Goal: Task Accomplishment & Management: Manage account settings

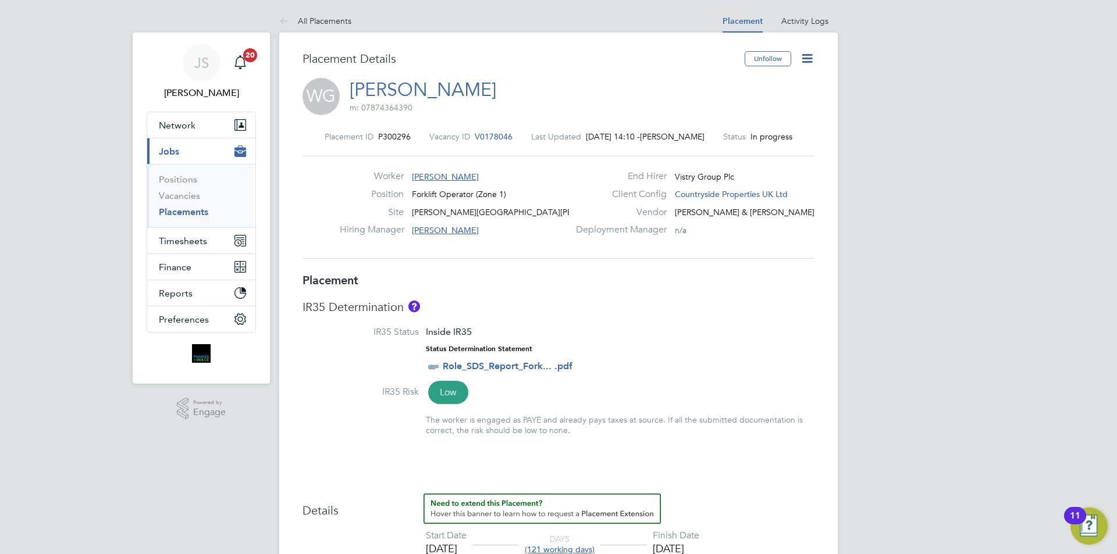
drag, startPoint x: 344, startPoint y: 25, endPoint x: 348, endPoint y: 6, distance: 19.2
click at [343, 25] on link "All Placements" at bounding box center [315, 21] width 72 height 10
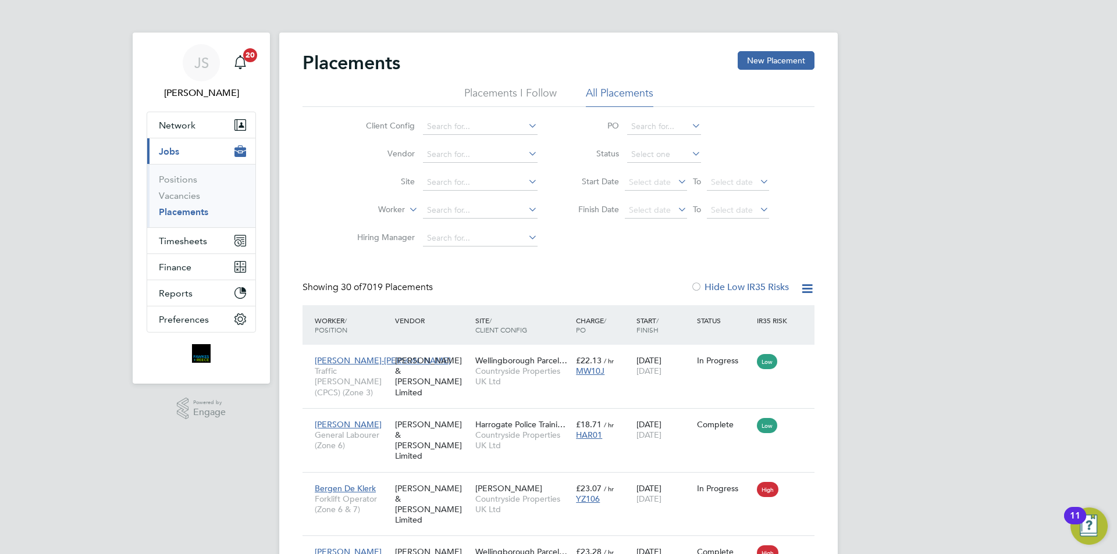
scroll to position [44, 81]
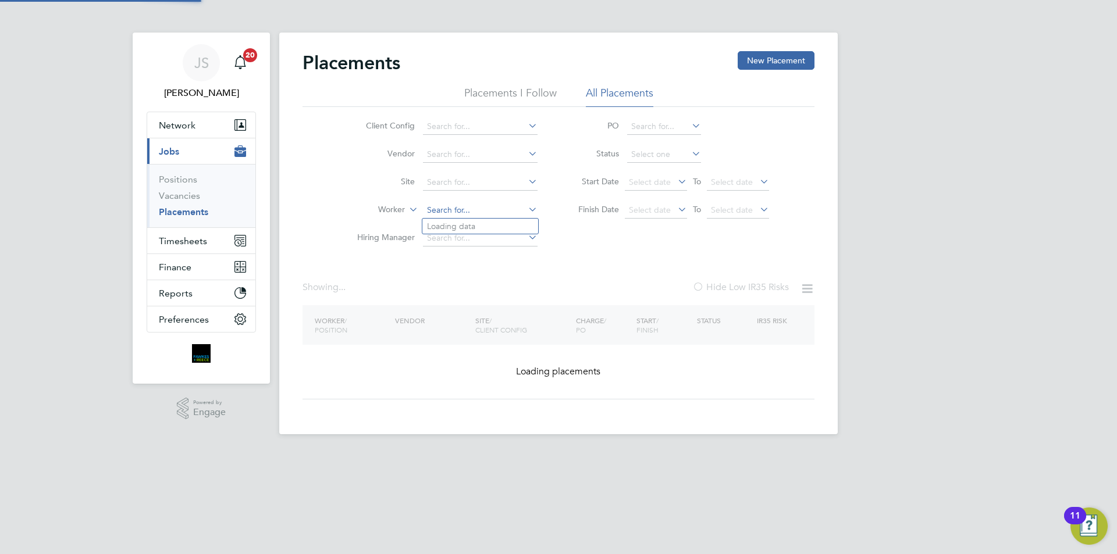
click at [486, 208] on input at bounding box center [480, 210] width 115 height 16
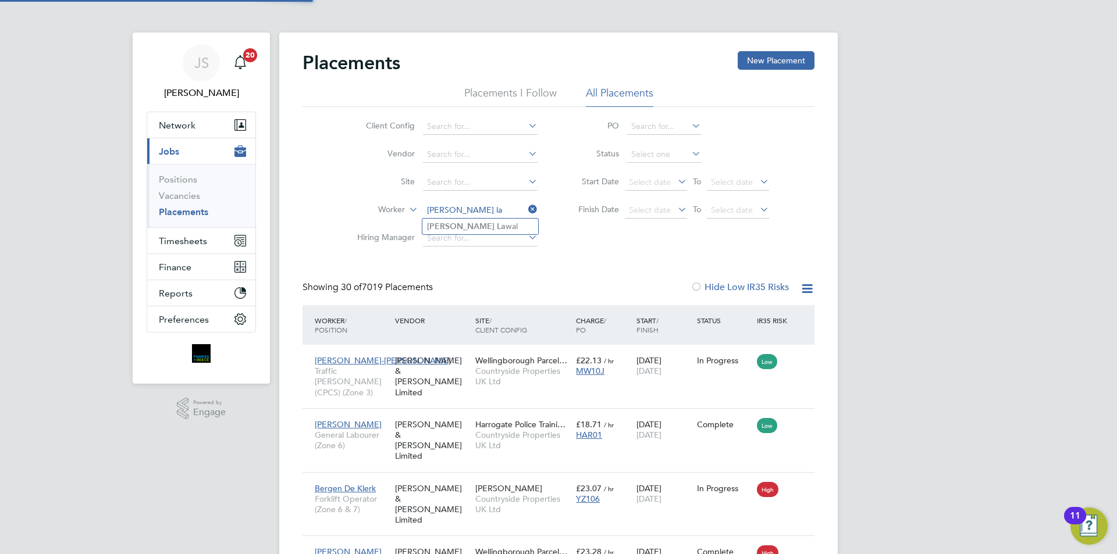
click at [478, 223] on li "Allen La wal" at bounding box center [480, 227] width 116 height 16
type input "[PERSON_NAME]"
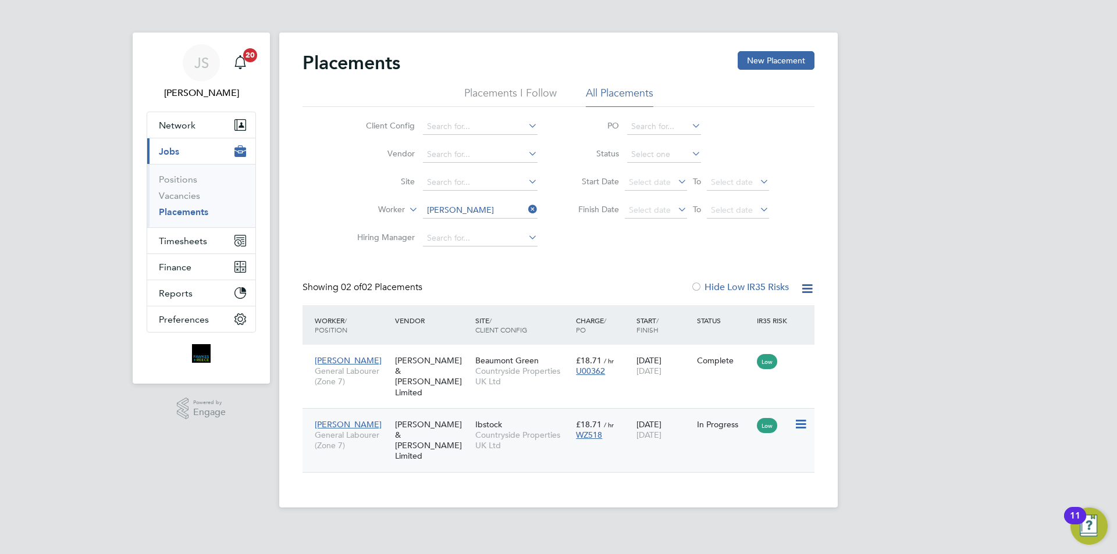
click at [697, 426] on div "Allen Lawal General Labourer (Zone 7) Fawkes & Reece Limited Ibstock Countrysid…" at bounding box center [558, 440] width 512 height 64
click at [712, 426] on div "Allen Lawal General Labourer (Zone 7) Fawkes & Reece Limited Ibstock Countrysid…" at bounding box center [558, 440] width 512 height 64
click at [660, 418] on div "22 Sep 2025 31 Oct 2025" at bounding box center [663, 430] width 60 height 33
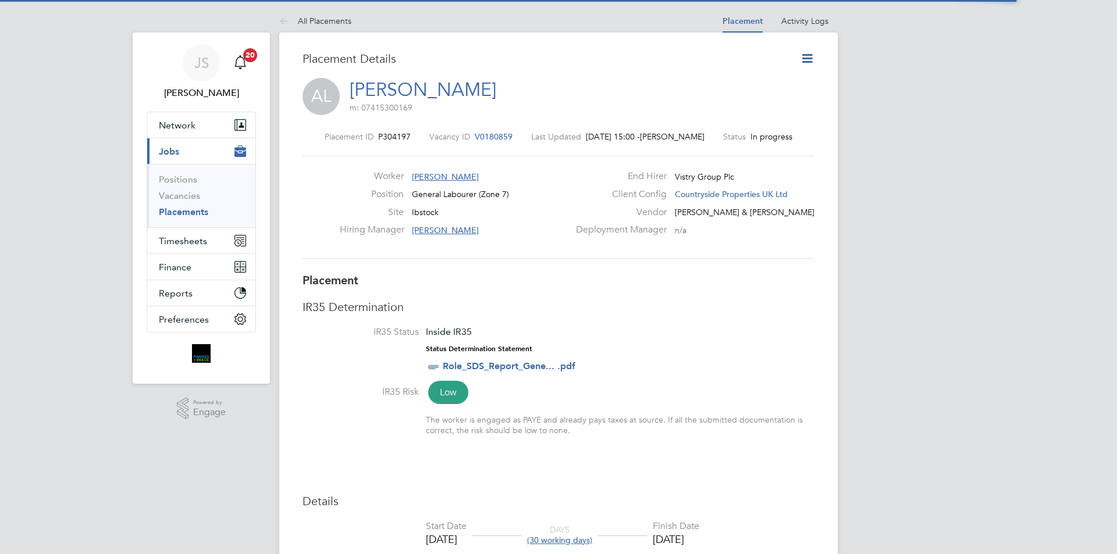
click at [807, 59] on icon at bounding box center [807, 58] width 15 height 15
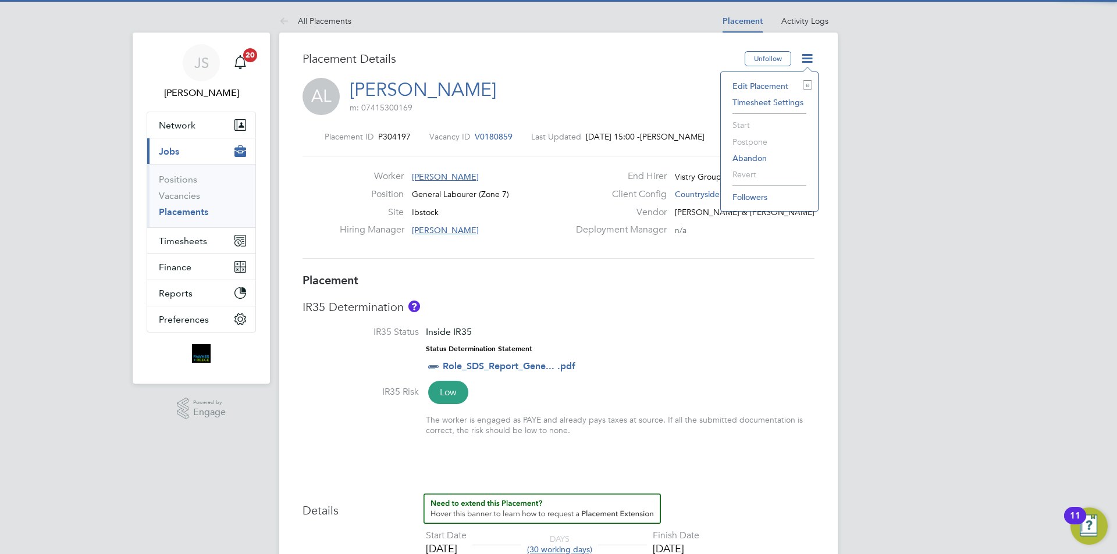
click at [763, 82] on li "Edit Placement e" at bounding box center [769, 86] width 86 height 16
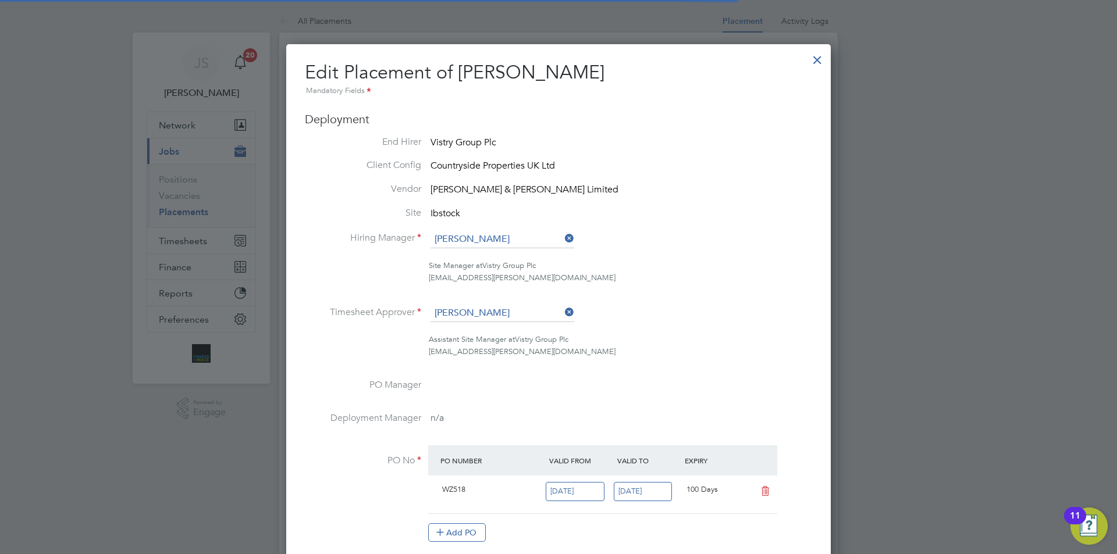
scroll to position [6, 6]
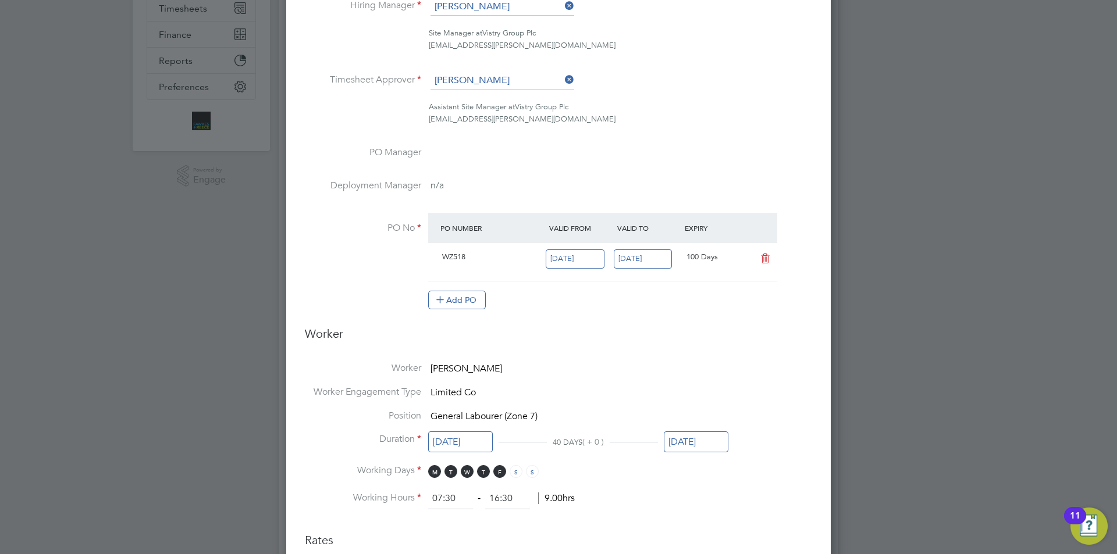
click at [711, 446] on input "31 Oct 2025" at bounding box center [696, 443] width 65 height 22
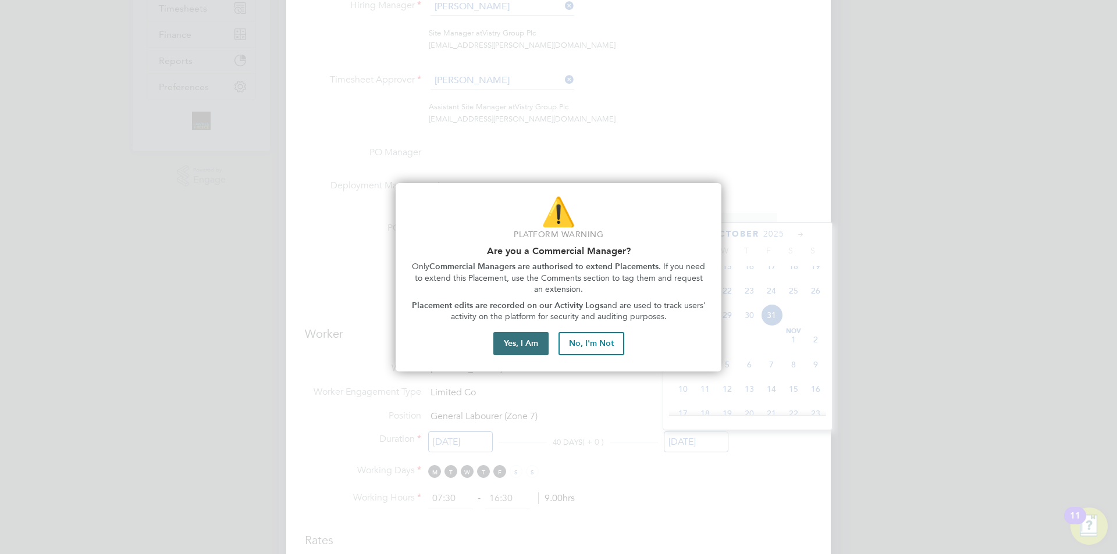
click at [538, 340] on button "Yes, I Am" at bounding box center [520, 343] width 55 height 23
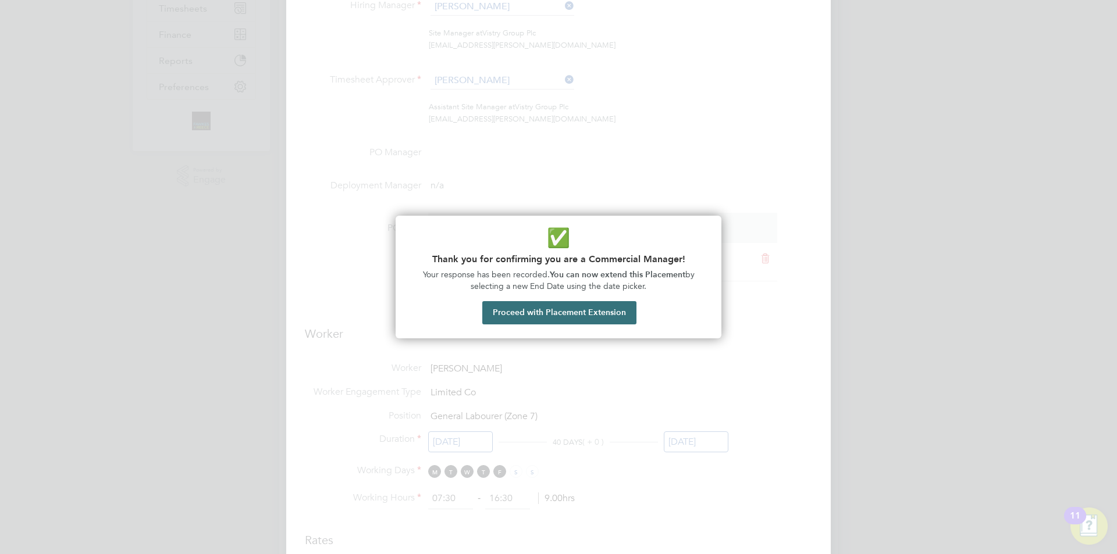
click at [561, 314] on button "Proceed with Placement Extension" at bounding box center [559, 312] width 154 height 23
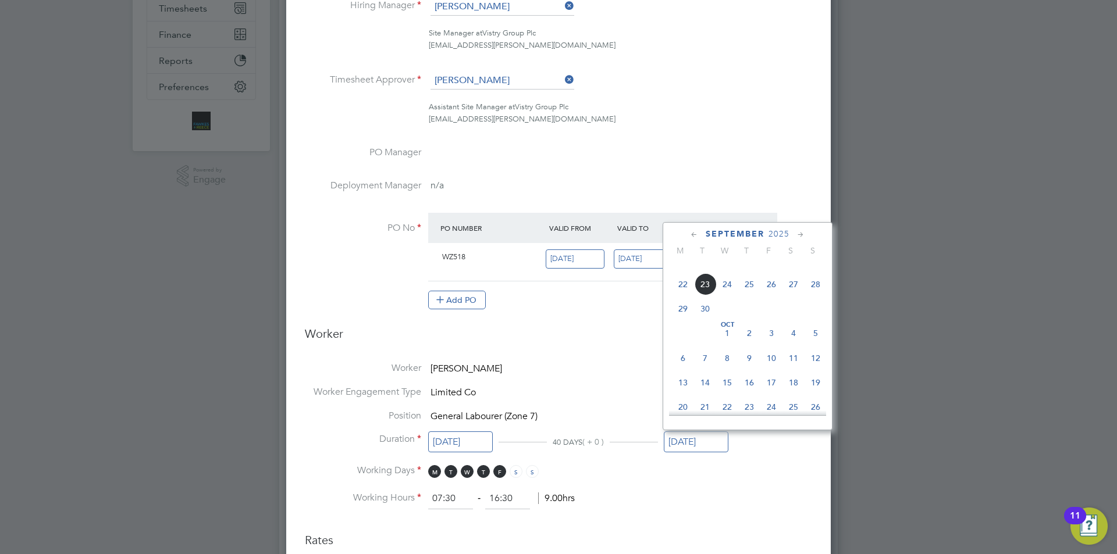
click at [702, 293] on span "23" at bounding box center [705, 284] width 22 height 22
type input "23 Sep 2025"
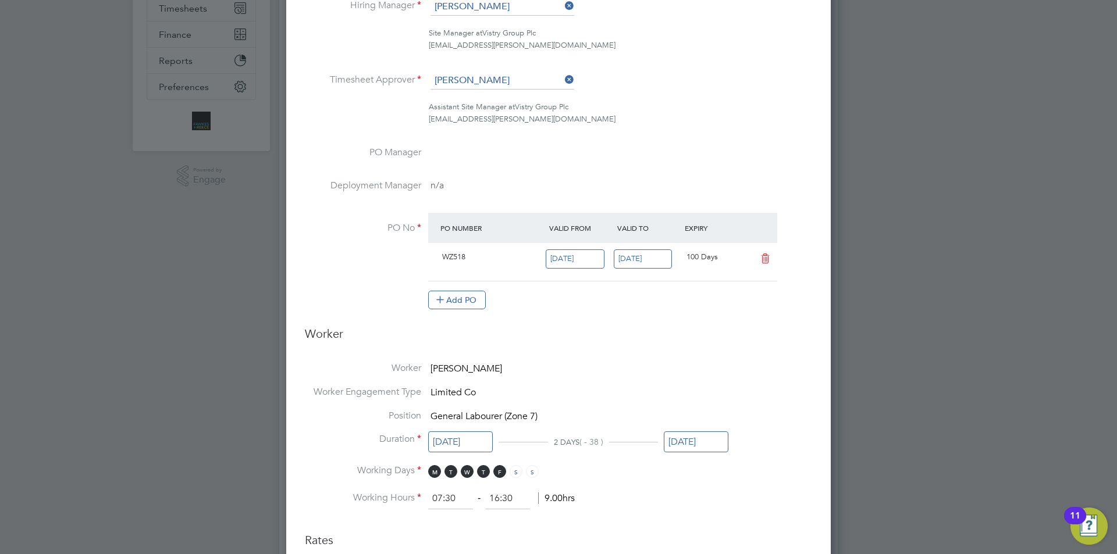
click at [658, 322] on ng-form "Deployment End Hirer Vistry Group Plc Client Config Countryside Properties UK L…" at bounding box center [558, 467] width 507 height 1177
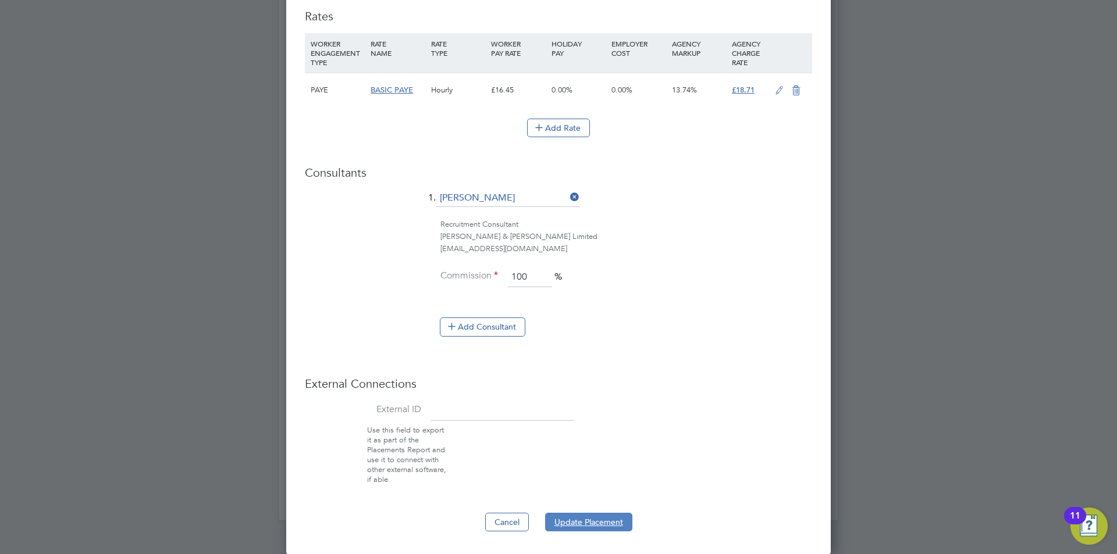
click at [594, 526] on button "Update Placement" at bounding box center [588, 522] width 87 height 19
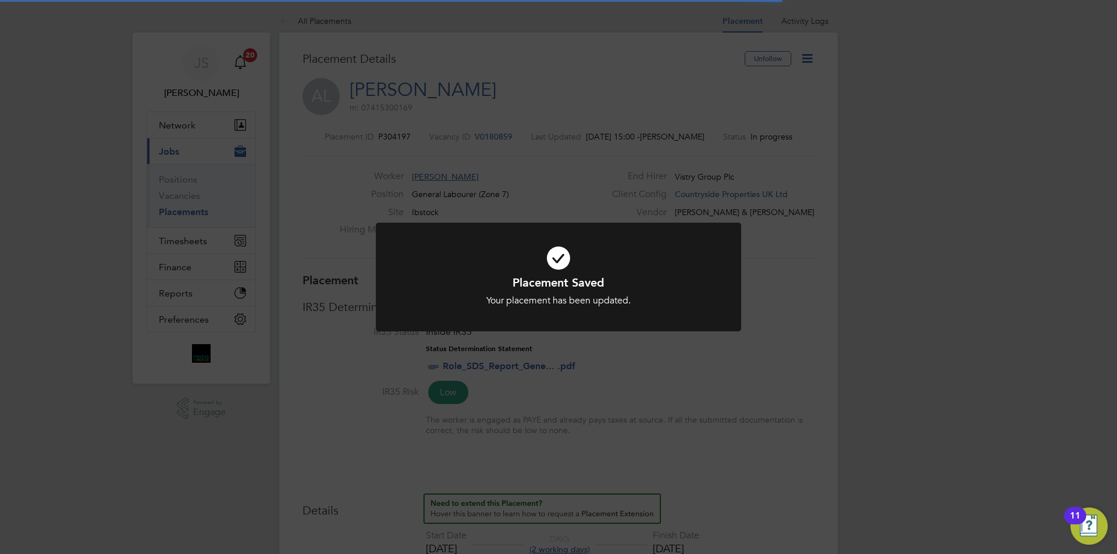
click at [699, 383] on div "Placement Saved Your placement has been updated. Cancel Okay" at bounding box center [558, 277] width 1117 height 554
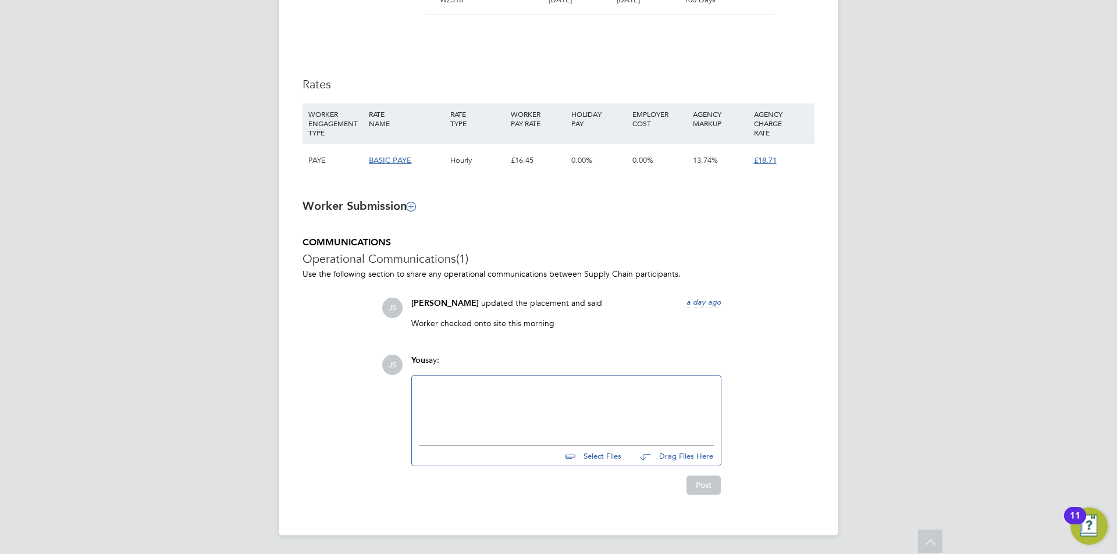
click at [562, 401] on div at bounding box center [566, 408] width 295 height 50
click at [696, 480] on button "Post" at bounding box center [703, 485] width 34 height 19
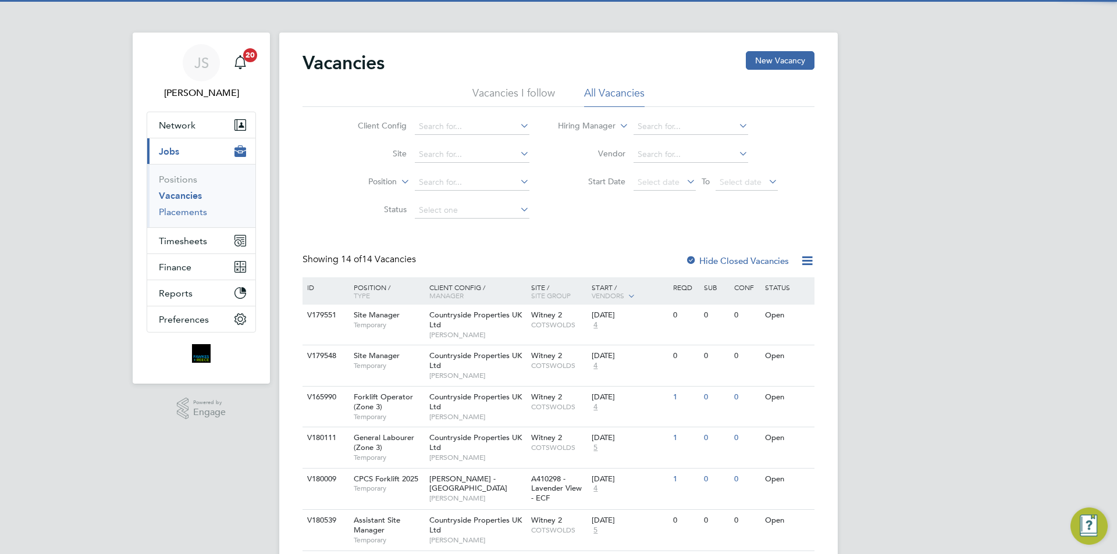
click at [191, 214] on link "Placements" at bounding box center [183, 211] width 48 height 11
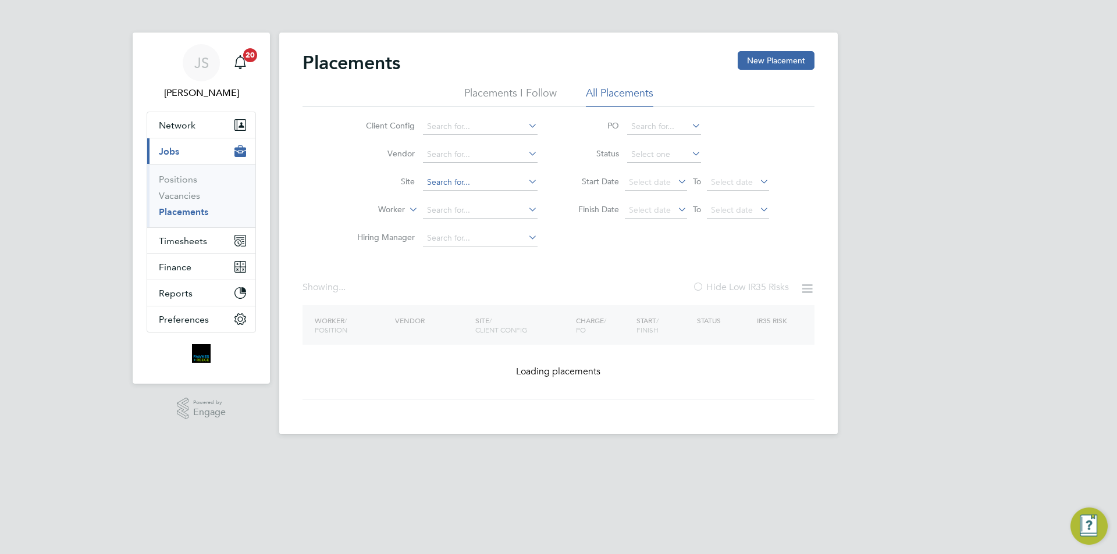
click at [447, 188] on input at bounding box center [480, 182] width 115 height 16
click at [443, 208] on input at bounding box center [480, 210] width 115 height 16
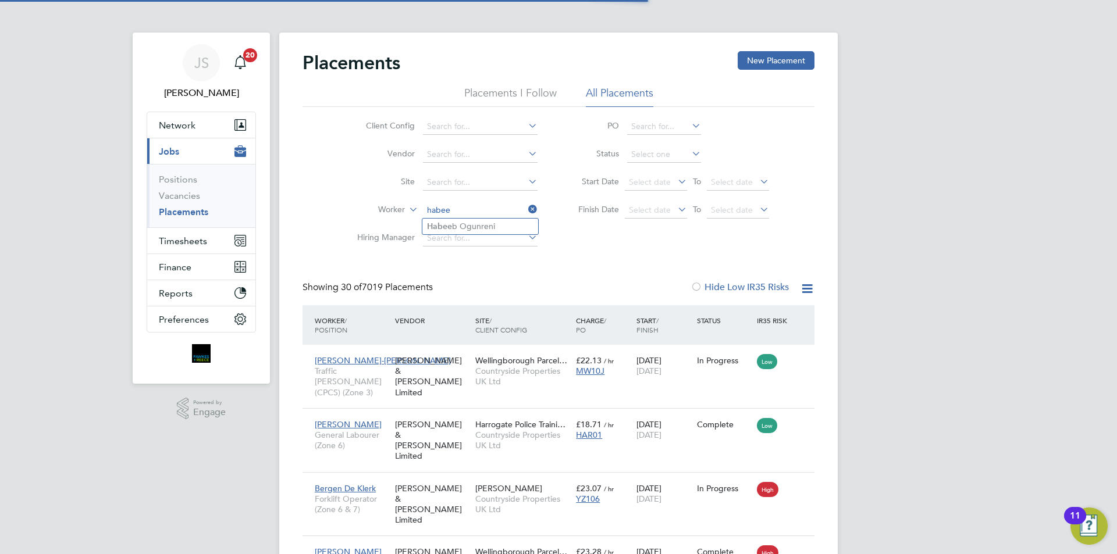
click at [481, 227] on li "Habee b Ogunreni" at bounding box center [480, 227] width 116 height 16
type input "Habeeb Ogunreni"
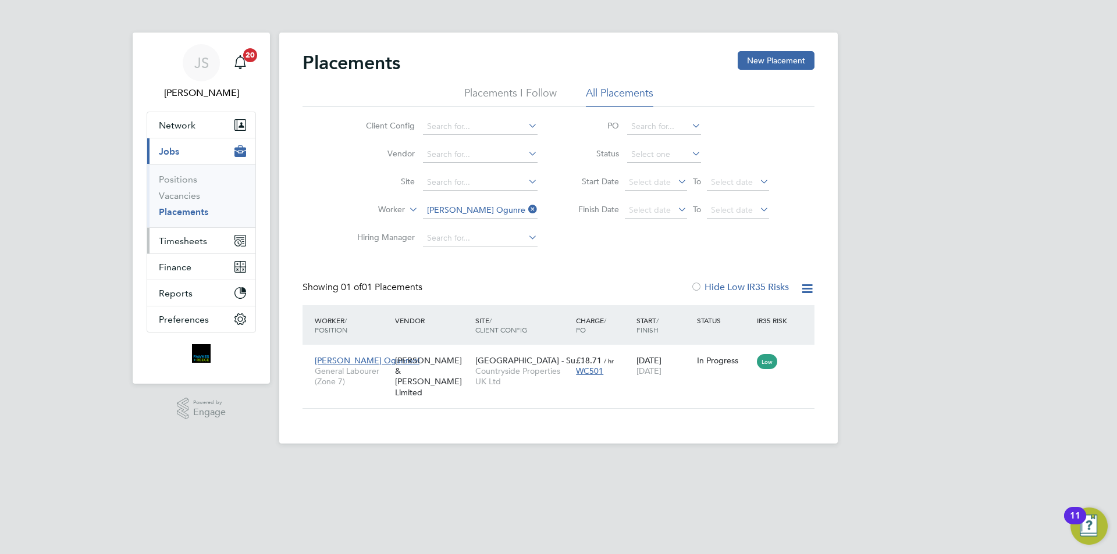
click at [179, 244] on span "Timesheets" at bounding box center [183, 241] width 48 height 11
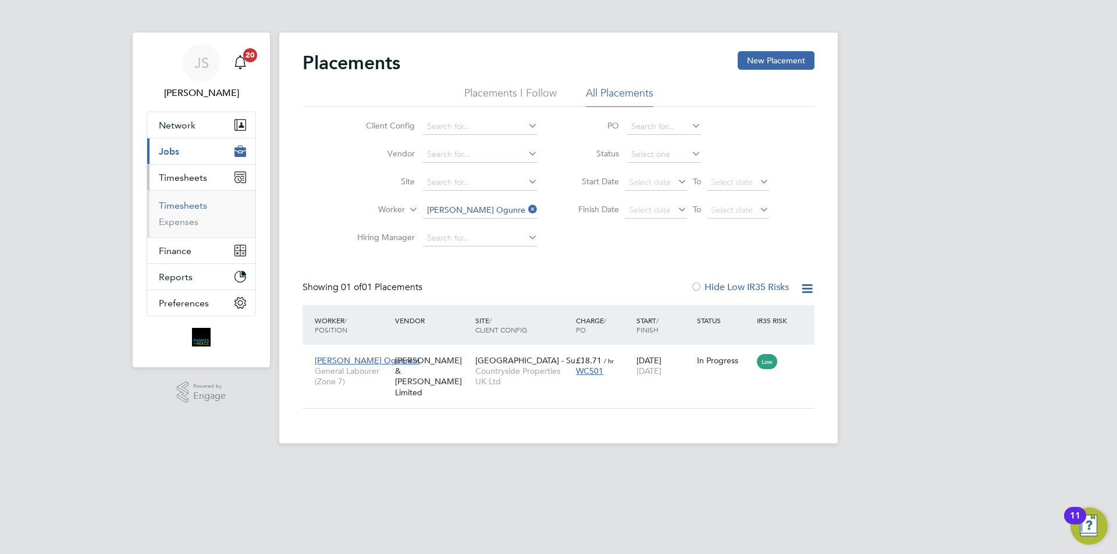
click at [193, 205] on link "Timesheets" at bounding box center [183, 205] width 48 height 11
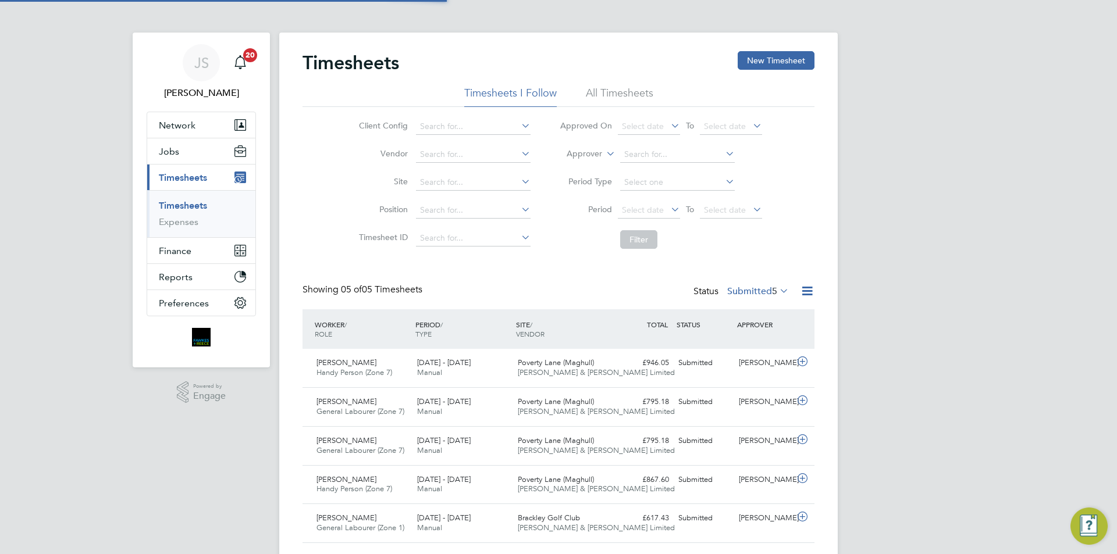
scroll to position [30, 101]
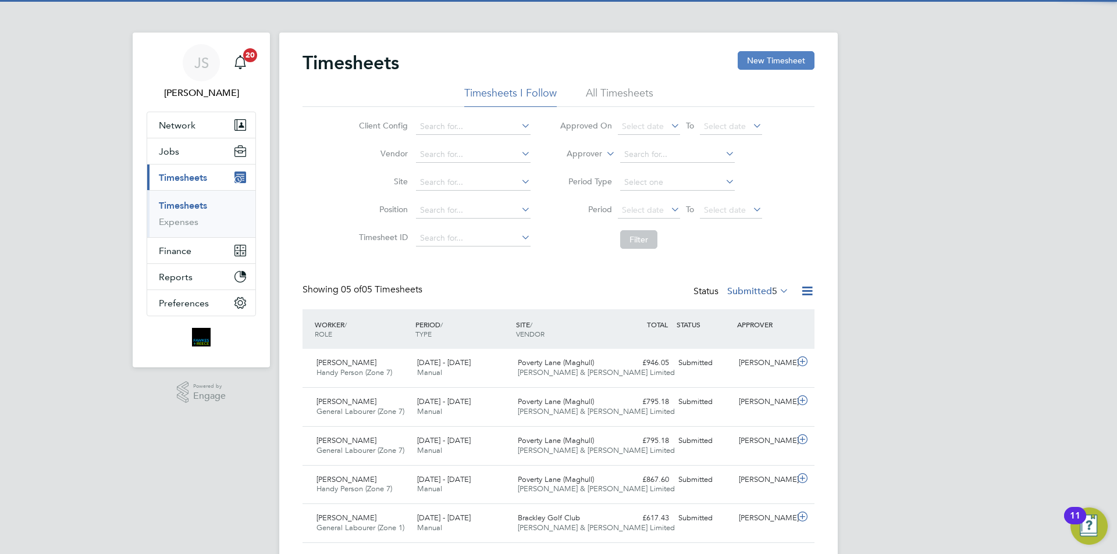
click at [788, 58] on button "New Timesheet" at bounding box center [776, 60] width 77 height 19
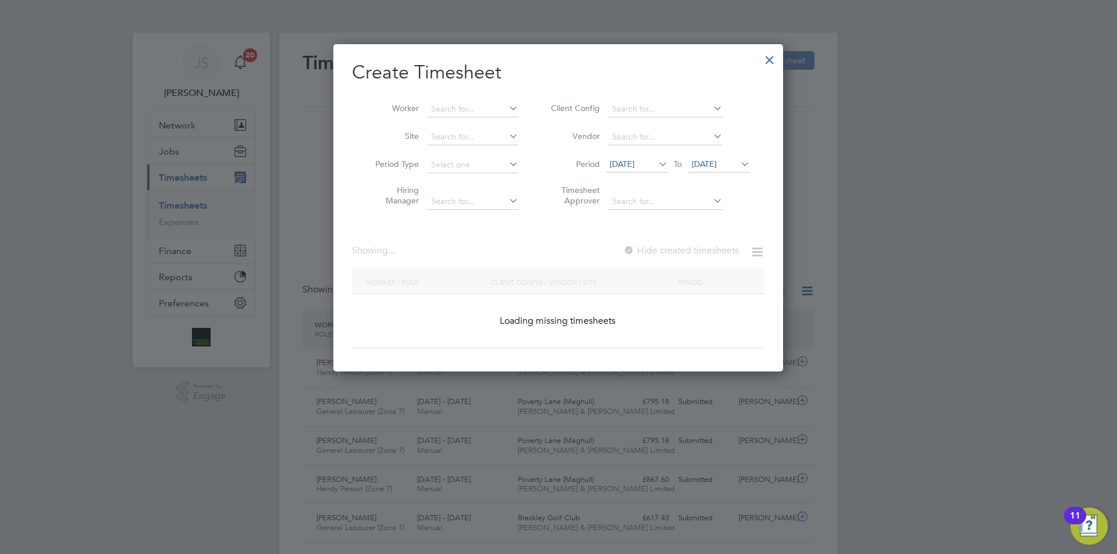
scroll to position [2068, 450]
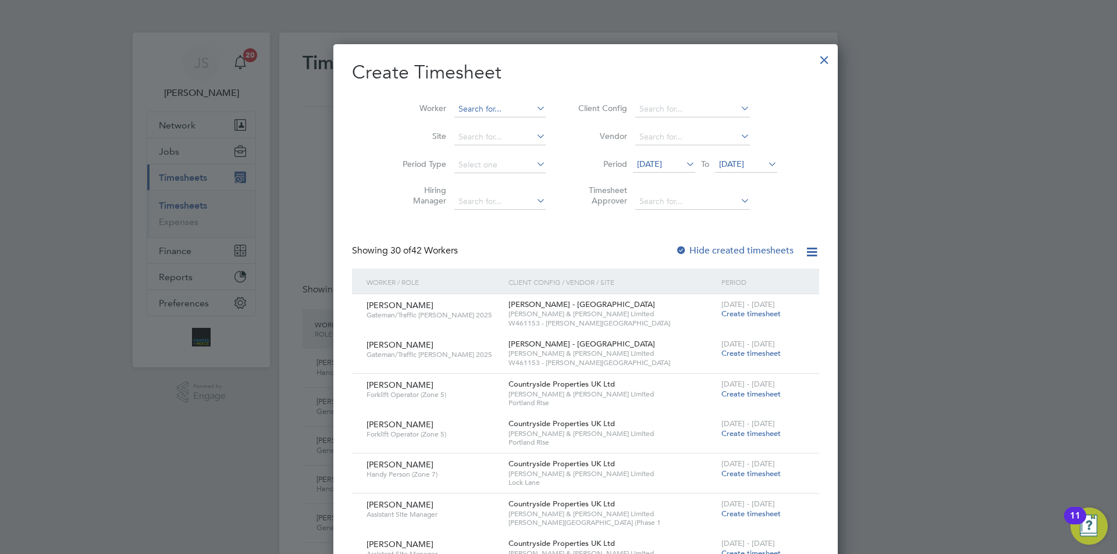
click at [472, 107] on input at bounding box center [499, 109] width 91 height 16
click at [471, 119] on li "Cory Mu nkelt" at bounding box center [480, 125] width 109 height 16
type input "Cory Munkelt"
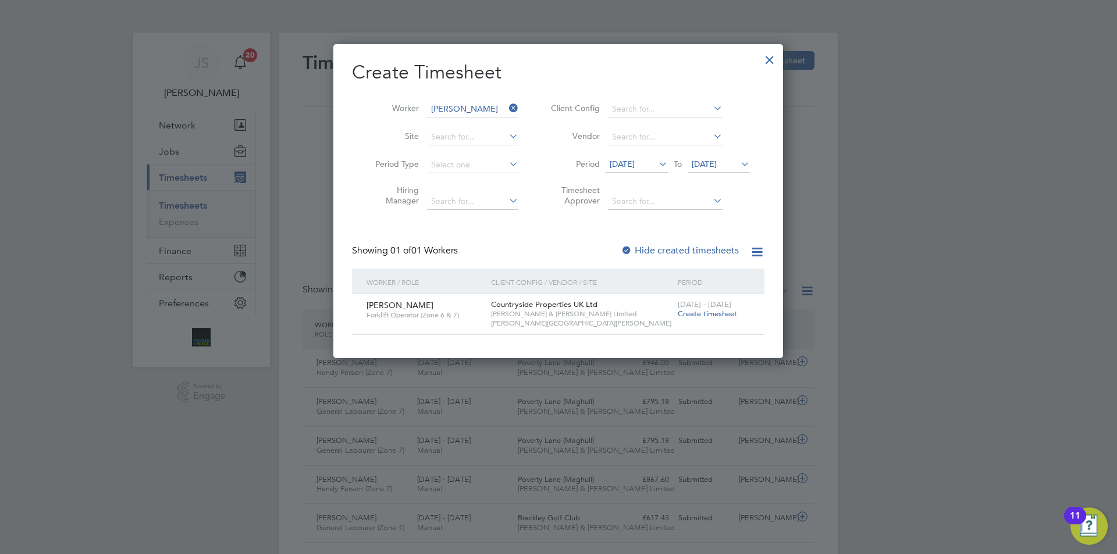
scroll to position [314, 450]
click at [768, 63] on div at bounding box center [769, 57] width 21 height 21
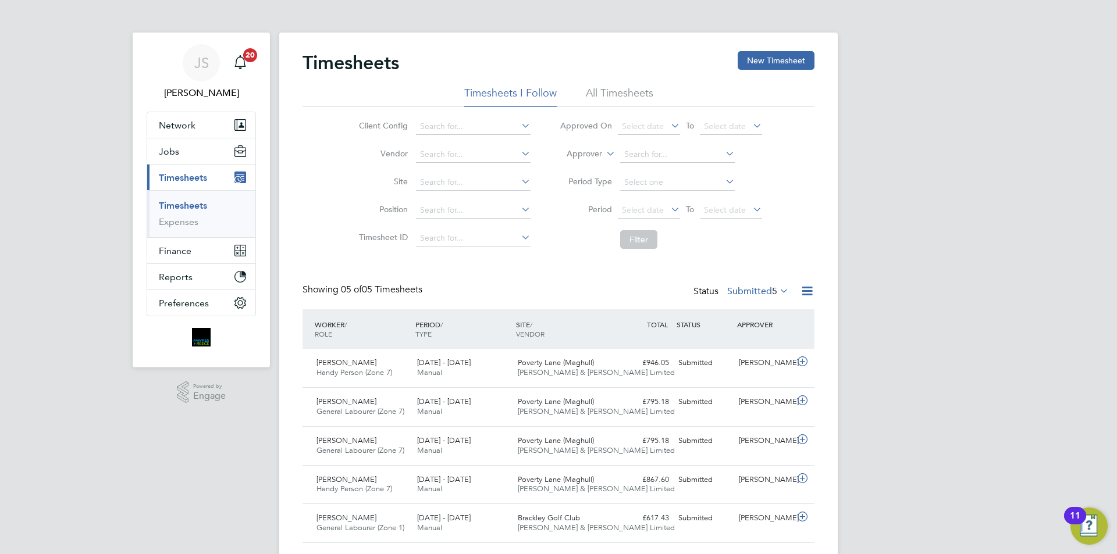
scroll to position [30, 101]
click at [752, 60] on button "New Timesheet" at bounding box center [776, 60] width 77 height 19
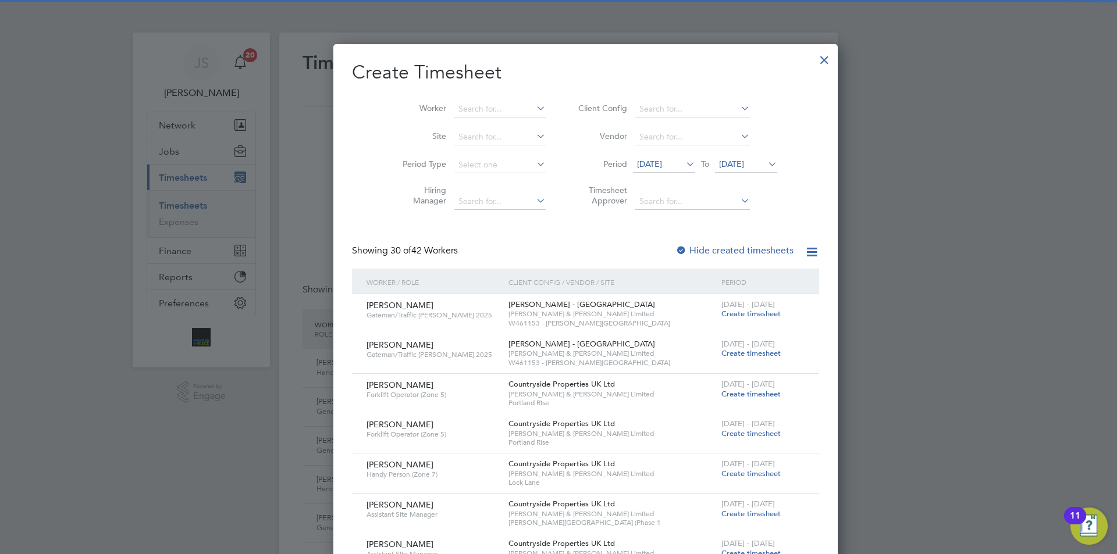
scroll to position [2068, 450]
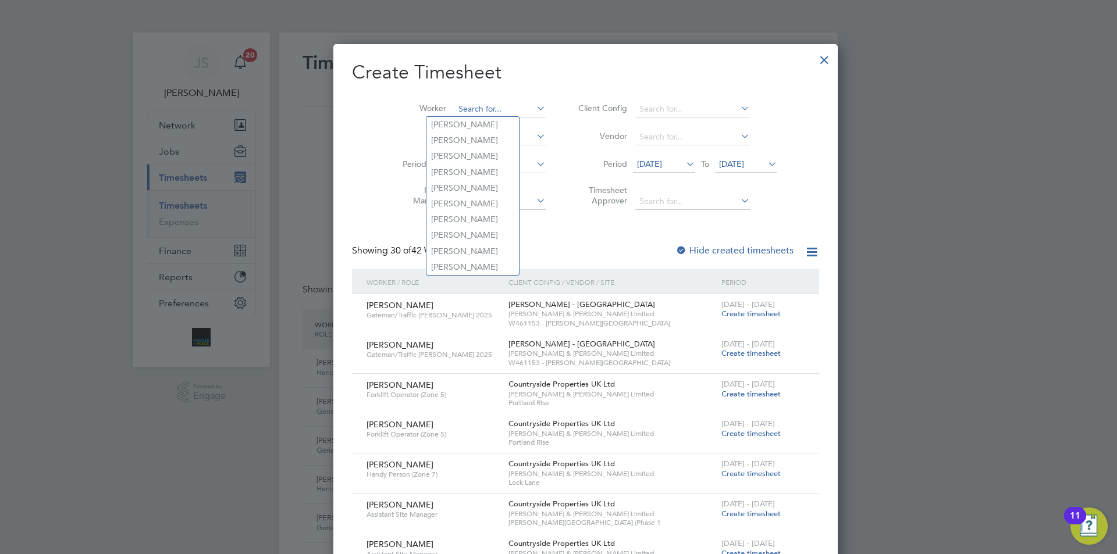
click at [454, 114] on input at bounding box center [499, 109] width 91 height 16
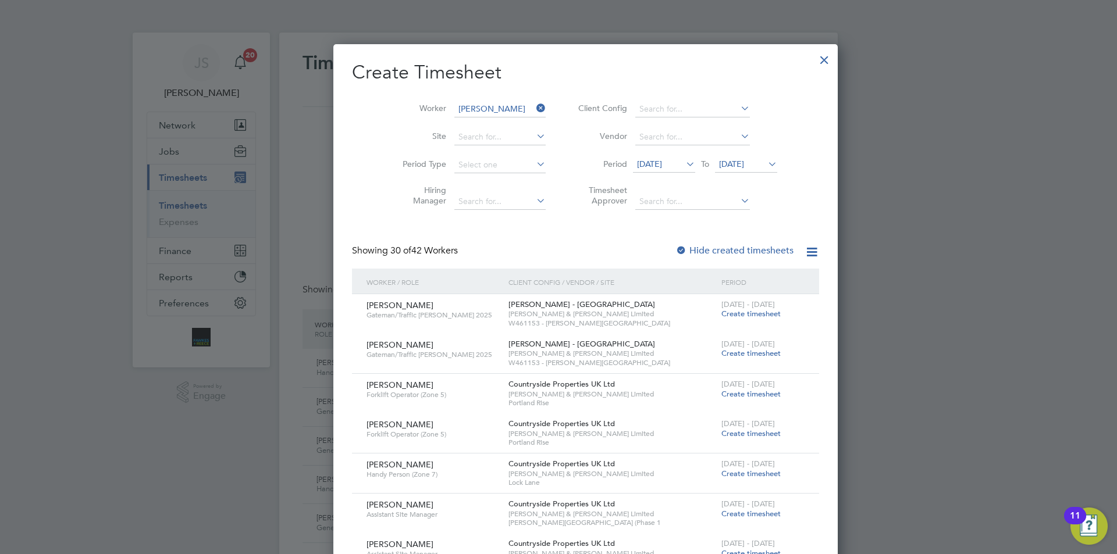
click at [501, 122] on b "Mu" at bounding box center [507, 125] width 12 height 10
type input "Cory Munkelt"
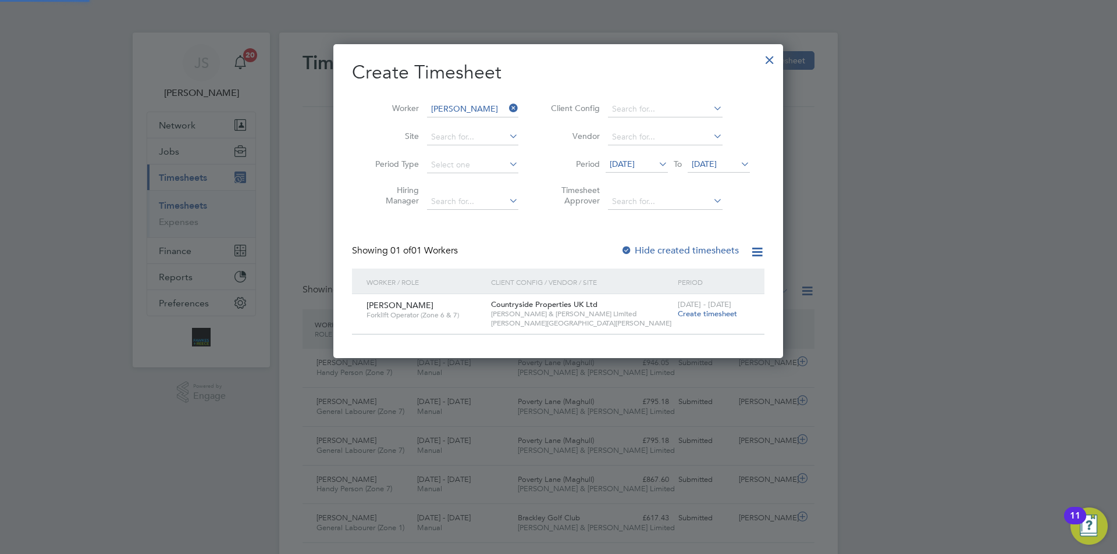
scroll to position [6, 6]
click at [721, 311] on span "Create timesheet" at bounding box center [707, 314] width 59 height 10
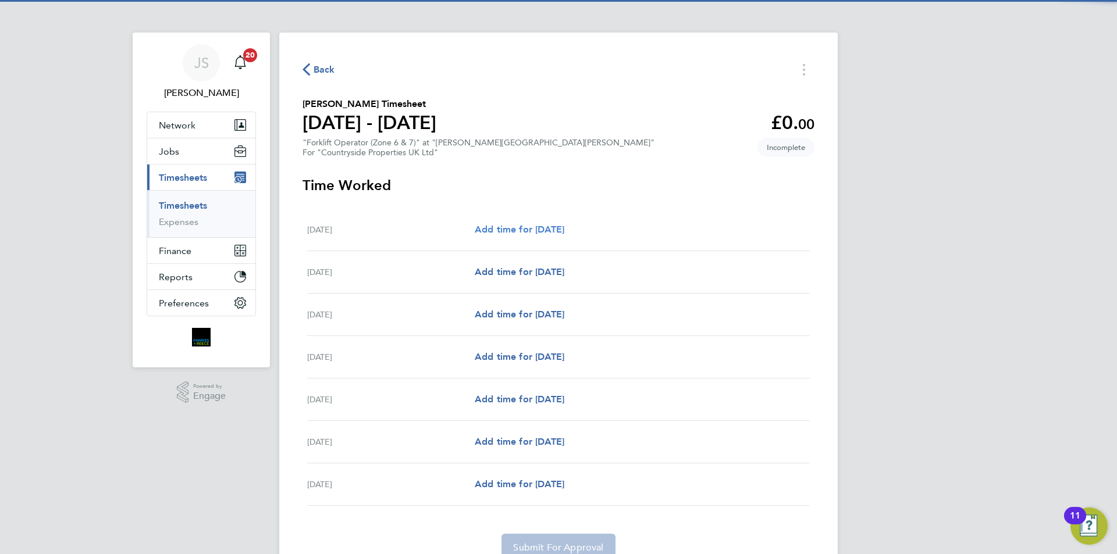
click at [564, 232] on span "Add time for Mon 15 Sep" at bounding box center [520, 229] width 90 height 11
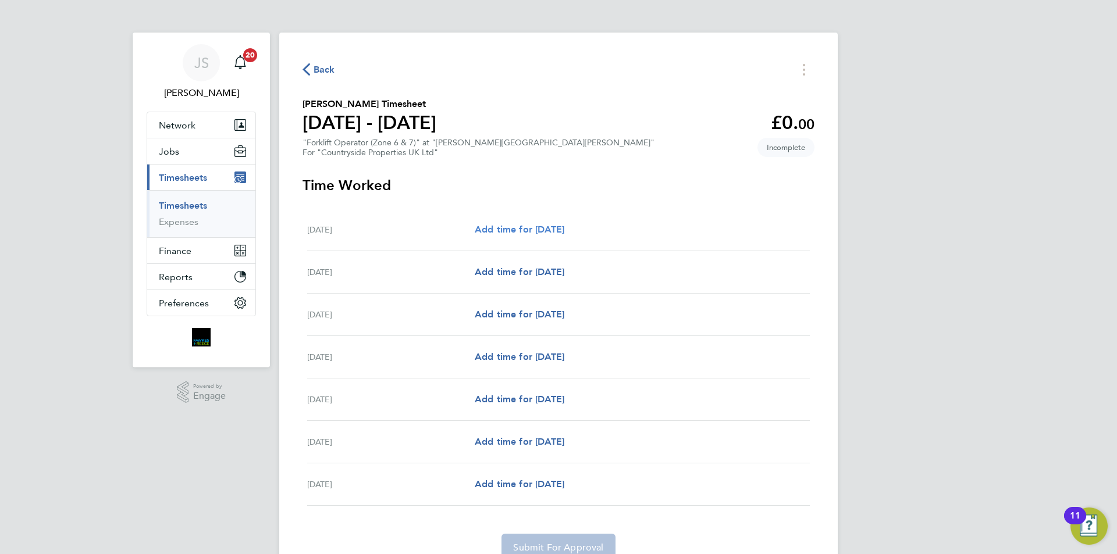
select select "30"
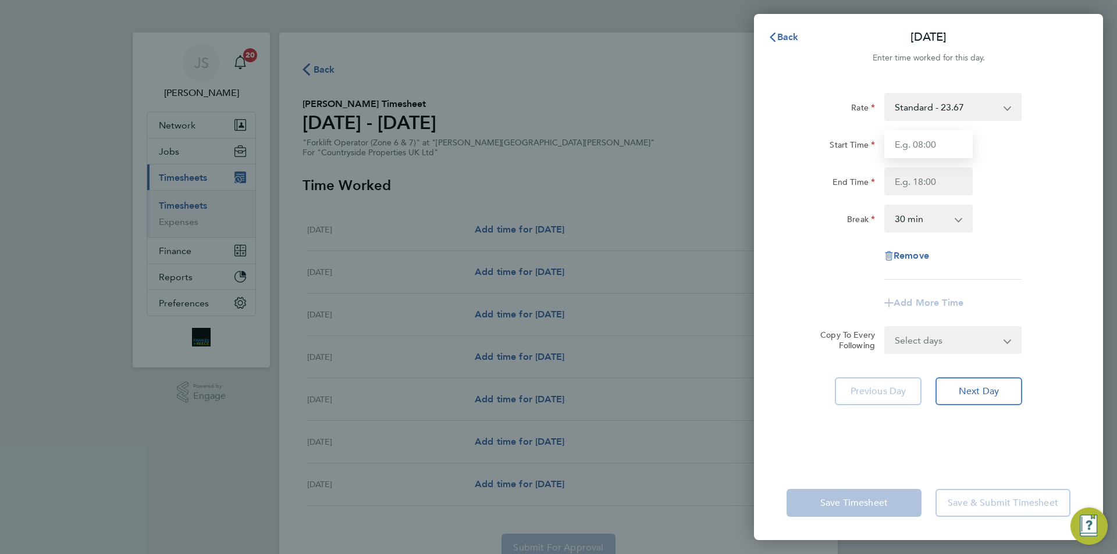
click at [947, 148] on input "Start Time" at bounding box center [928, 144] width 88 height 28
type input "07:30"
click at [899, 187] on input "End Time" at bounding box center [928, 182] width 88 height 28
type input "17:00"
drag, startPoint x: 928, startPoint y: 346, endPoint x: 929, endPoint y: 369, distance: 22.7
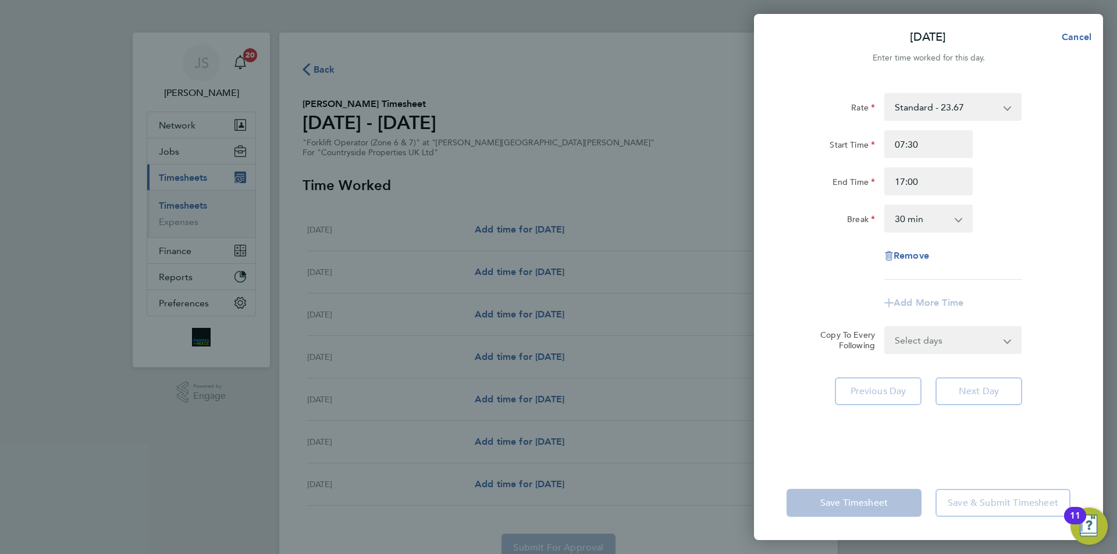
click at [928, 346] on select "Select days Day Weekday (Mon-Fri) Weekend (Sat-Sun) Tuesday Wednesday Thursday …" at bounding box center [946, 340] width 122 height 26
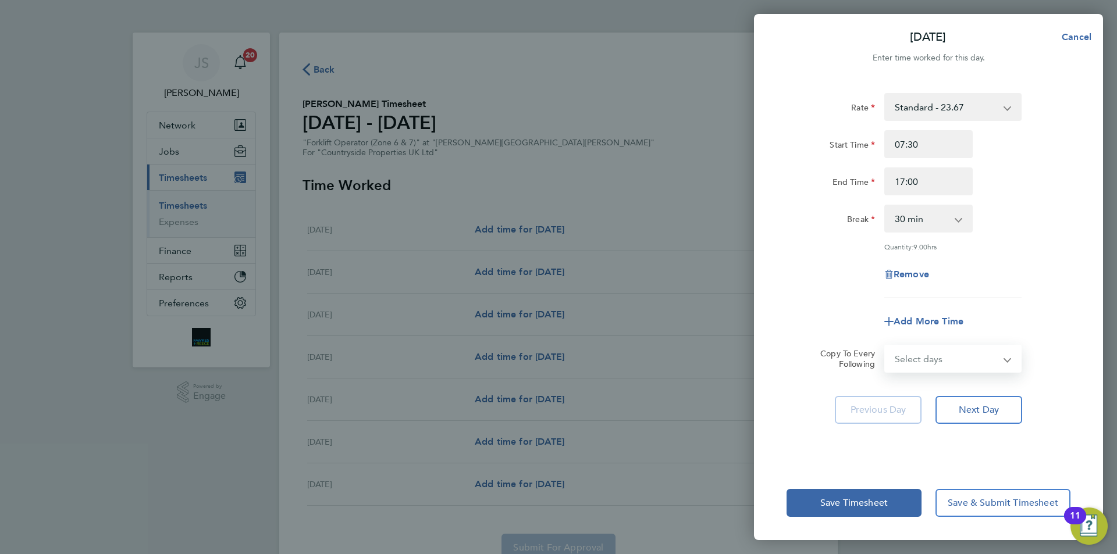
select select "DAY"
click at [885, 346] on select "Select days Day Weekday (Mon-Fri) Weekend (Sat-Sun) Tuesday Wednesday Thursday …" at bounding box center [946, 359] width 122 height 26
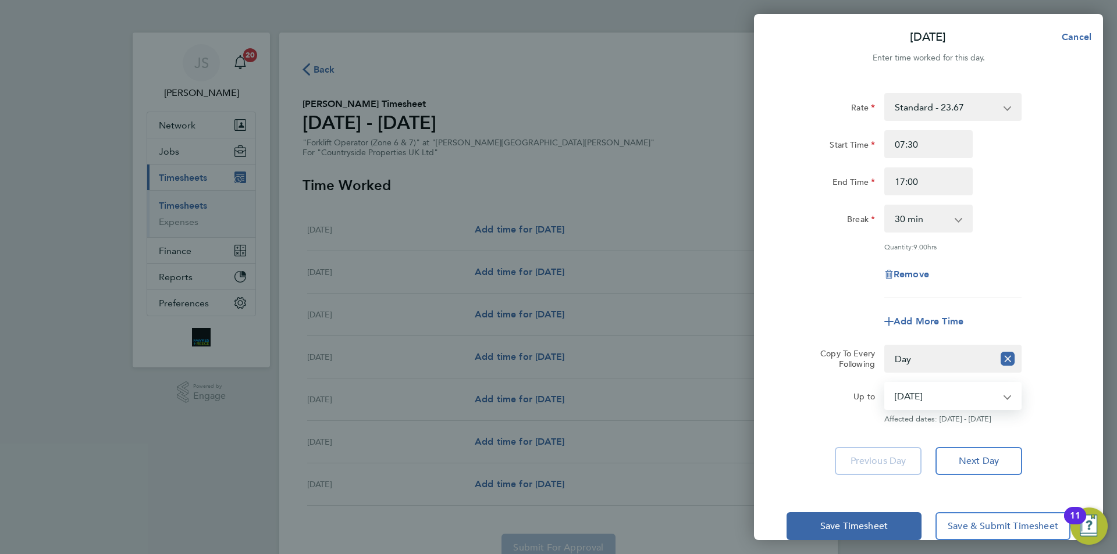
click at [970, 401] on select "16 Sep 2025 17 Sep 2025 18 Sep 2025 19 Sep 2025 20 Sep 2025 21 Sep 2025" at bounding box center [945, 396] width 121 height 26
click at [929, 394] on select "16 Sep 2025 17 Sep 2025 18 Sep 2025 19 Sep 2025 20 Sep 2025 21 Sep 2025" at bounding box center [945, 396] width 121 height 26
click at [769, 327] on div "Rate Standard - 23.67 Start Time 07:30 End Time 17:00 Break 0 min 15 min 30 min…" at bounding box center [928, 284] width 349 height 410
click at [960, 394] on select "16 Sep 2025 17 Sep 2025 18 Sep 2025 19 Sep 2025 20 Sep 2025 21 Sep 2025" at bounding box center [945, 396] width 121 height 26
select select "2025-09-17"
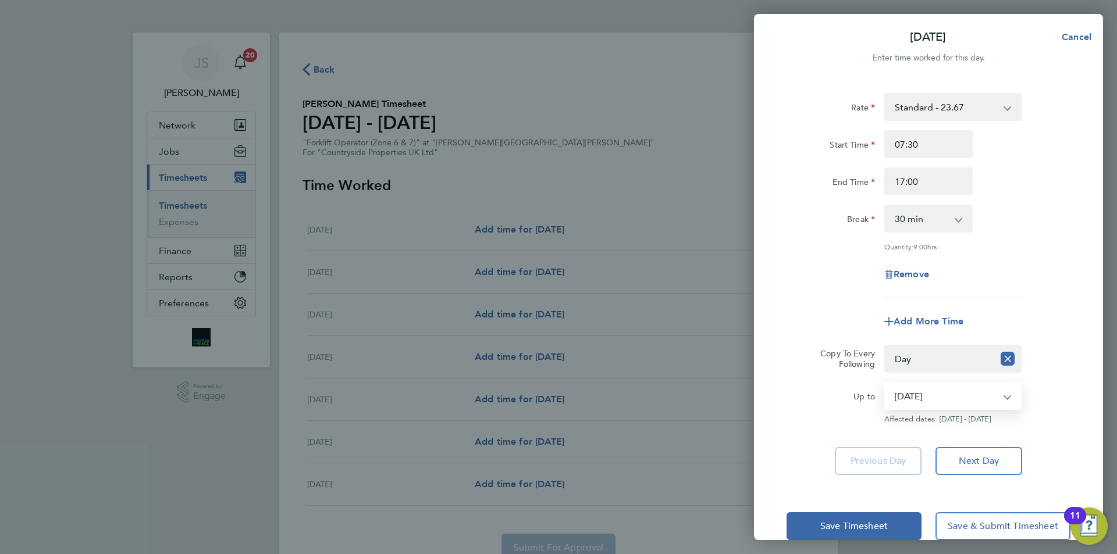
click at [885, 383] on select "16 Sep 2025 17 Sep 2025 18 Sep 2025 19 Sep 2025 20 Sep 2025 21 Sep 2025" at bounding box center [945, 396] width 121 height 26
click at [840, 326] on div "Add More Time" at bounding box center [928, 322] width 293 height 28
click at [861, 523] on span "Save Timesheet" at bounding box center [853, 527] width 67 height 12
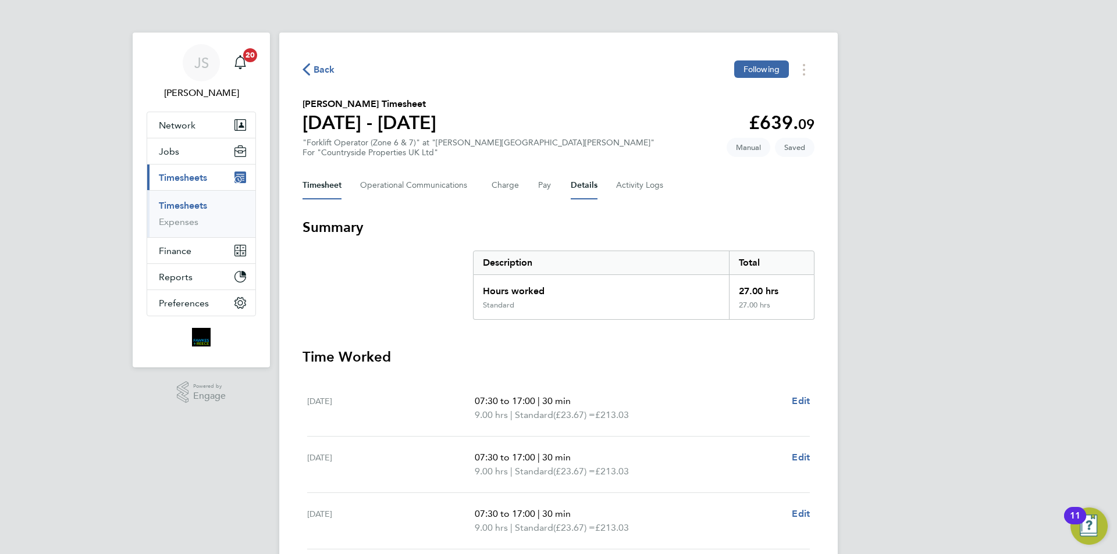
click at [576, 188] on button "Details" at bounding box center [584, 186] width 27 height 28
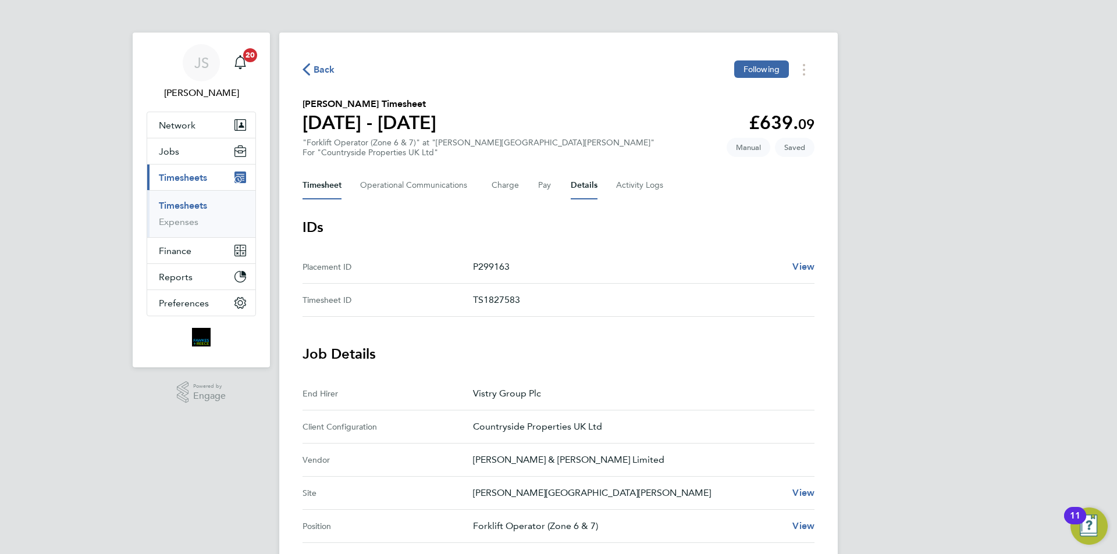
click at [319, 181] on button "Timesheet" at bounding box center [321, 186] width 39 height 28
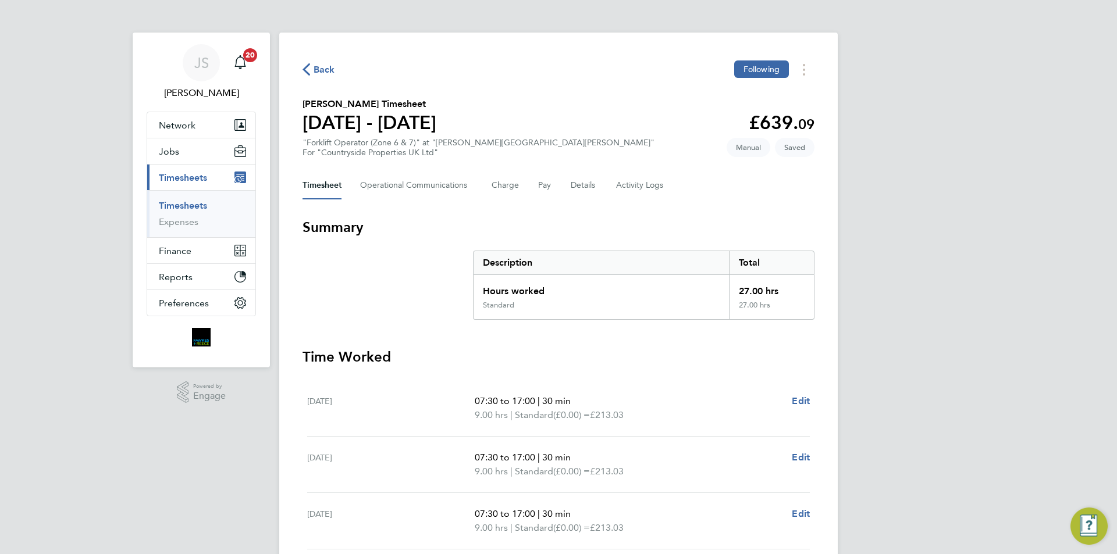
scroll to position [268, 0]
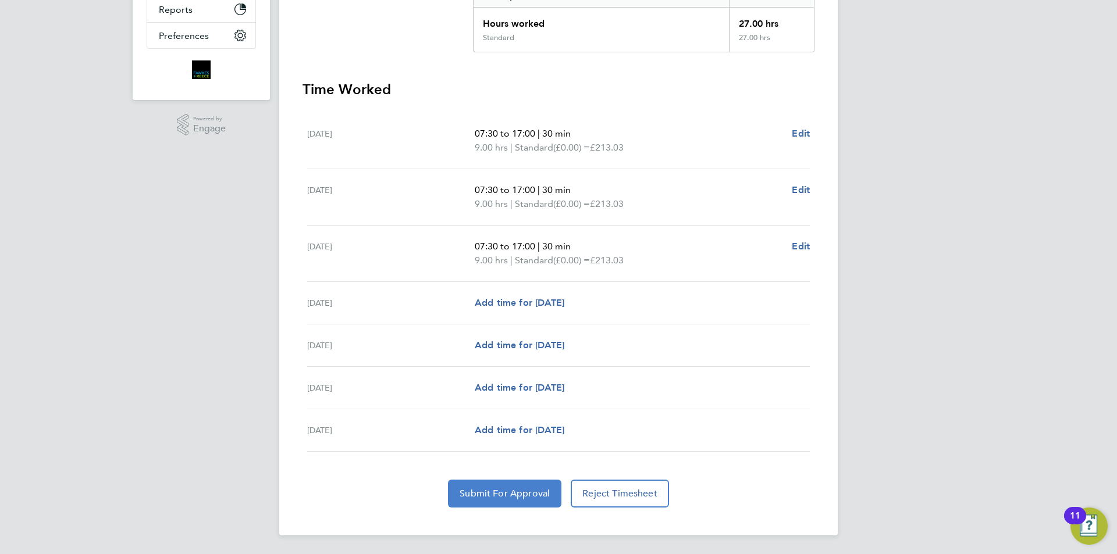
click at [510, 481] on button "Submit For Approval" at bounding box center [504, 494] width 113 height 28
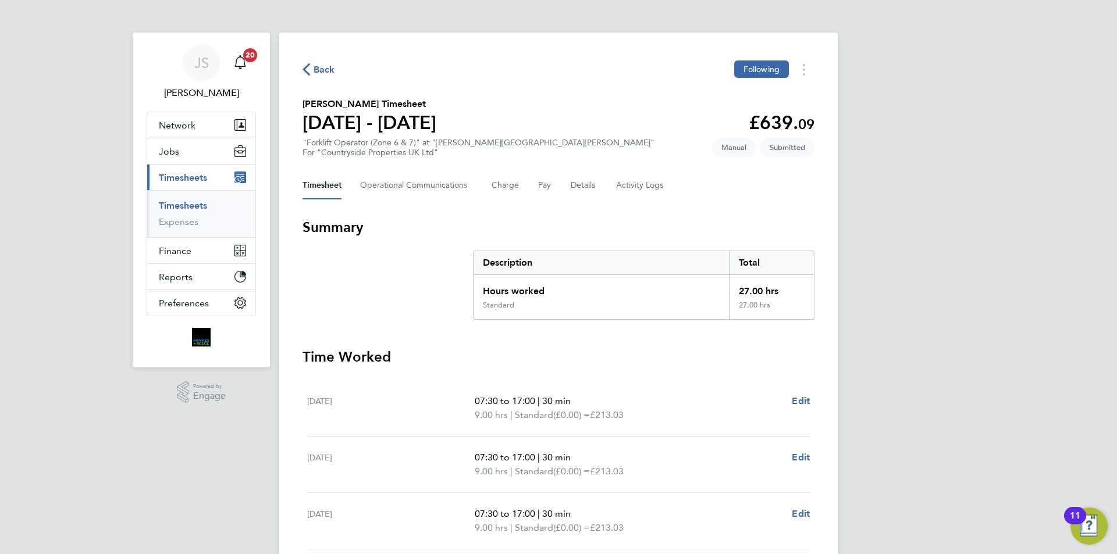
click at [309, 70] on icon "button" at bounding box center [306, 69] width 8 height 12
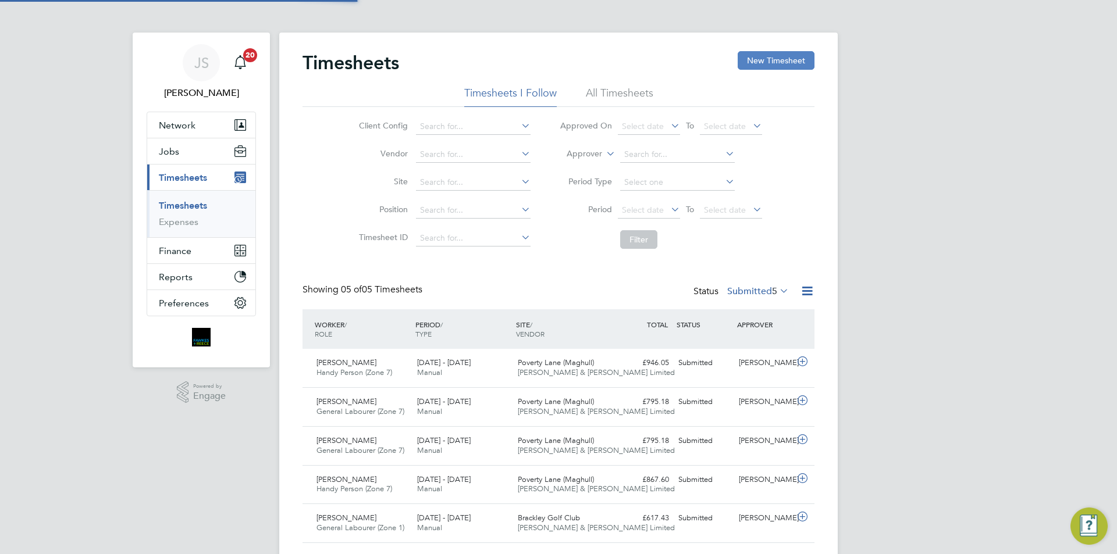
scroll to position [30, 101]
click at [782, 56] on button "New Timesheet" at bounding box center [776, 60] width 77 height 19
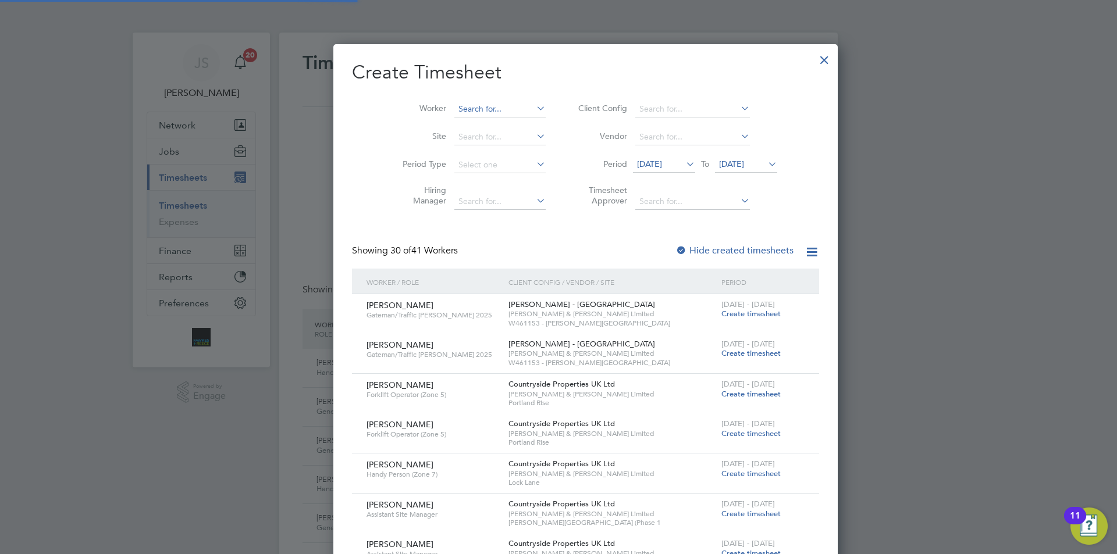
click at [482, 107] on input at bounding box center [499, 109] width 91 height 16
click at [482, 124] on li "Andis Ri emers" at bounding box center [472, 125] width 92 height 16
type input "Andis Riemers"
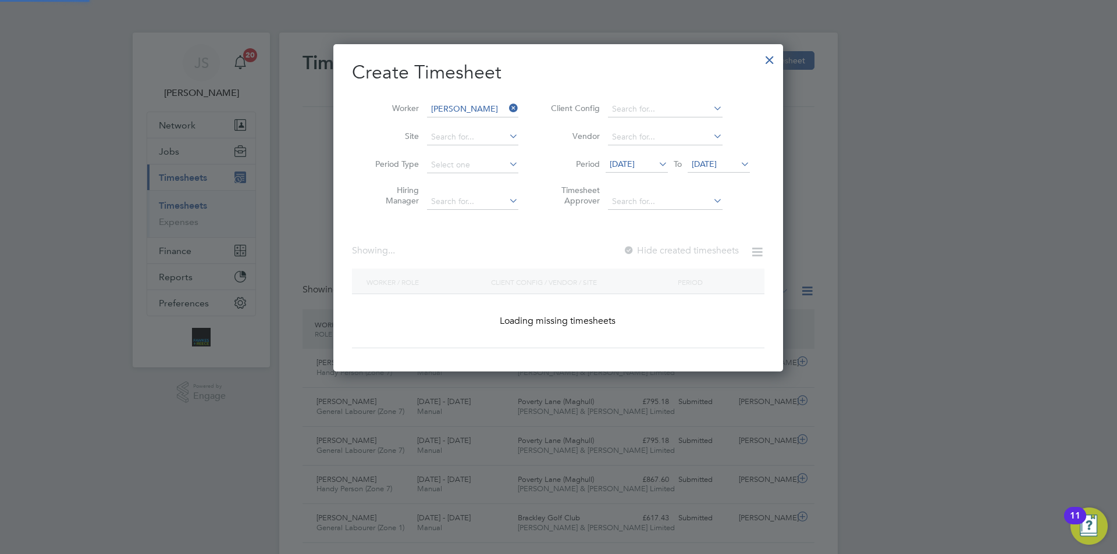
scroll to position [328, 450]
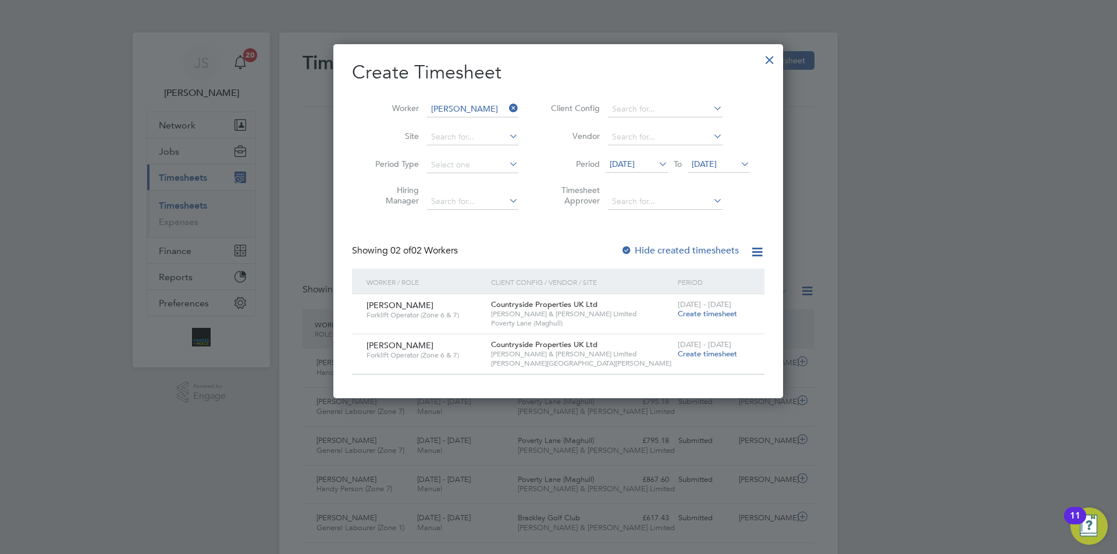
click at [717, 357] on span "Create timesheet" at bounding box center [707, 354] width 59 height 10
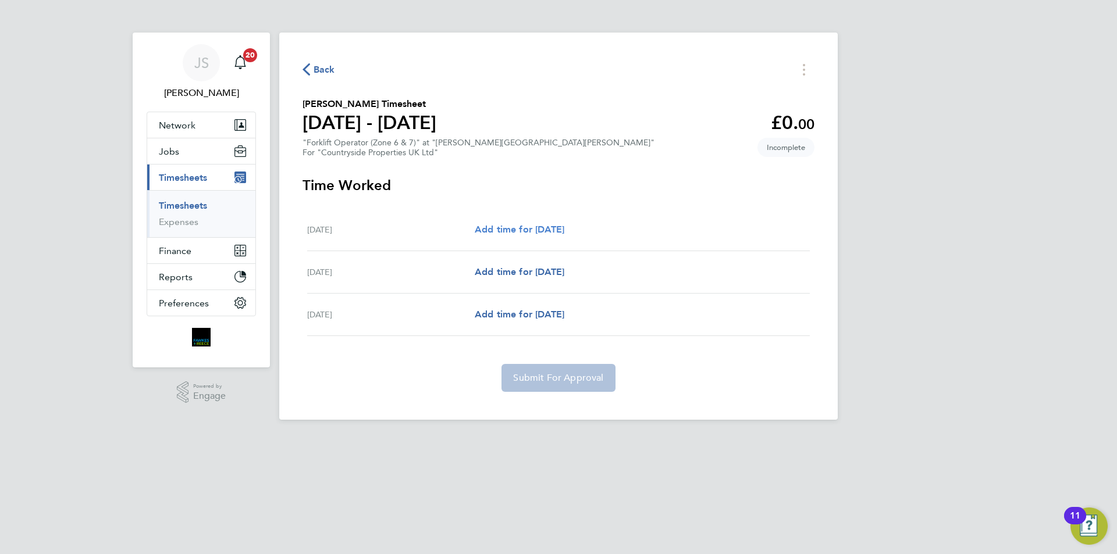
click at [527, 226] on span "Add time for Mon 15 Sep" at bounding box center [520, 229] width 90 height 11
select select "30"
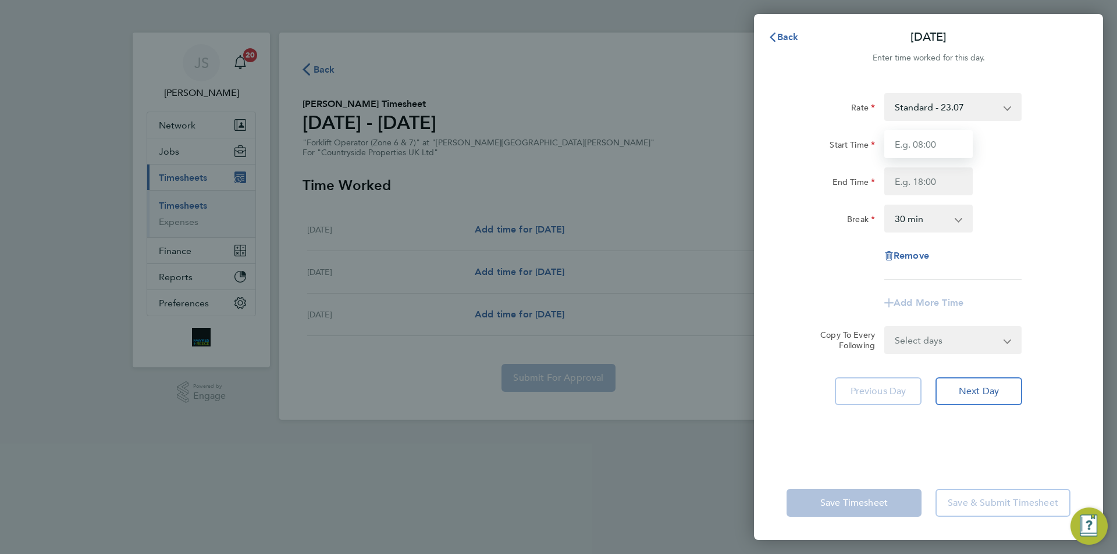
click at [926, 143] on input "Start Time" at bounding box center [928, 144] width 88 height 28
type input "07:30"
click at [915, 174] on input "End Time" at bounding box center [928, 182] width 88 height 28
type input "17:00"
click at [934, 352] on select "Select days Day Tuesday Wednesday" at bounding box center [946, 340] width 122 height 26
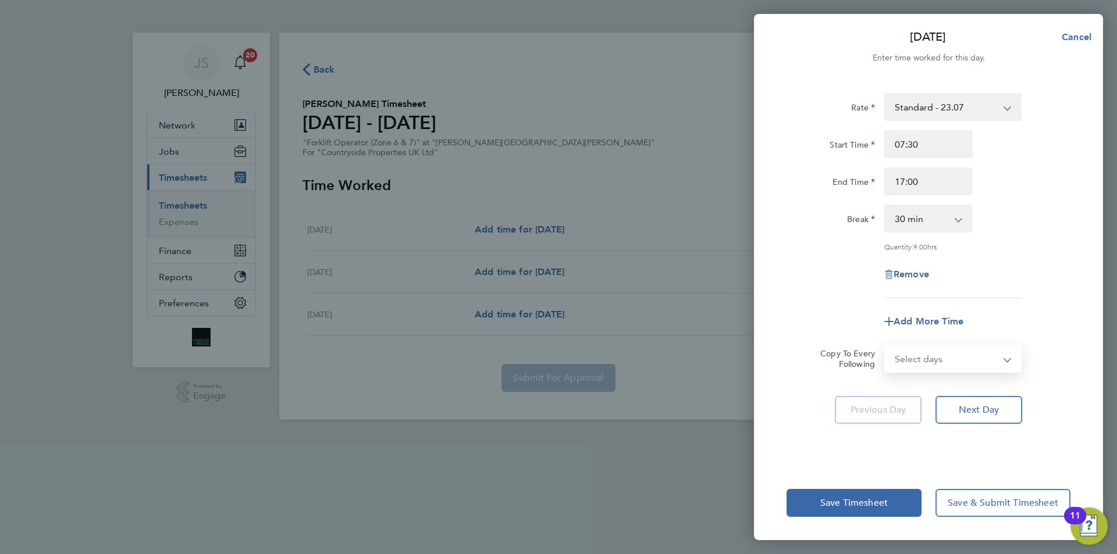
click at [839, 287] on div "Remove" at bounding box center [928, 275] width 293 height 28
drag, startPoint x: 939, startPoint y: 353, endPoint x: 936, endPoint y: 367, distance: 14.4
click at [939, 353] on select "Select days Day Tuesday Wednesday" at bounding box center [946, 359] width 122 height 26
select select "DAY"
click at [885, 346] on select "Select days Day Tuesday Wednesday" at bounding box center [946, 359] width 122 height 26
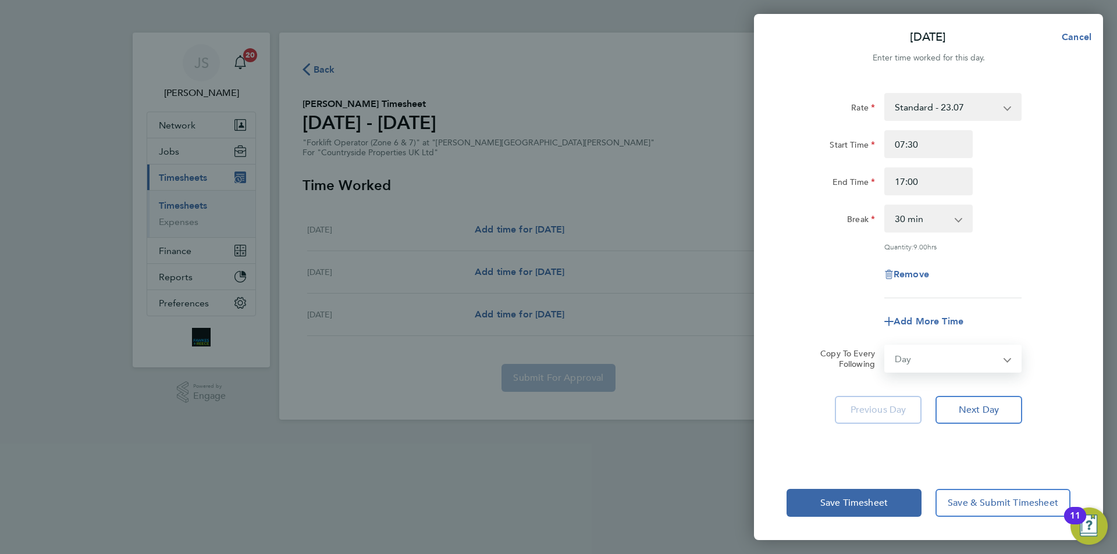
select select "2025-09-17"
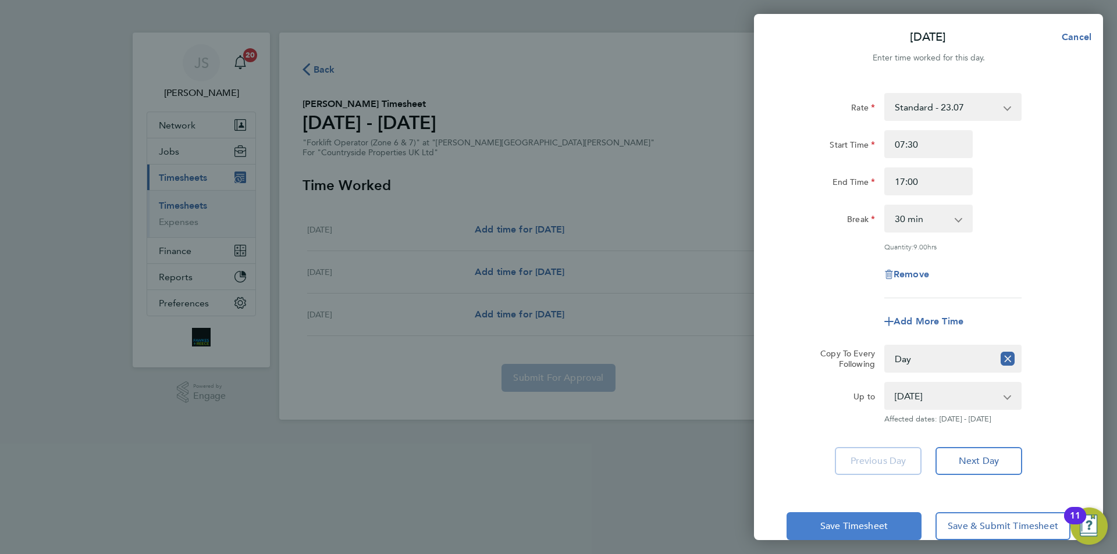
click at [863, 522] on span "Save Timesheet" at bounding box center [853, 527] width 67 height 12
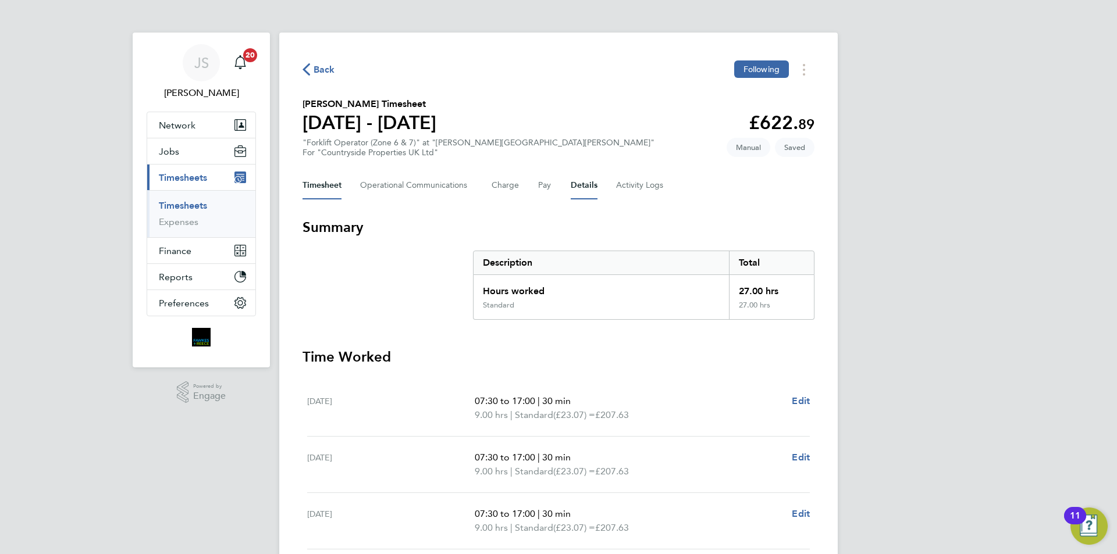
click at [579, 183] on button "Details" at bounding box center [584, 186] width 27 height 28
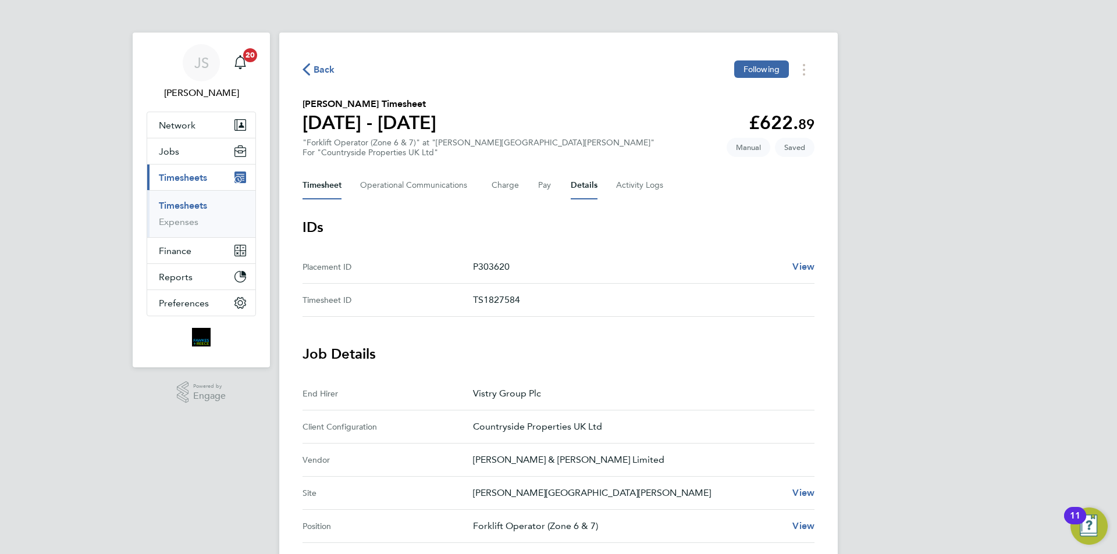
click at [328, 187] on button "Timesheet" at bounding box center [321, 186] width 39 height 28
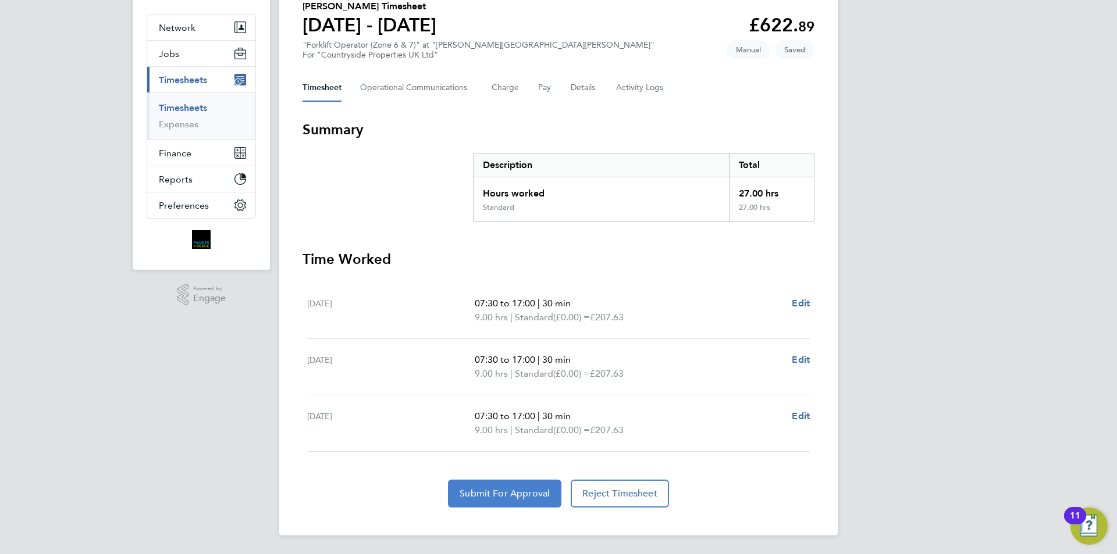
click at [508, 498] on span "Submit For Approval" at bounding box center [505, 494] width 90 height 12
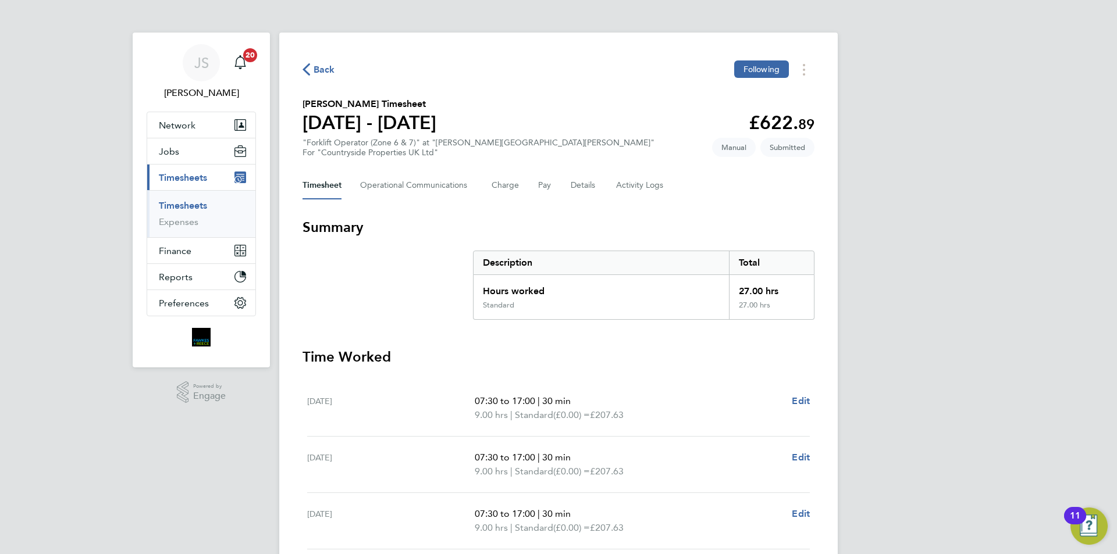
click at [326, 67] on span "Back" at bounding box center [325, 70] width 22 height 14
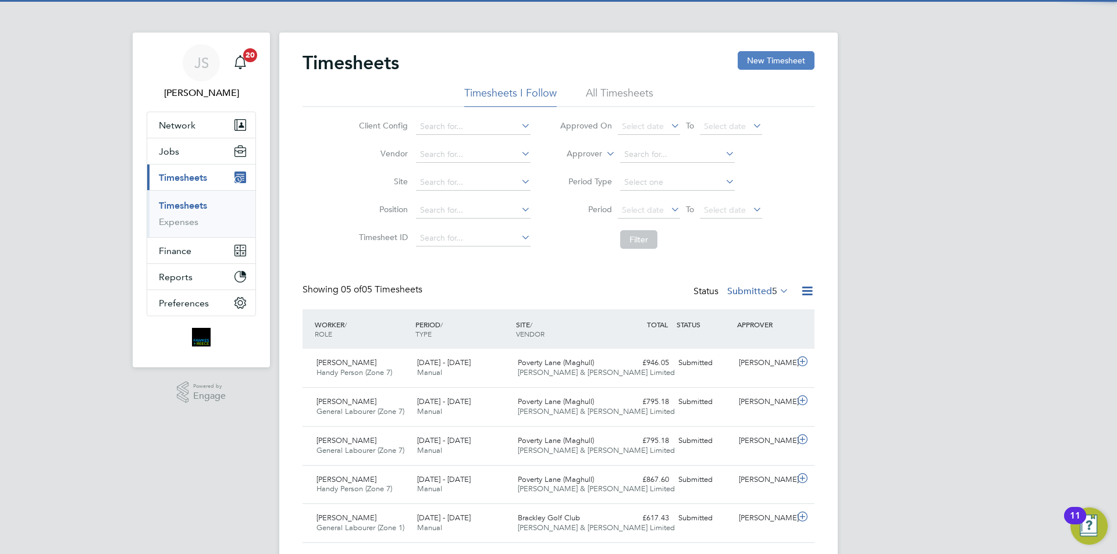
click at [780, 67] on button "New Timesheet" at bounding box center [776, 60] width 77 height 19
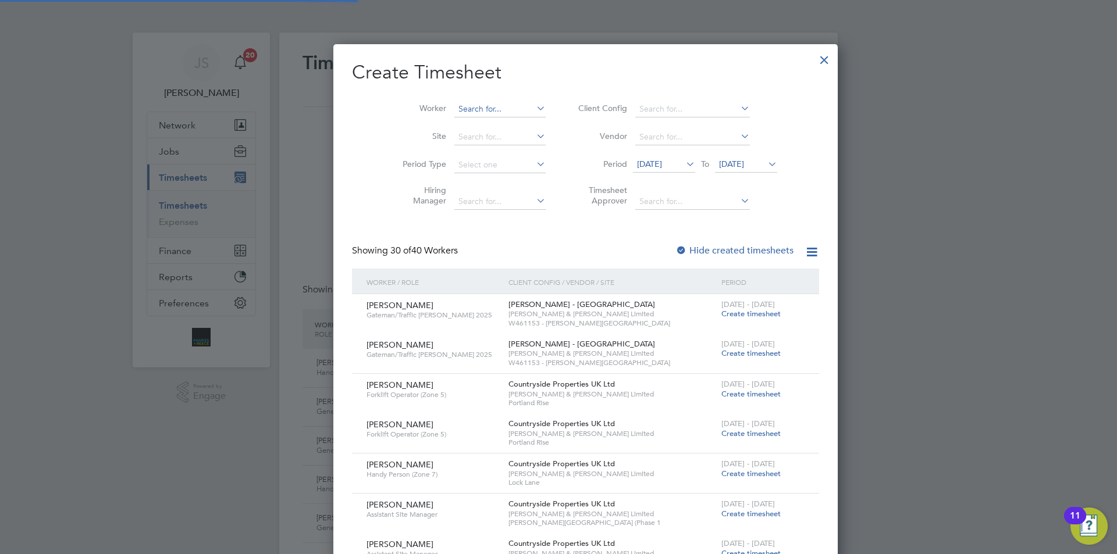
click at [469, 102] on input at bounding box center [499, 109] width 91 height 16
click at [469, 136] on li "Oleksa ndr Moisei" at bounding box center [505, 141] width 159 height 16
type input "Oleksandr Moisei"
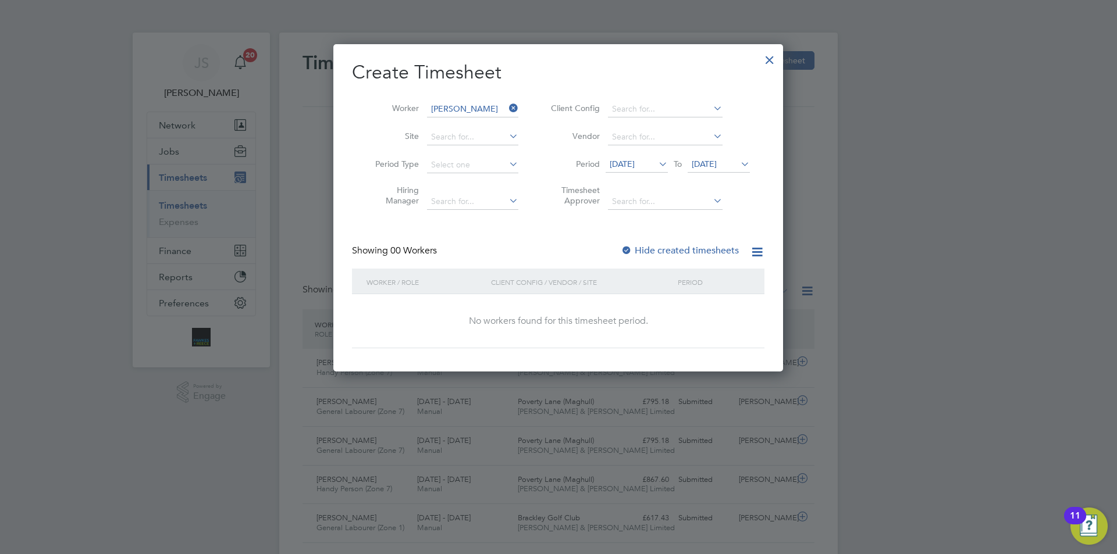
click at [632, 166] on span "09 Sep 2025" at bounding box center [622, 164] width 25 height 10
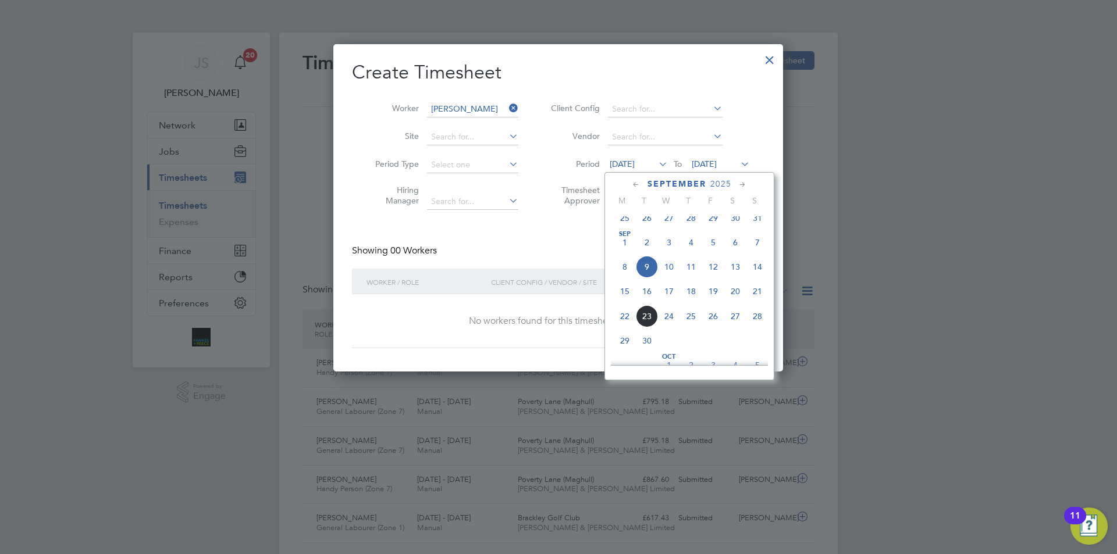
click at [626, 298] on span "15" at bounding box center [625, 291] width 22 height 22
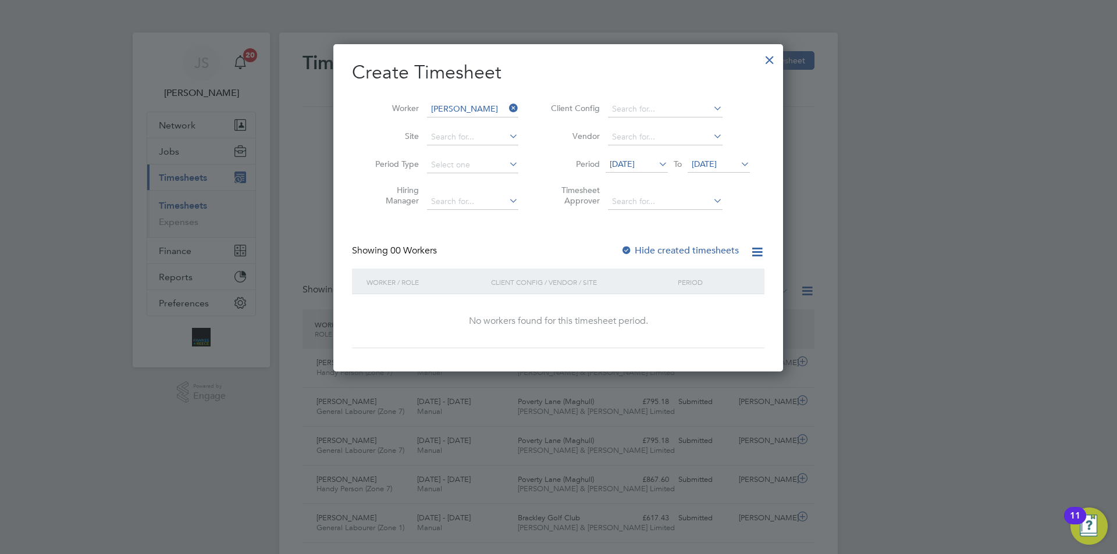
click at [625, 248] on div at bounding box center [627, 251] width 12 height 12
click at [708, 166] on span "16 Sep 2025" at bounding box center [704, 164] width 25 height 10
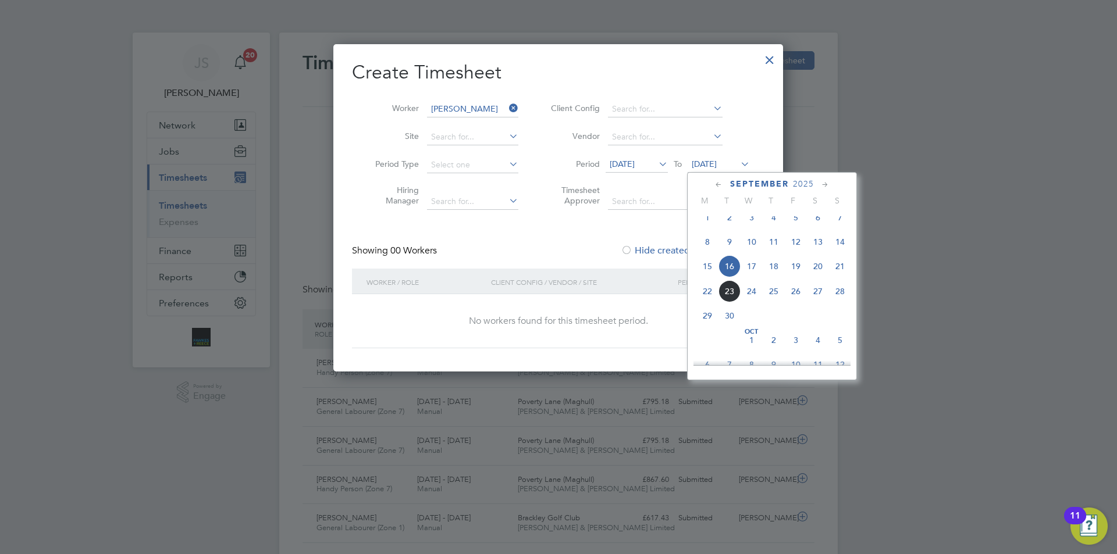
click at [800, 270] on span "19" at bounding box center [796, 266] width 22 height 22
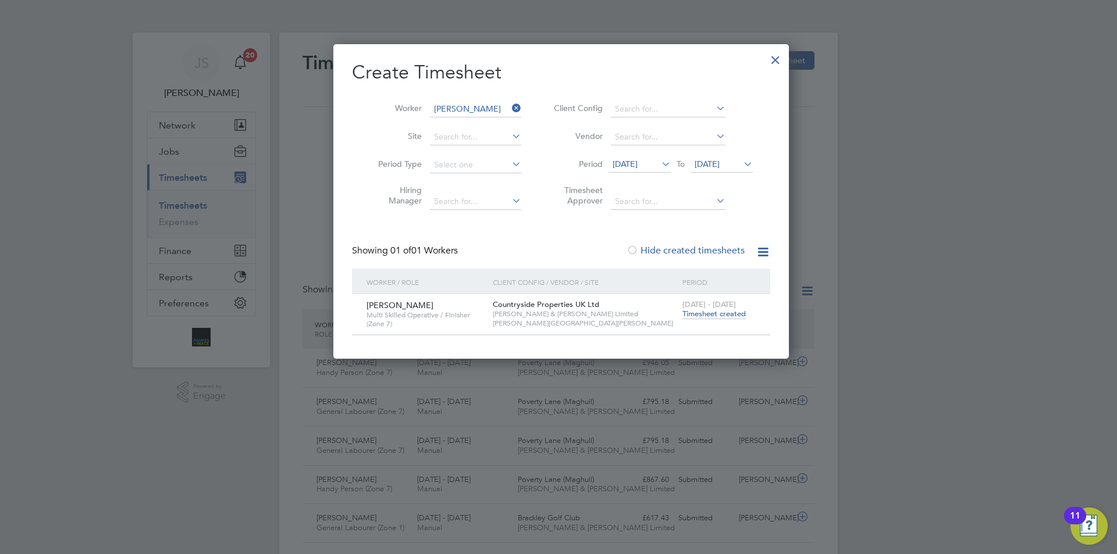
drag, startPoint x: 725, startPoint y: 315, endPoint x: 728, endPoint y: 320, distance: 6.8
click at [724, 313] on span "Timesheet created" at bounding box center [713, 314] width 63 height 10
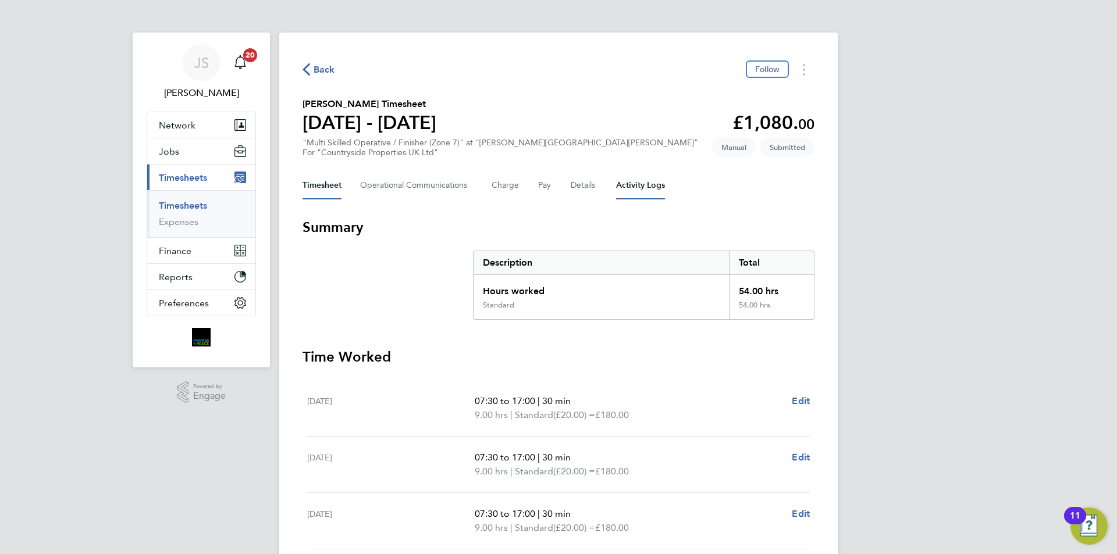
click at [622, 184] on Logs-tab "Activity Logs" at bounding box center [640, 186] width 49 height 28
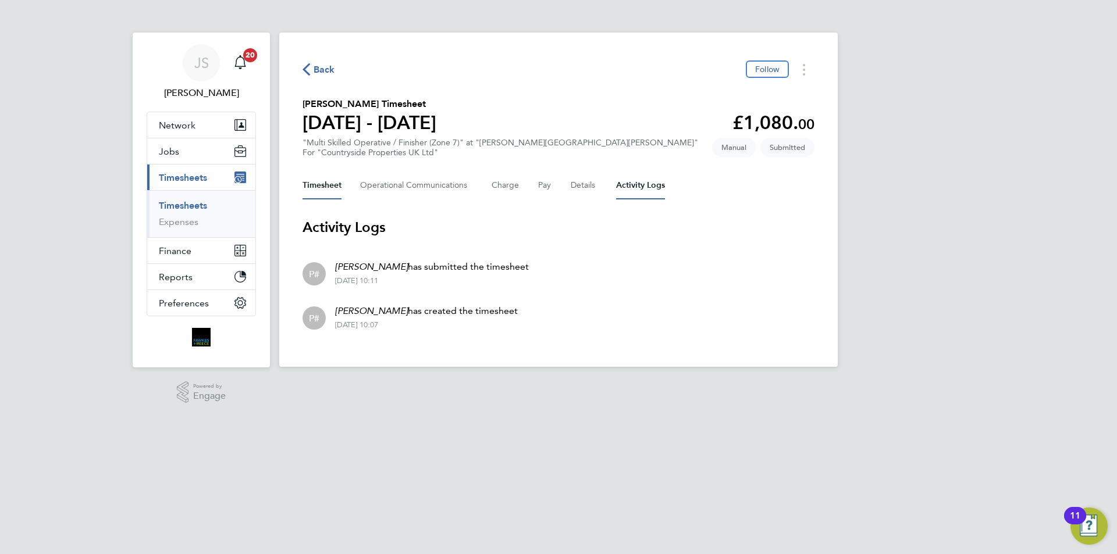
click at [319, 181] on button "Timesheet" at bounding box center [321, 186] width 39 height 28
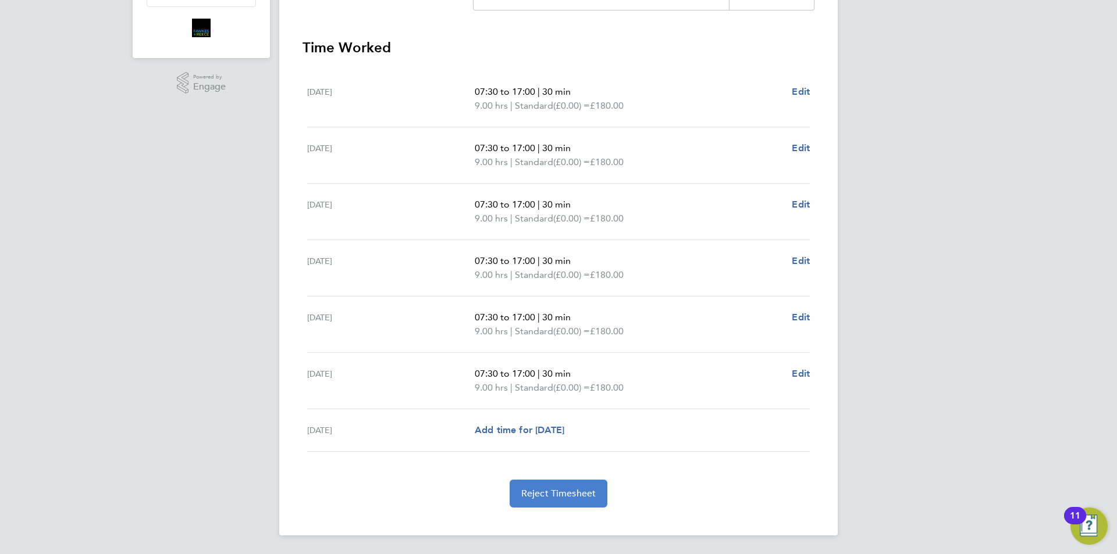
click at [552, 497] on span "Reject Timesheet" at bounding box center [558, 494] width 75 height 12
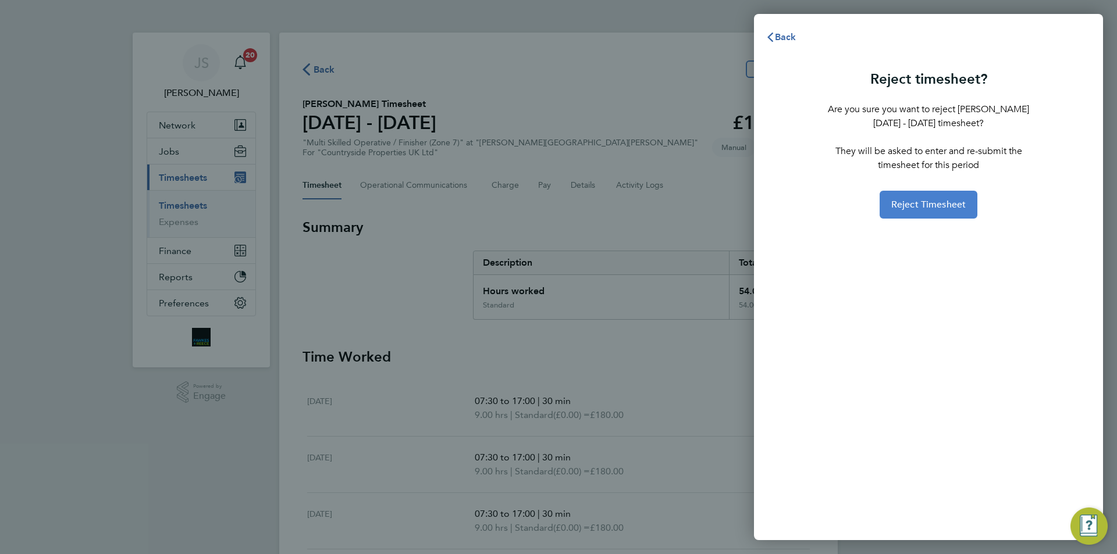
click at [925, 208] on span "Reject Timesheet" at bounding box center [928, 205] width 75 height 12
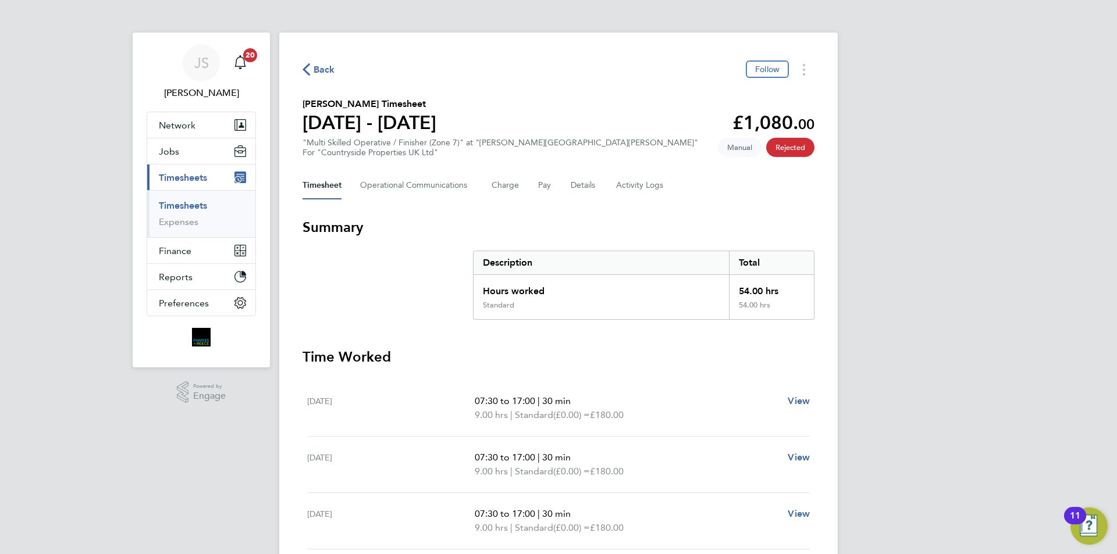
click at [315, 67] on span "Back" at bounding box center [325, 70] width 22 height 14
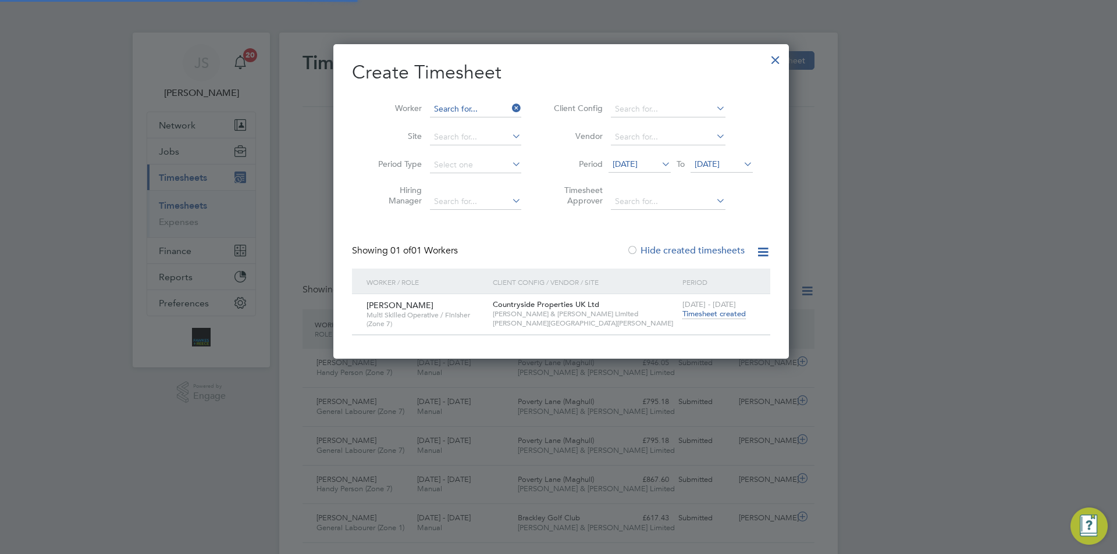
click at [462, 105] on input at bounding box center [475, 109] width 91 height 16
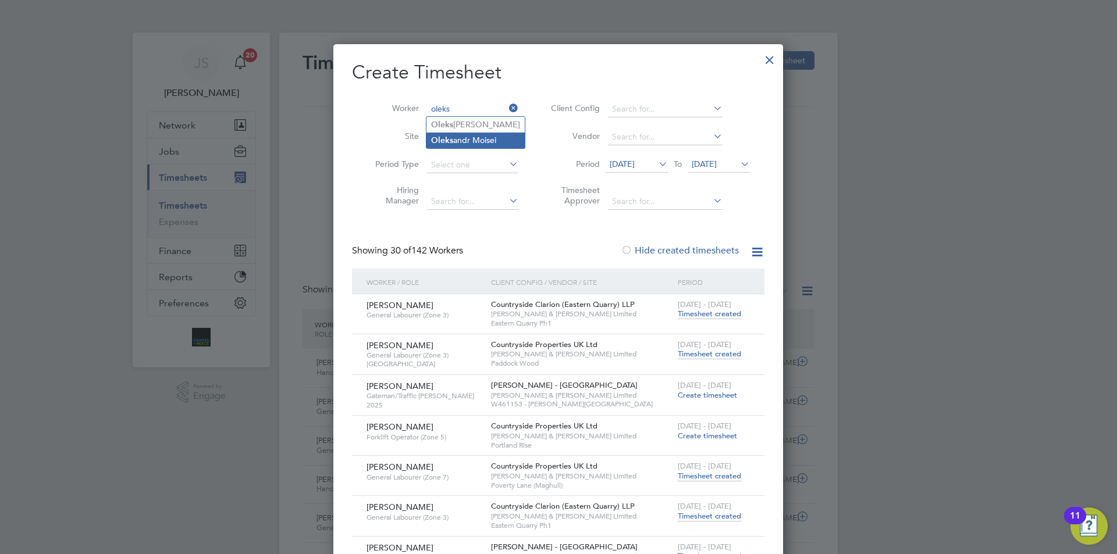
click at [476, 140] on li "Oleks andr Moisei" at bounding box center [475, 141] width 98 height 16
type input "Oleksandr Moisei"
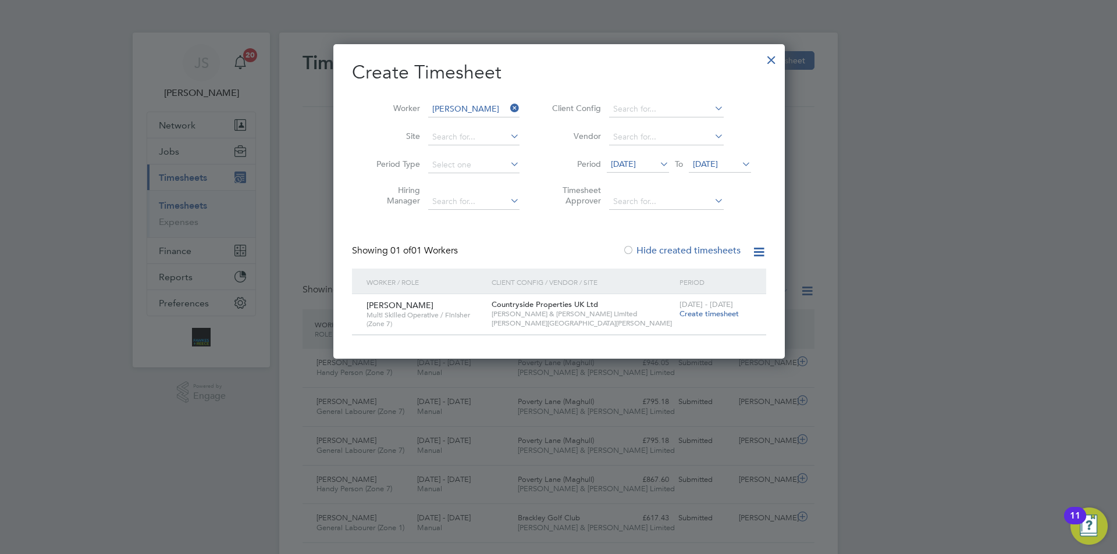
click at [690, 315] on span "Create timesheet" at bounding box center [708, 314] width 59 height 10
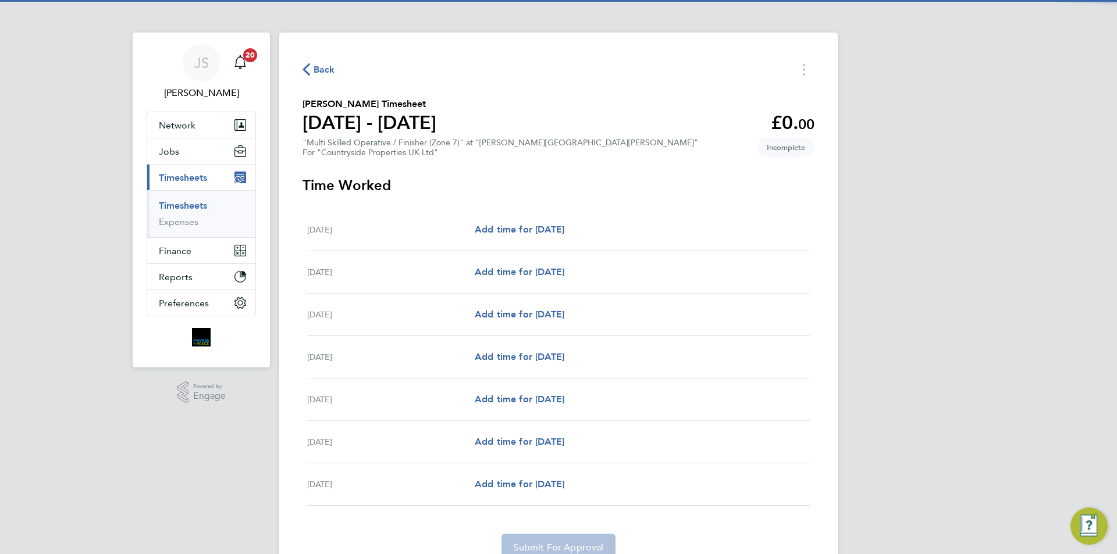
click at [562, 218] on div "Mon 15 Sep Add time for Mon 15 Sep Add time for Mon 15 Sep" at bounding box center [558, 230] width 503 height 42
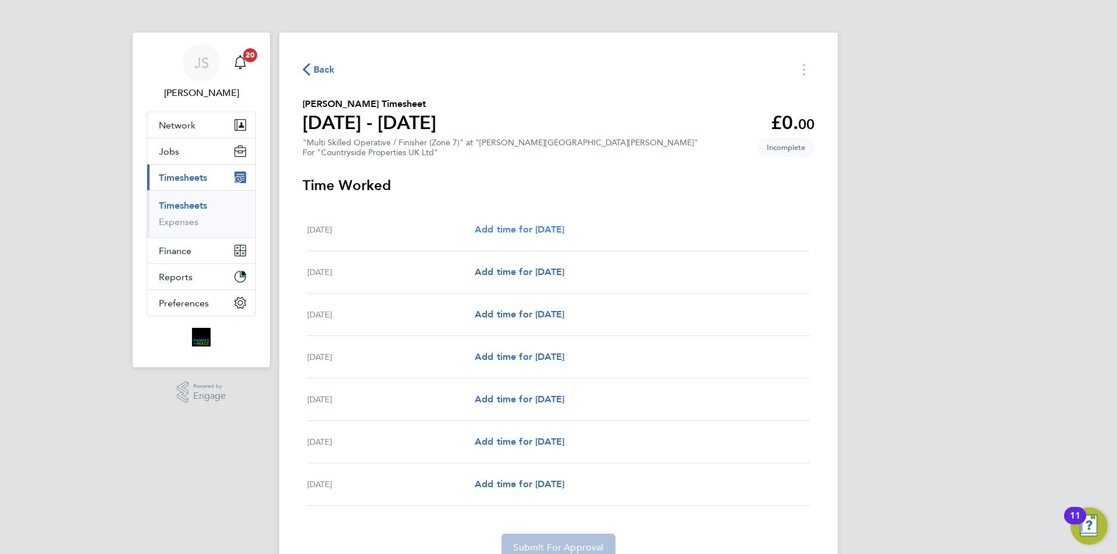
click at [564, 224] on span "Add time for Mon 15 Sep" at bounding box center [520, 229] width 90 height 11
select select "30"
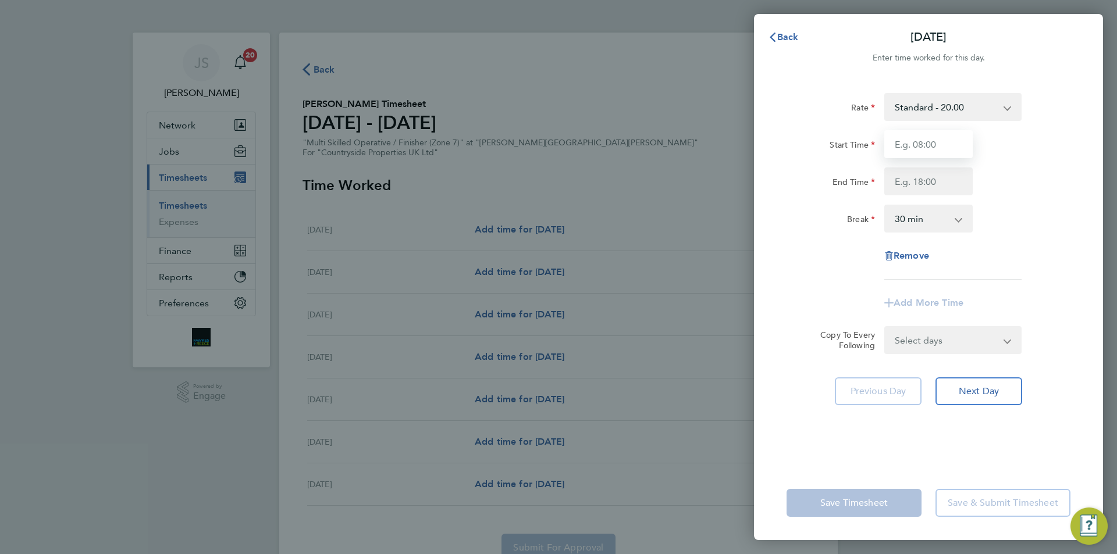
click at [904, 136] on input "Start Time" at bounding box center [928, 144] width 88 height 28
type input "07:30"
click at [906, 173] on input "End Time" at bounding box center [928, 182] width 88 height 28
type input "17:00"
click at [913, 339] on form "Rate Standard - 20.00 Basic - 20.00 Start Time 07:30 End Time 17:00 Break 0 min…" at bounding box center [928, 223] width 284 height 261
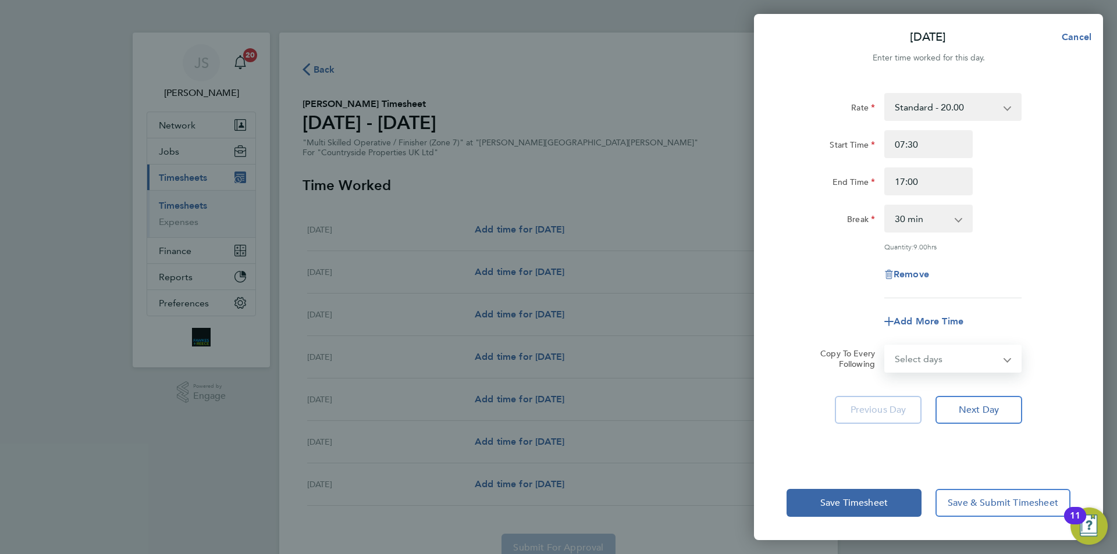
select select "DAY"
click at [885, 346] on select "Select days Day Weekday (Mon-Fri) Weekend (Sat-Sun) Tuesday Wednesday Thursday …" at bounding box center [946, 359] width 122 height 26
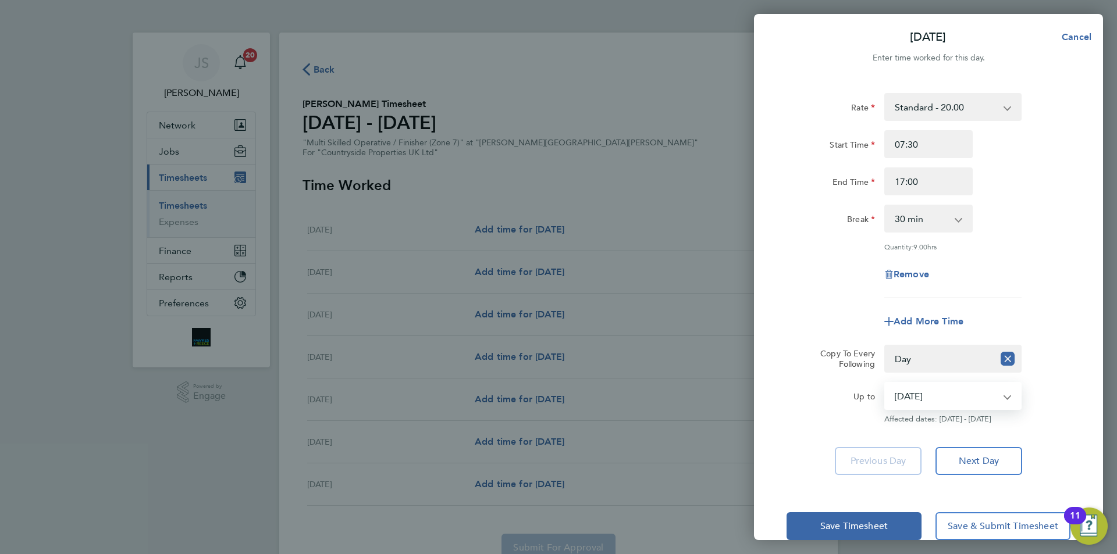
drag, startPoint x: 911, startPoint y: 370, endPoint x: 914, endPoint y: 396, distance: 25.7
click at [914, 396] on select "16 Sep 2025 17 Sep 2025 18 Sep 2025 19 Sep 2025 20 Sep 2025 21 Sep 2025" at bounding box center [945, 396] width 121 height 26
click at [930, 400] on select "16 Sep 2025 17 Sep 2025 18 Sep 2025 19 Sep 2025 20 Sep 2025 21 Sep 2025" at bounding box center [945, 396] width 121 height 26
select select "2025-09-20"
click at [885, 383] on select "16 Sep 2025 17 Sep 2025 18 Sep 2025 19 Sep 2025 20 Sep 2025 21 Sep 2025" at bounding box center [945, 396] width 121 height 26
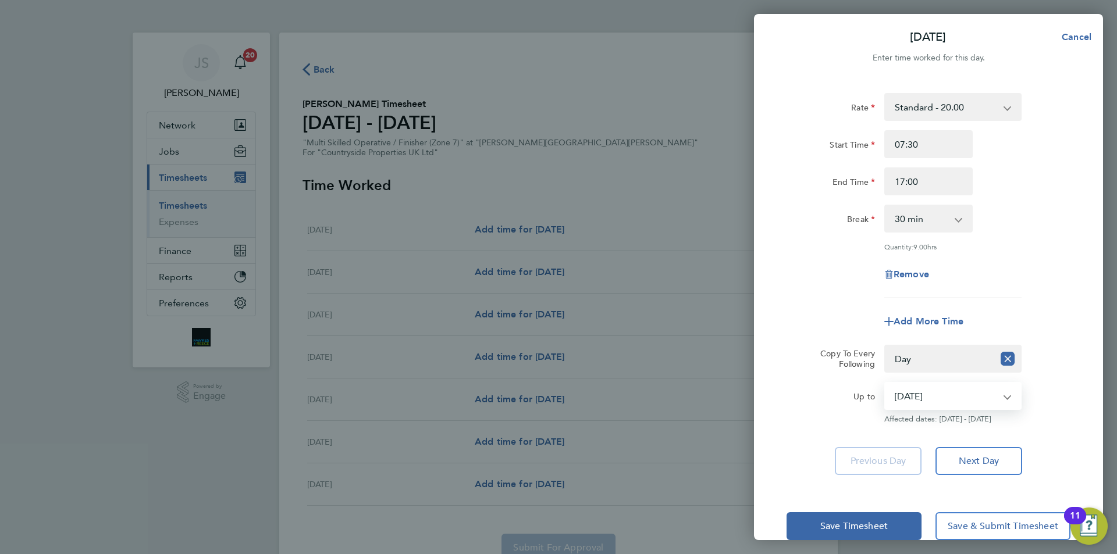
click at [840, 329] on div "Add More Time" at bounding box center [928, 322] width 293 height 28
click at [836, 532] on button "Save Timesheet" at bounding box center [853, 526] width 135 height 28
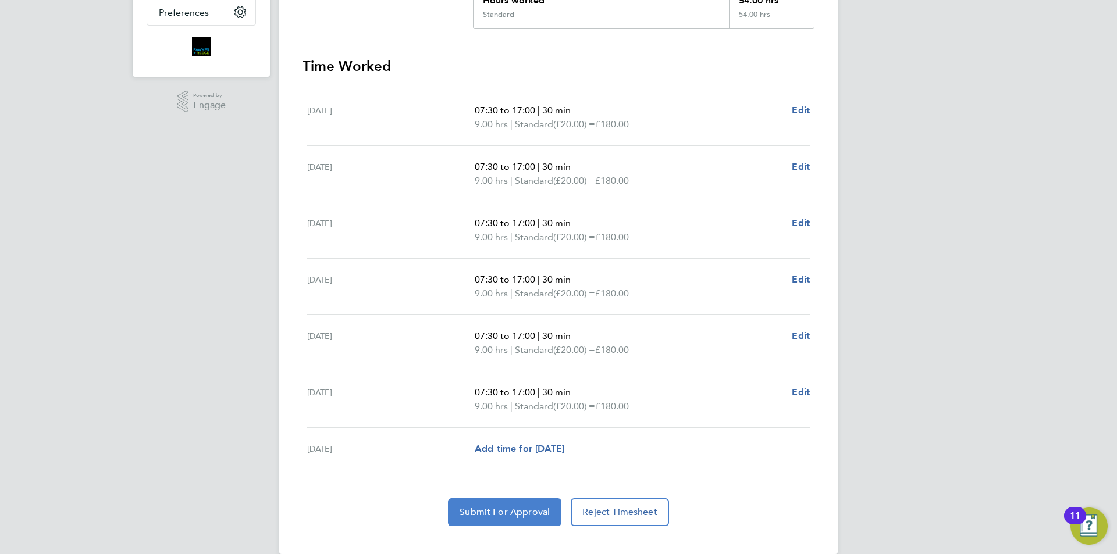
click at [517, 515] on span "Submit For Approval" at bounding box center [505, 513] width 90 height 12
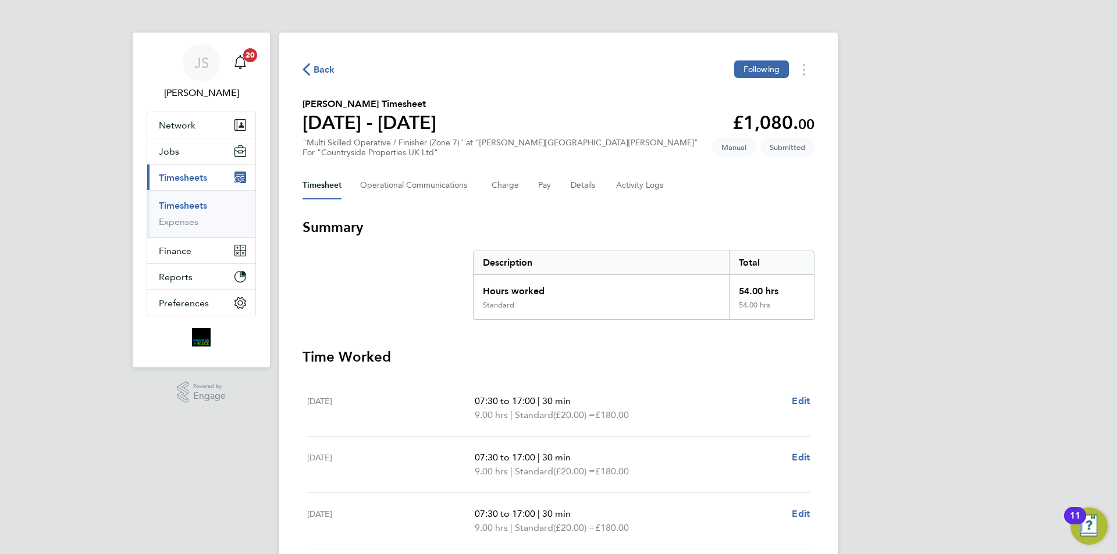
click at [324, 69] on span "Back" at bounding box center [325, 70] width 22 height 14
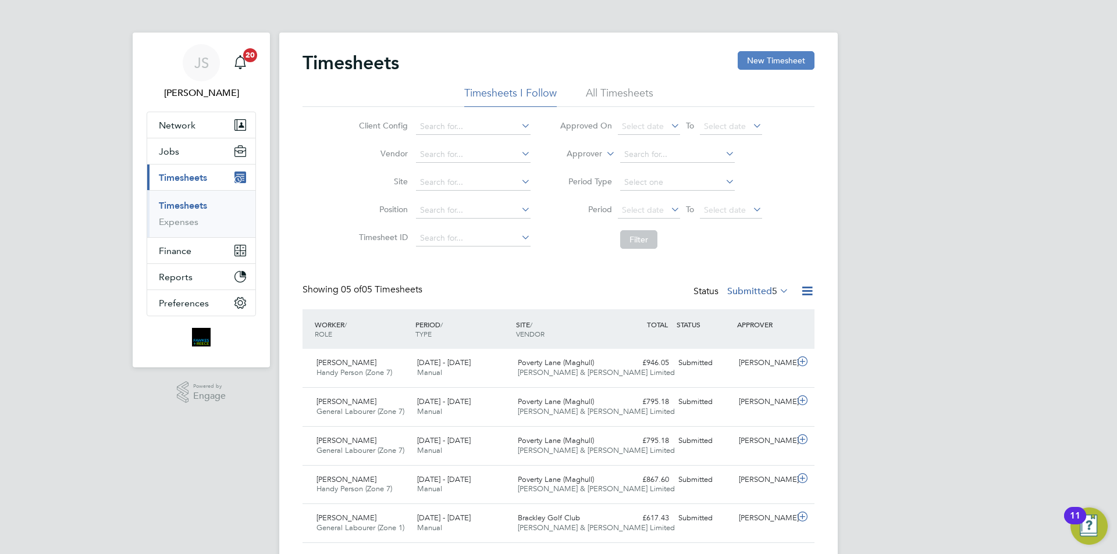
click at [775, 59] on button "New Timesheet" at bounding box center [776, 60] width 77 height 19
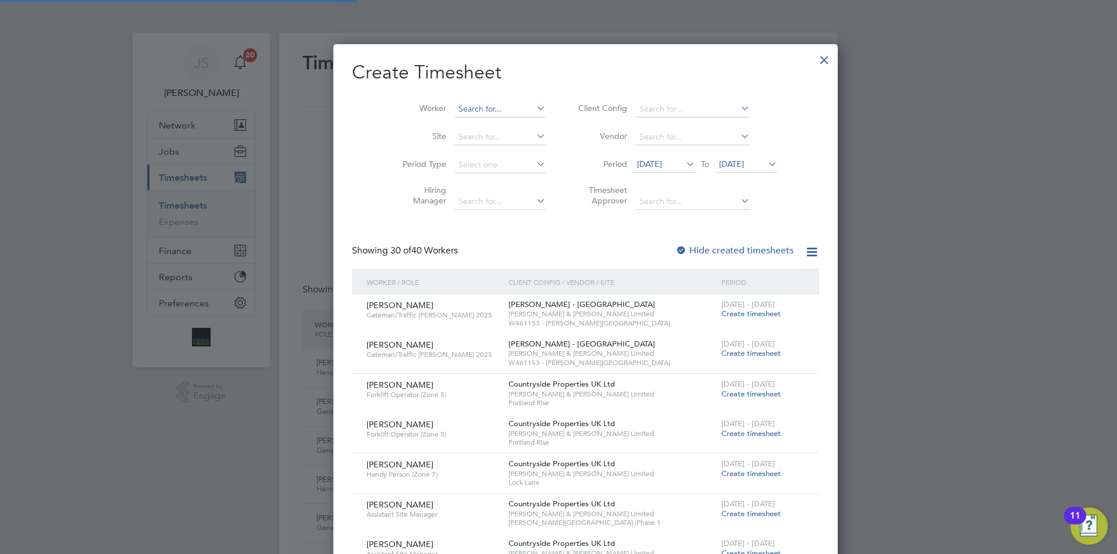
click at [454, 110] on input at bounding box center [499, 109] width 91 height 16
click at [466, 125] on li "Ivo mir Kirchev" at bounding box center [498, 125] width 144 height 16
type input "Ivomir Kirchev"
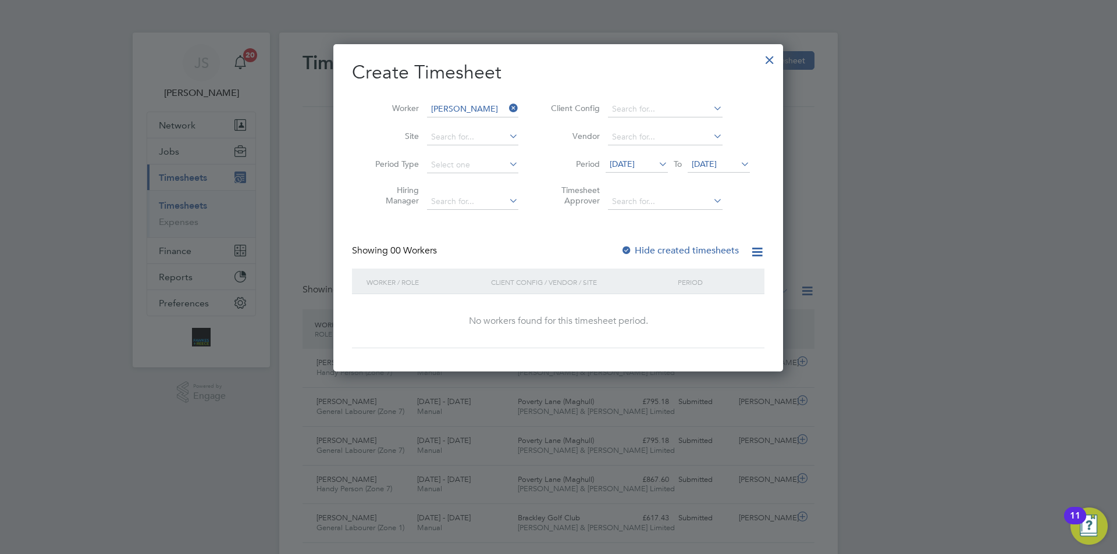
click at [635, 168] on span "09 Sep 2025" at bounding box center [622, 164] width 25 height 10
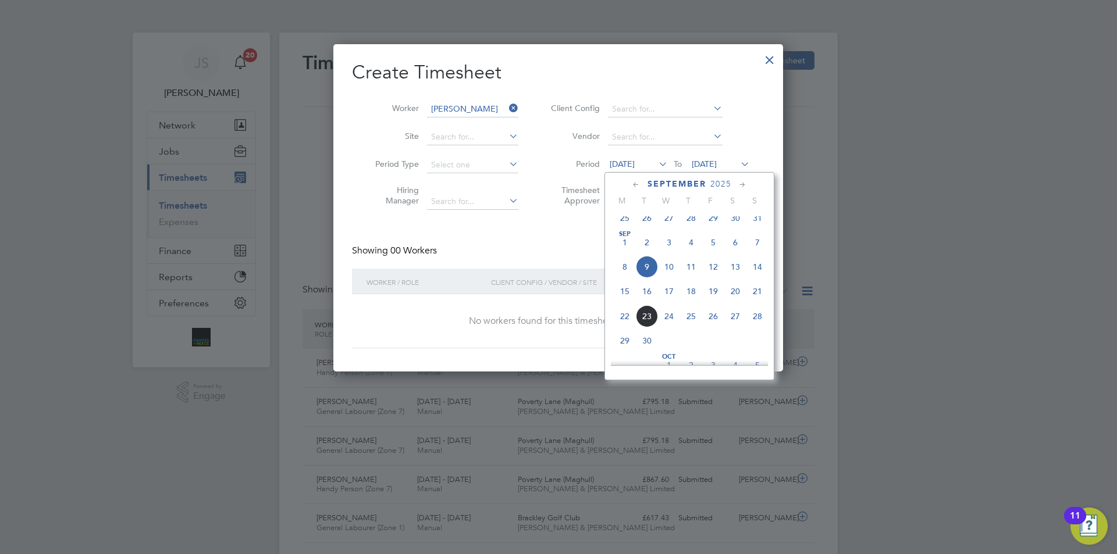
click at [624, 325] on span "22" at bounding box center [625, 316] width 22 height 22
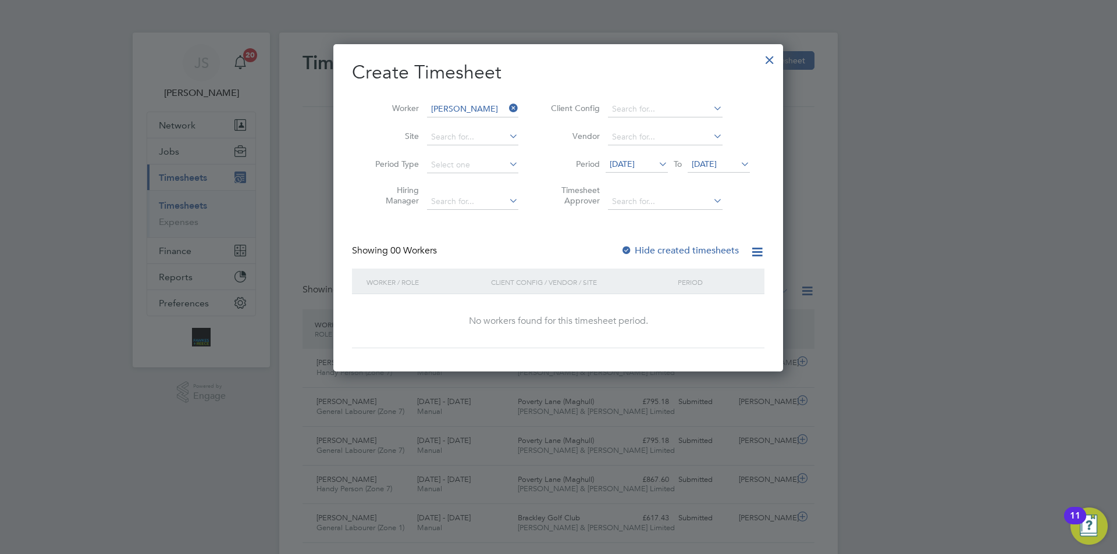
click at [626, 245] on div at bounding box center [627, 251] width 12 height 12
click at [629, 172] on span "22 Sep 2025" at bounding box center [637, 165] width 62 height 16
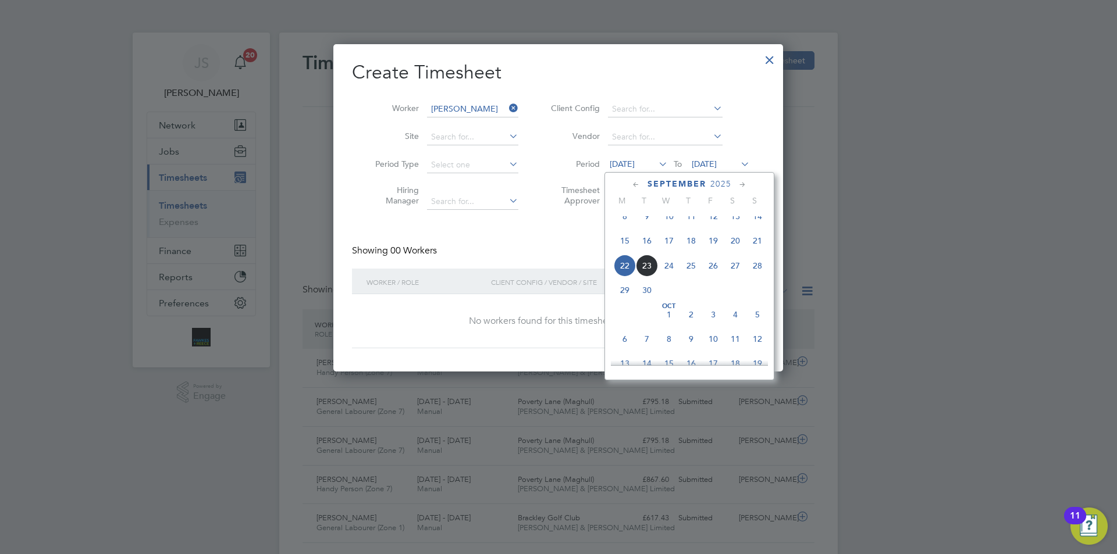
click at [622, 248] on span "15" at bounding box center [625, 241] width 22 height 22
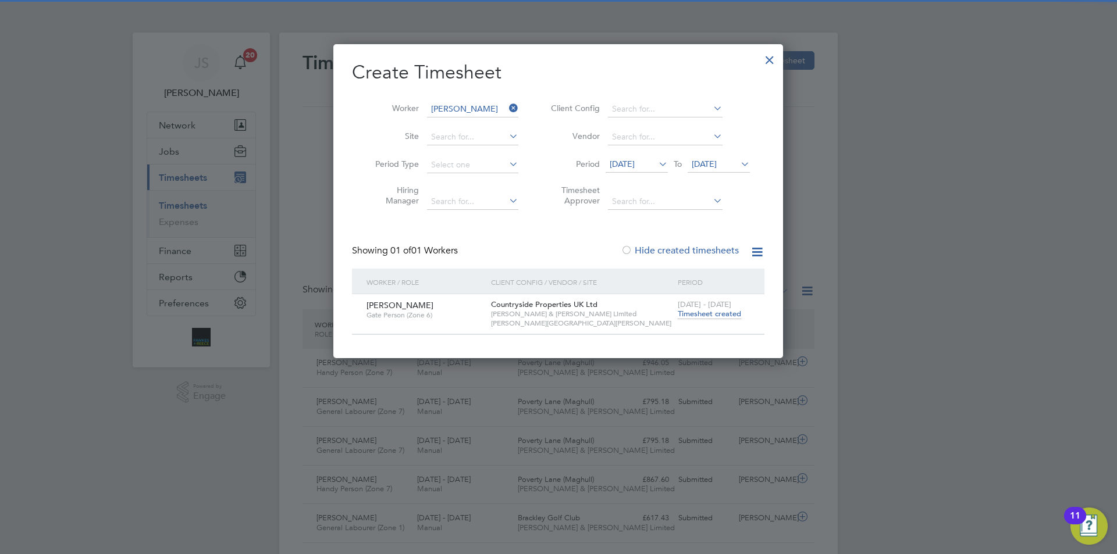
click at [689, 311] on span "Timesheet created" at bounding box center [709, 314] width 63 height 10
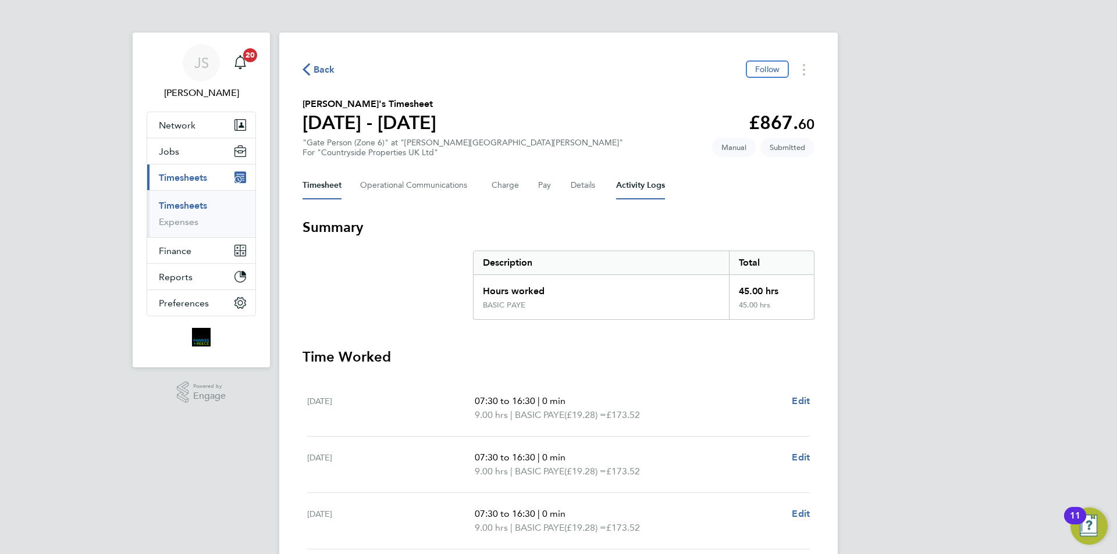
click at [625, 184] on Logs-tab "Activity Logs" at bounding box center [640, 186] width 49 height 28
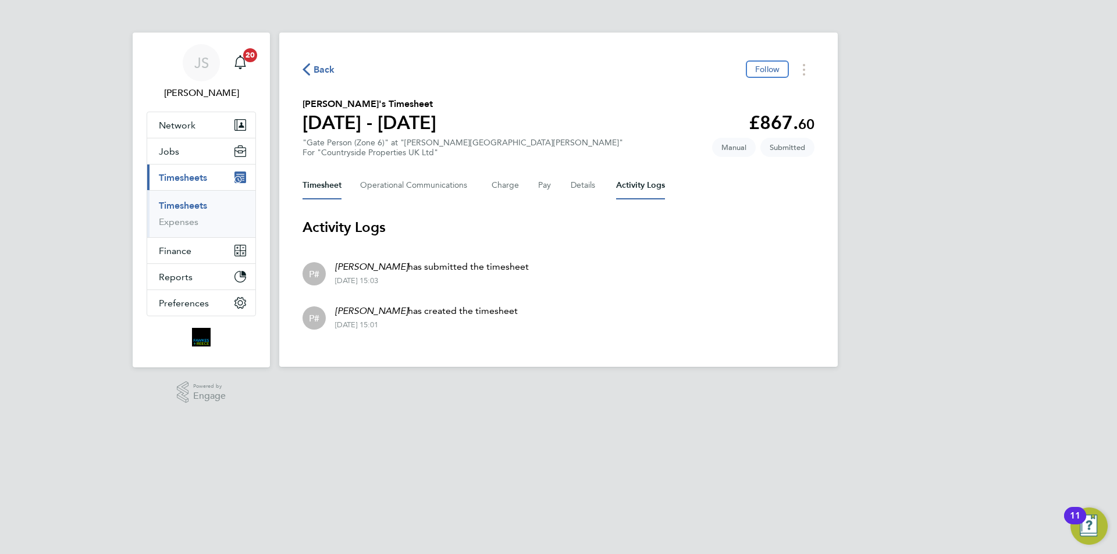
click at [328, 186] on button "Timesheet" at bounding box center [321, 186] width 39 height 28
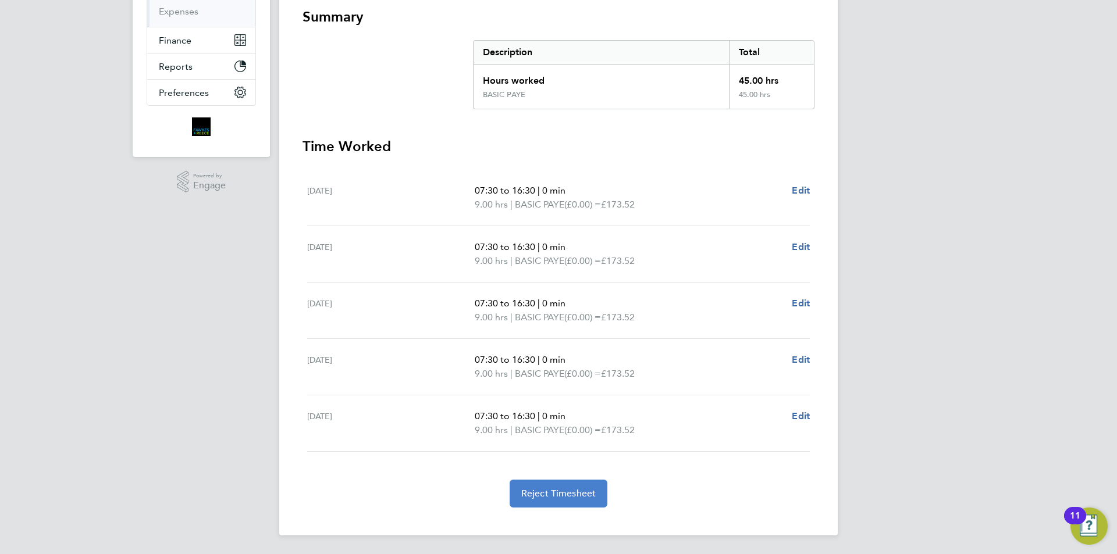
click at [561, 490] on span "Reject Timesheet" at bounding box center [558, 494] width 75 height 12
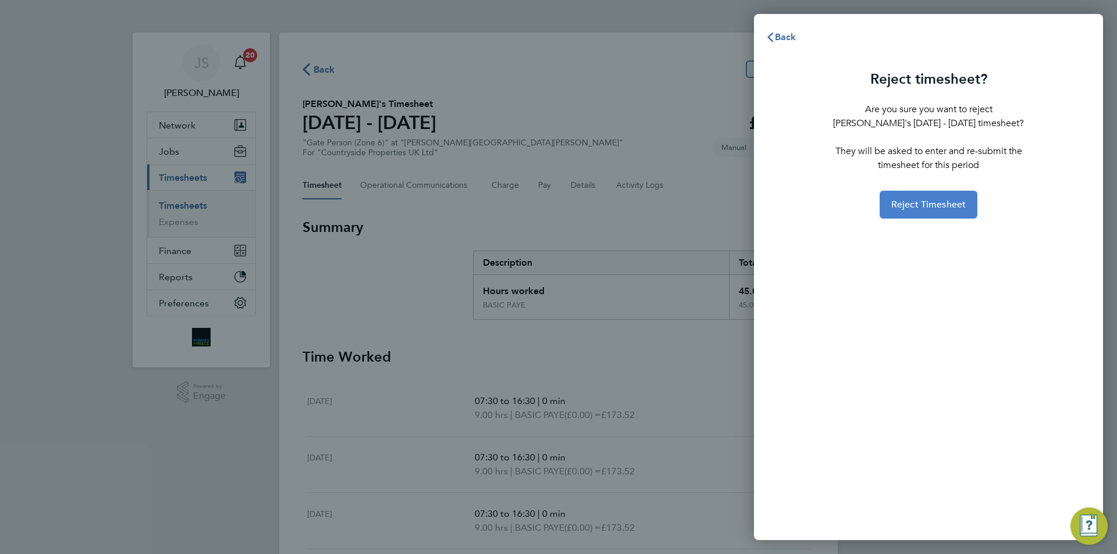
click at [911, 211] on button "Reject Timesheet" at bounding box center [928, 205] width 98 height 28
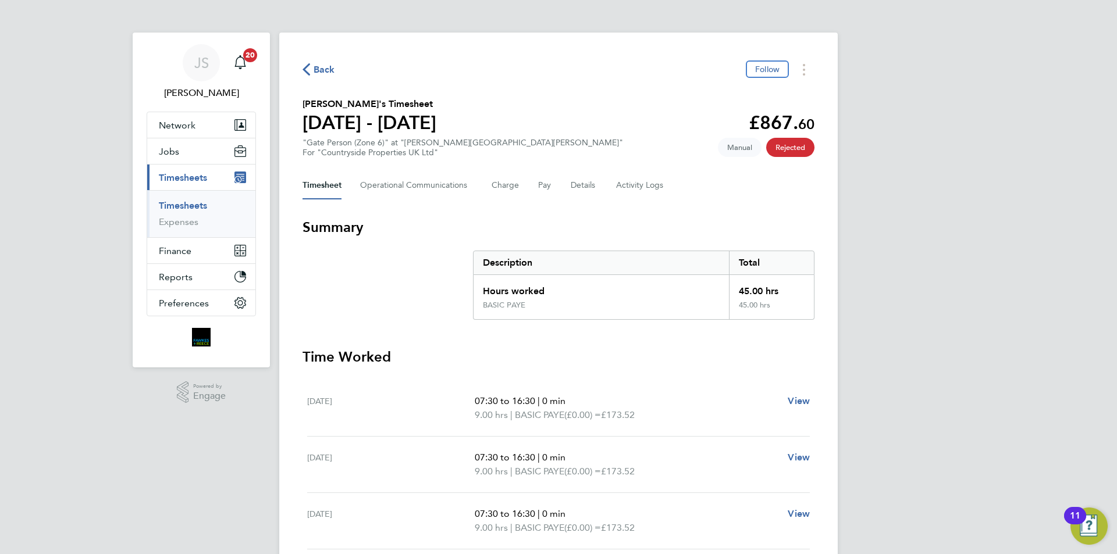
click at [333, 64] on span "Back" at bounding box center [325, 70] width 22 height 14
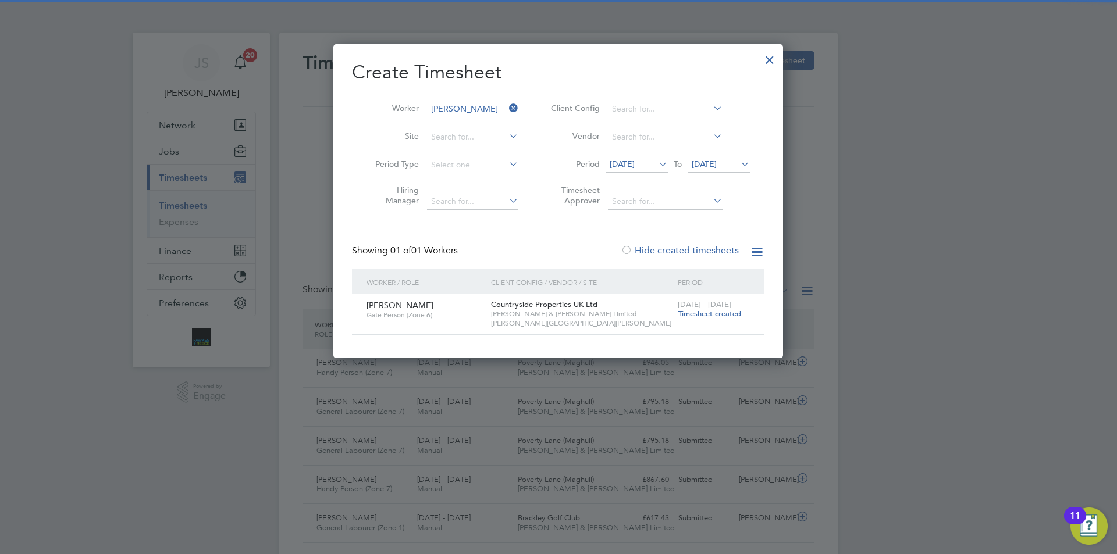
click at [474, 99] on li "Worker Ivomir Kirchev" at bounding box center [442, 109] width 181 height 28
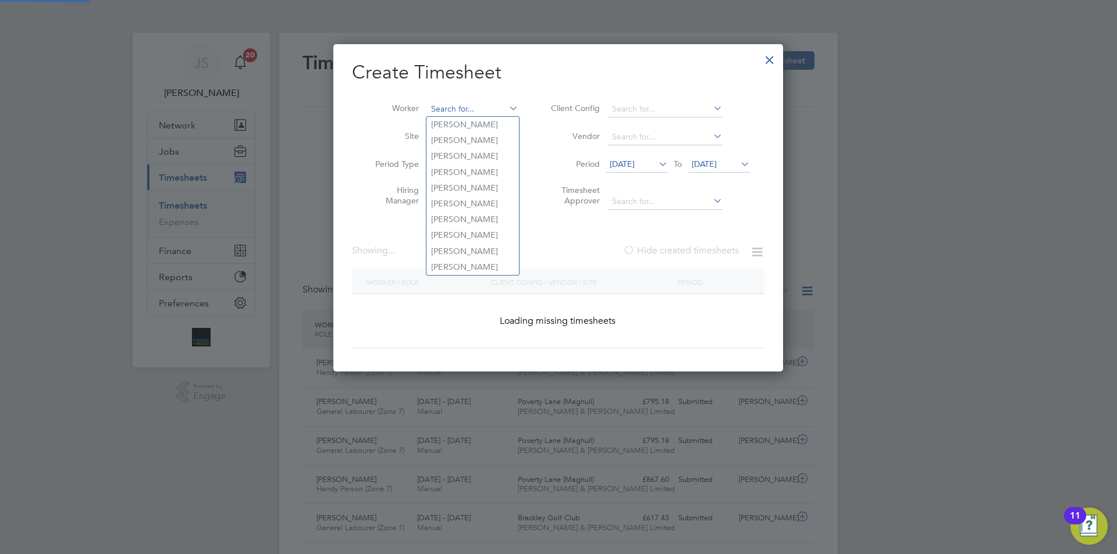
click at [475, 101] on input at bounding box center [472, 109] width 91 height 16
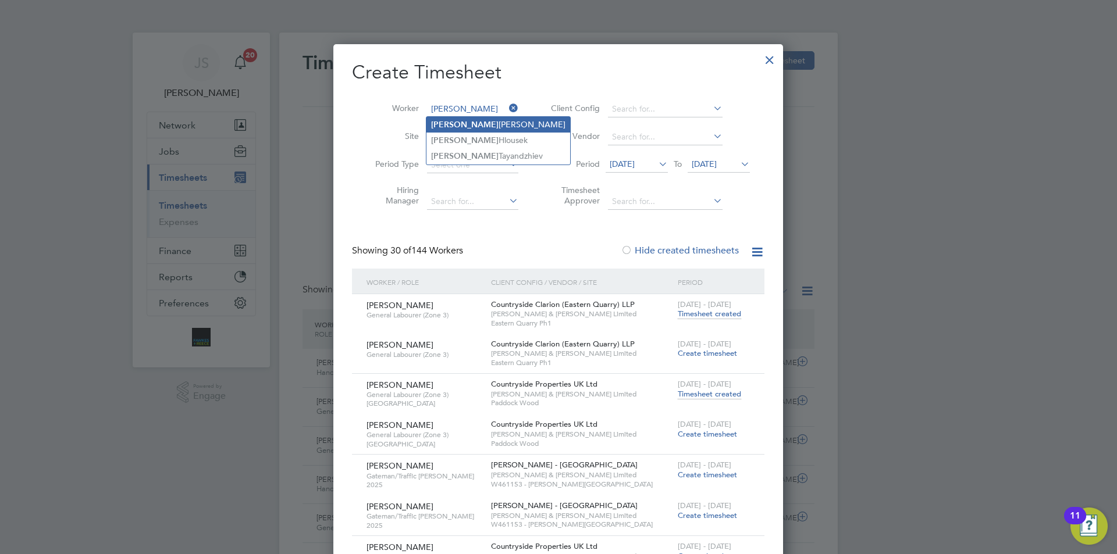
click at [478, 122] on li "Ivo mir Kirchev" at bounding box center [498, 125] width 144 height 16
type input "Ivomir Kirchev"
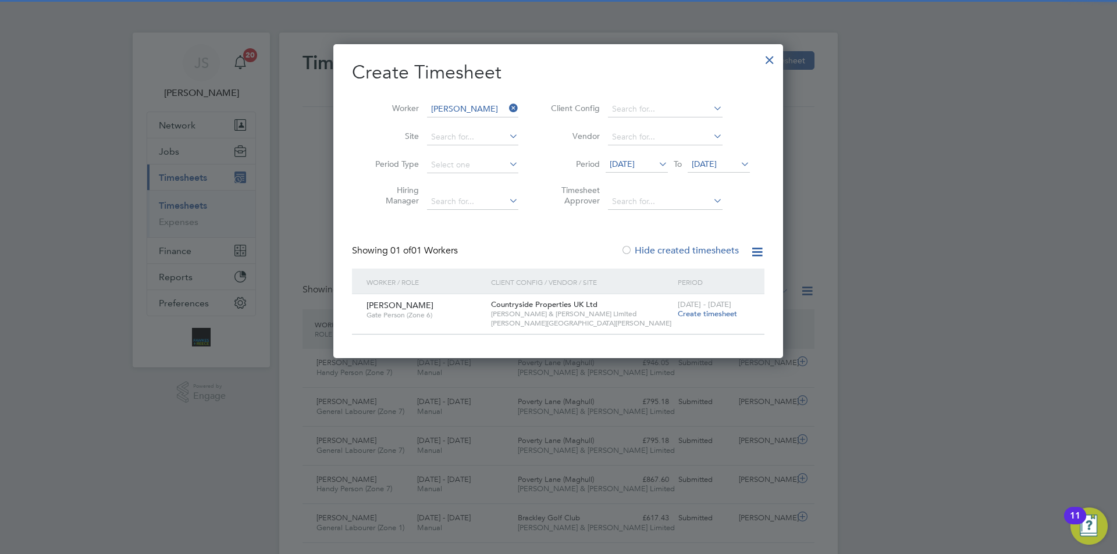
click at [697, 307] on span "[DATE] - [DATE]" at bounding box center [705, 305] width 54 height 10
click at [700, 316] on span "Create timesheet" at bounding box center [707, 314] width 59 height 10
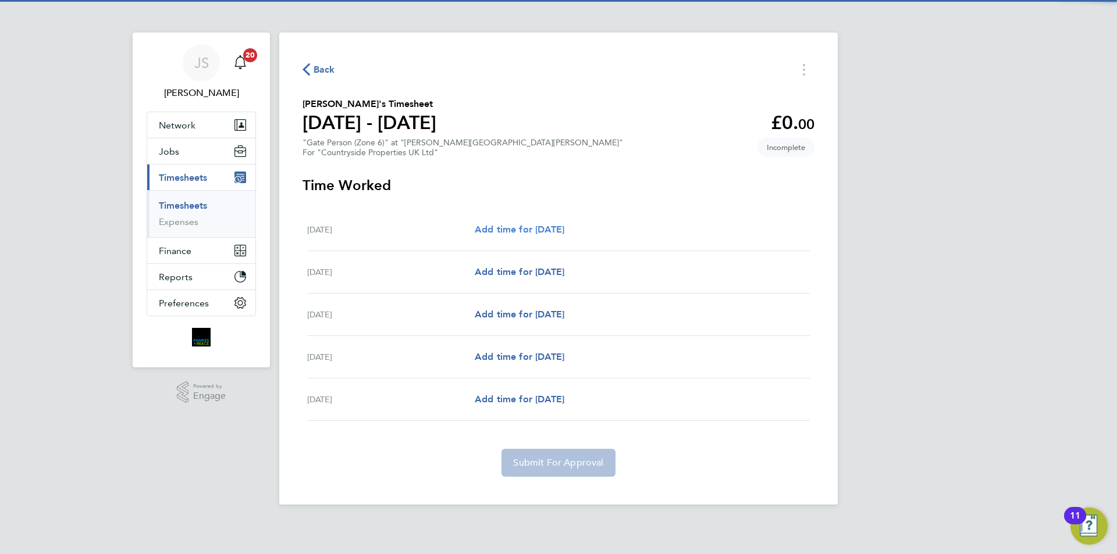
click at [550, 229] on span "Add time for Mon 15 Sep" at bounding box center [520, 229] width 90 height 11
select select "30"
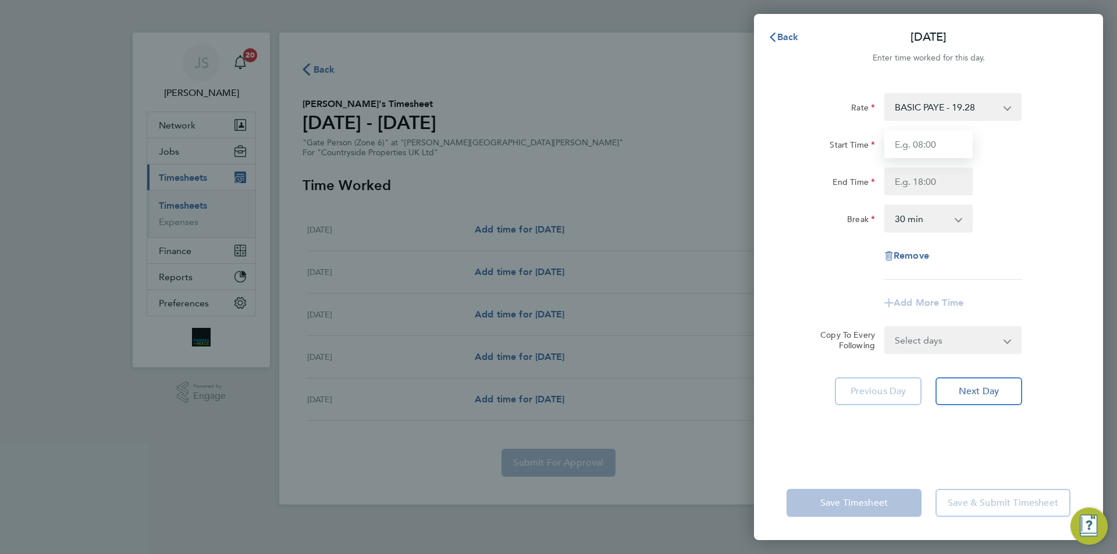
click at [928, 141] on input "Start Time" at bounding box center [928, 144] width 88 height 28
type input "07:30"
click at [950, 184] on input "End Time" at bounding box center [928, 182] width 88 height 28
type input "17:00"
drag, startPoint x: 931, startPoint y: 343, endPoint x: 925, endPoint y: 360, distance: 18.4
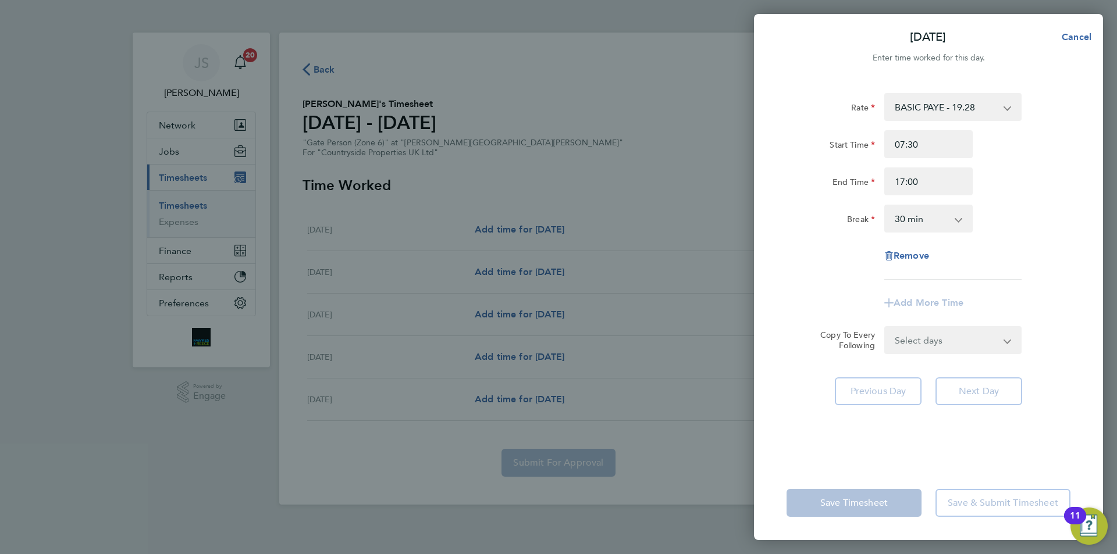
click at [931, 343] on form "Rate BASIC PAYE - 19.28 Start Time 07:30 End Time 17:00 Break 0 min 15 min 30 m…" at bounding box center [928, 223] width 284 height 261
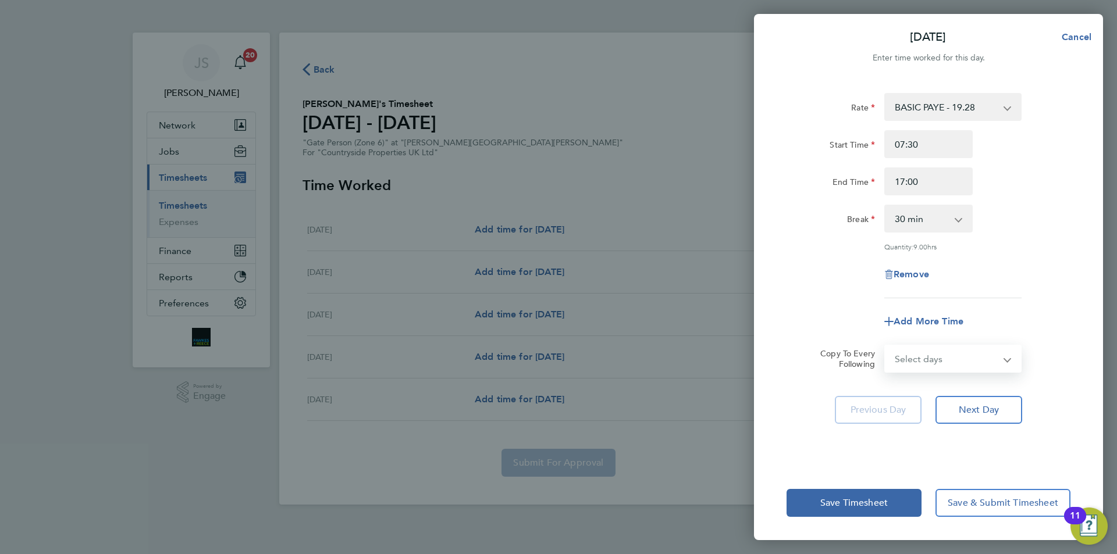
select select "DAY"
click at [885, 346] on select "Select days Day Tuesday Wednesday Thursday Friday" at bounding box center [946, 359] width 122 height 26
select select "2025-09-19"
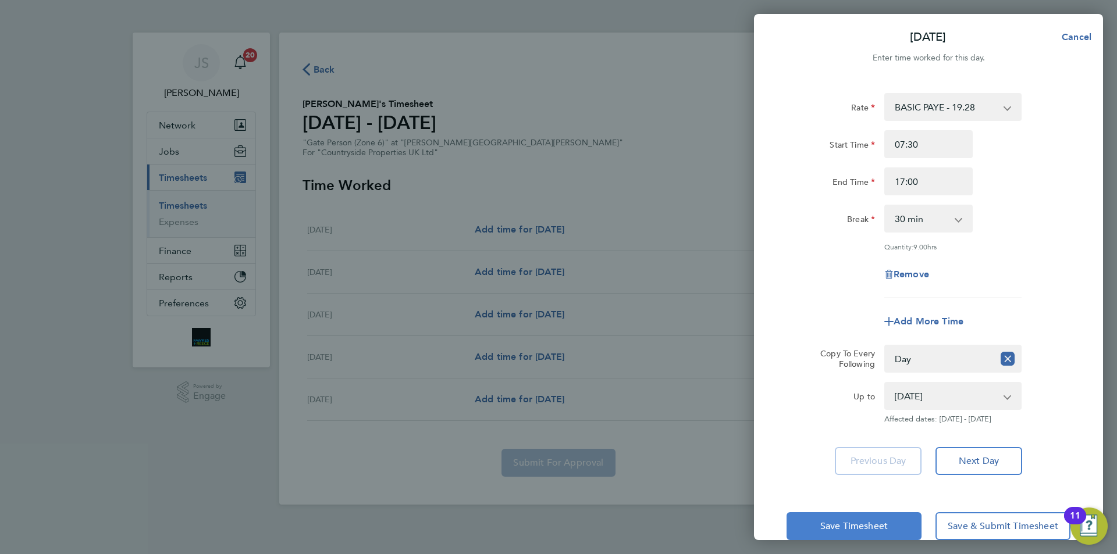
click at [867, 523] on span "Save Timesheet" at bounding box center [853, 527] width 67 height 12
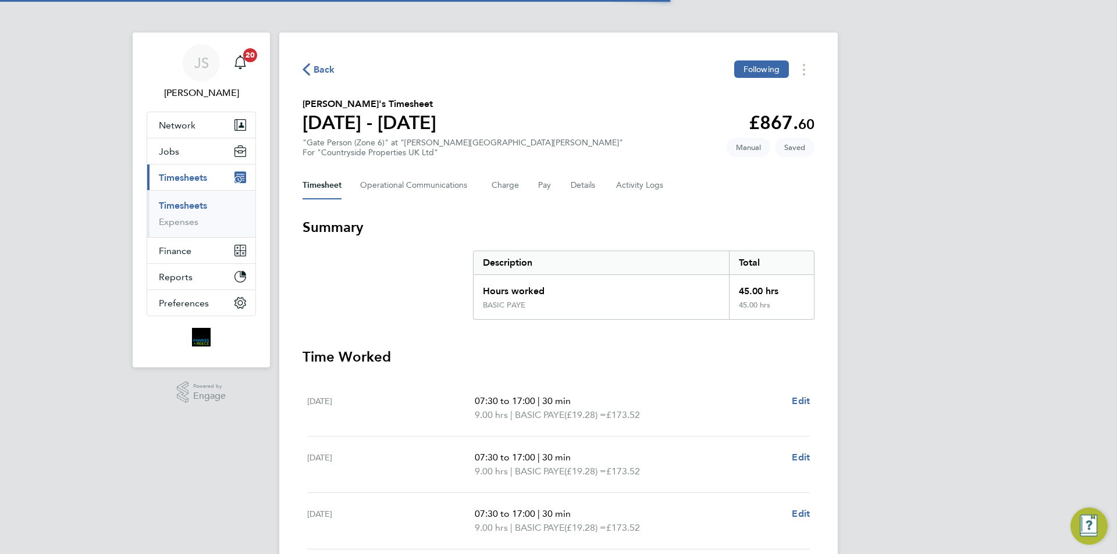
click at [601, 180] on div "Timesheet Operational Communications Charge Pay Details Activity Logs" at bounding box center [558, 186] width 512 height 28
click at [572, 188] on button "Details" at bounding box center [584, 186] width 27 height 28
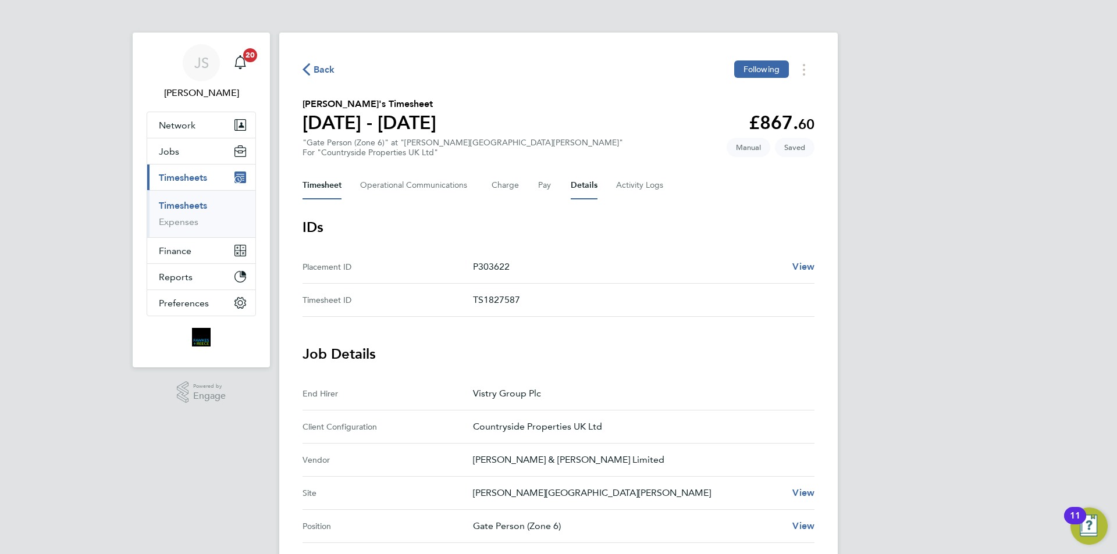
click at [319, 175] on button "Timesheet" at bounding box center [321, 186] width 39 height 28
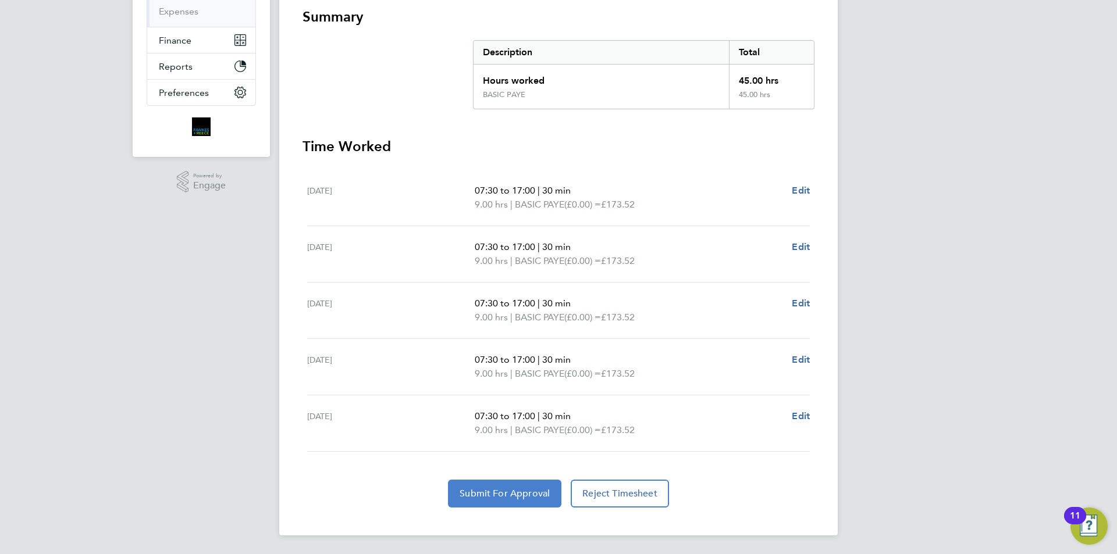
click at [494, 496] on span "Submit For Approval" at bounding box center [505, 494] width 90 height 12
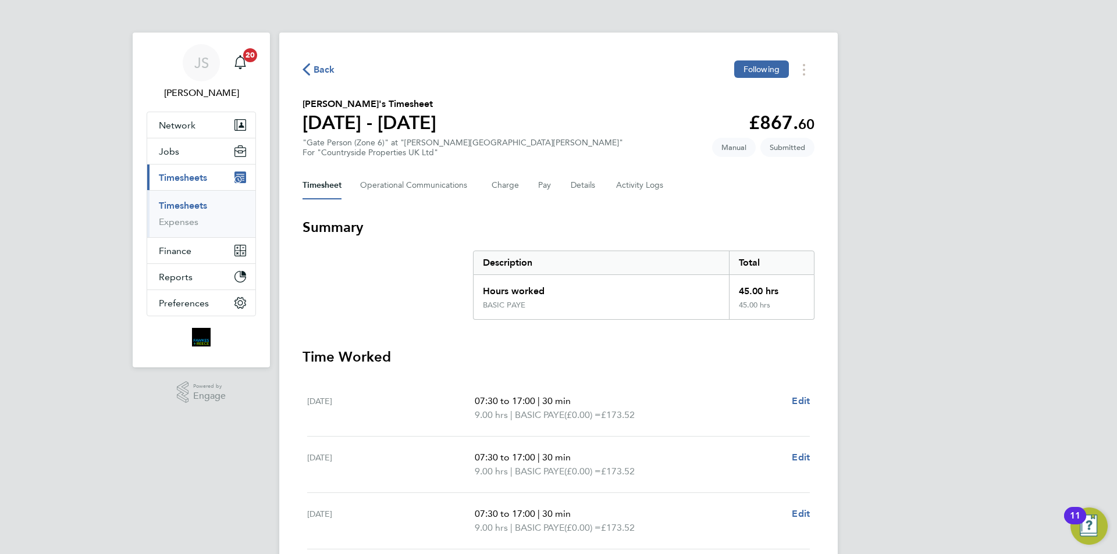
click at [322, 65] on span "Back" at bounding box center [325, 70] width 22 height 14
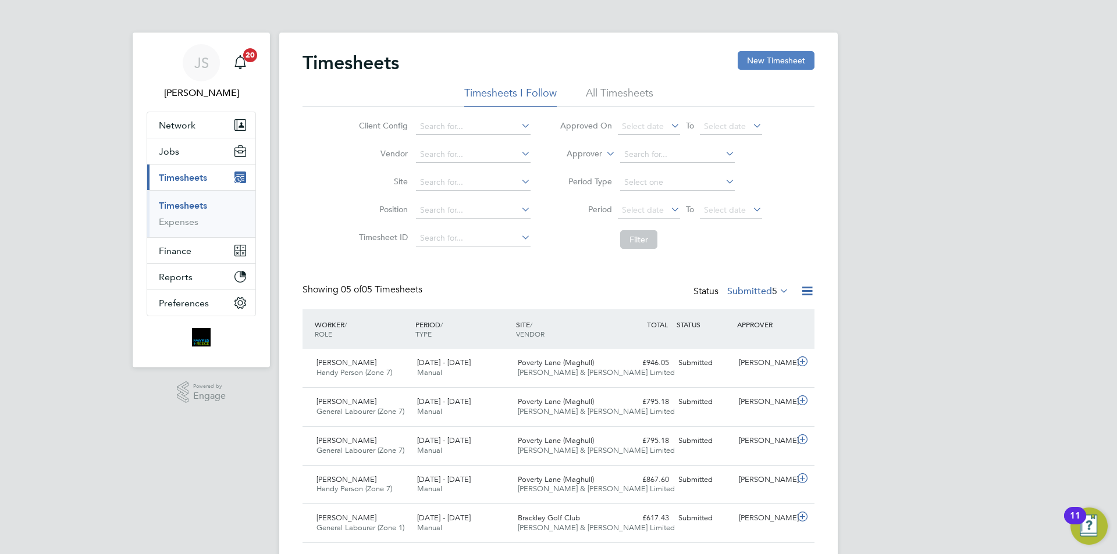
click at [790, 55] on button "New Timesheet" at bounding box center [776, 60] width 77 height 19
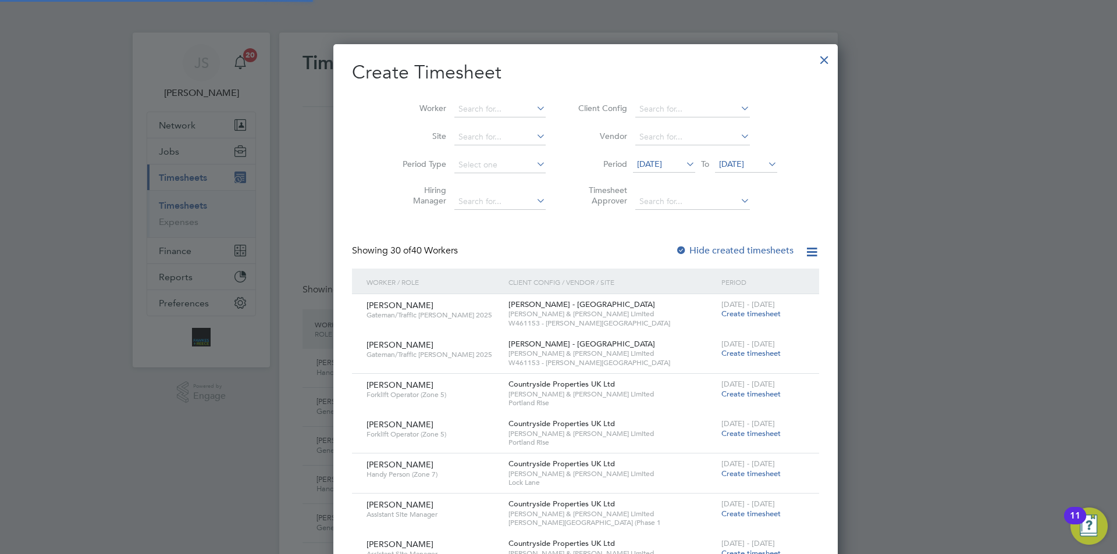
scroll to position [2107, 450]
click at [448, 116] on div "Timesheets New Timesheet Timesheets I Follow All Timesheets Client Config Vendo…" at bounding box center [558, 300] width 558 height 534
click at [467, 152] on li "Paul Ca irns" at bounding box center [506, 156] width 161 height 16
type input "[PERSON_NAME]"
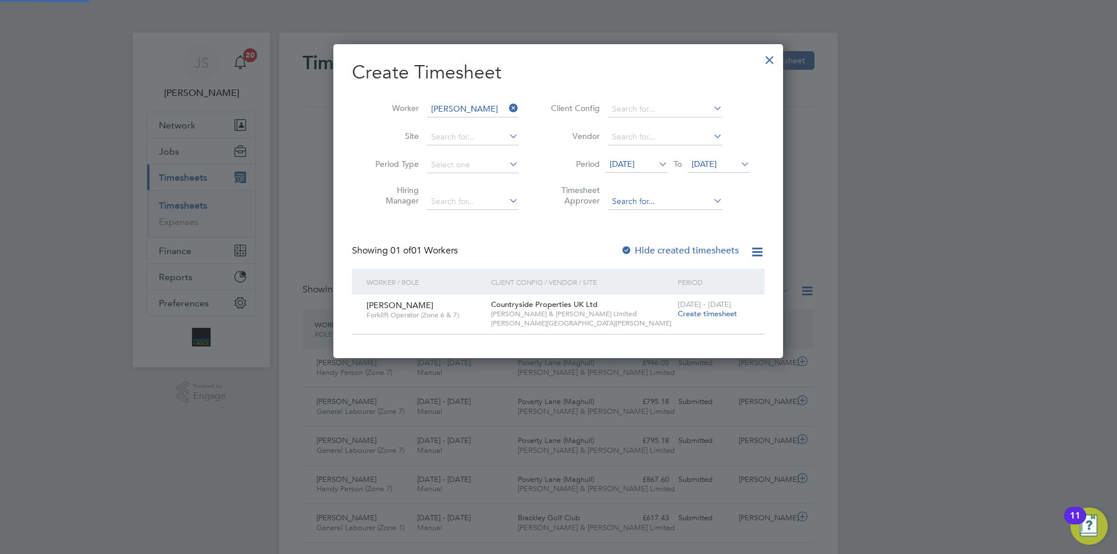
scroll to position [6, 6]
click at [717, 311] on span "Create timesheet" at bounding box center [707, 314] width 59 height 10
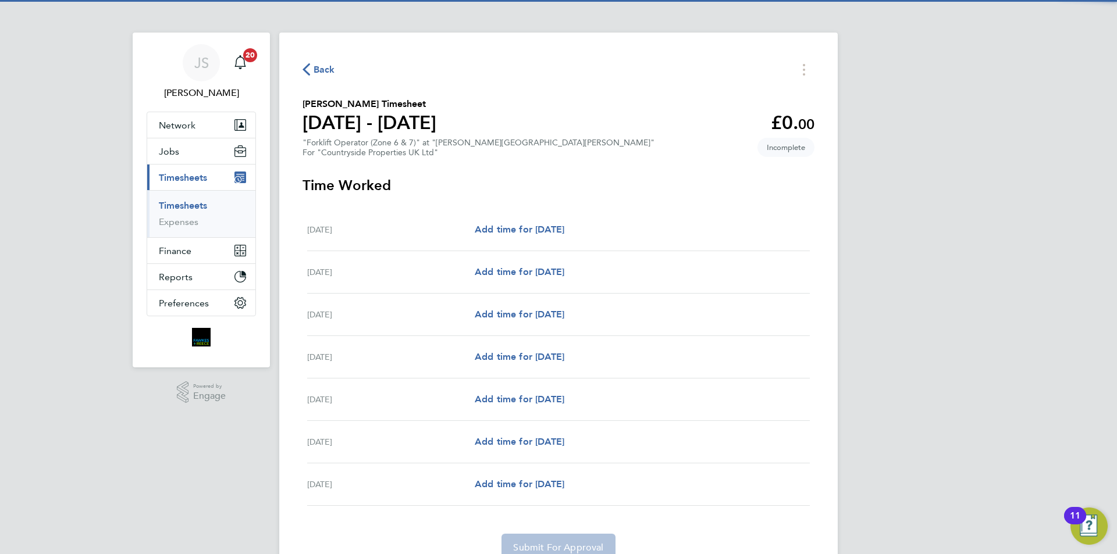
click at [518, 240] on div "Mon 15 Sep Add time for Mon 15 Sep Add time for Mon 15 Sep" at bounding box center [558, 230] width 503 height 42
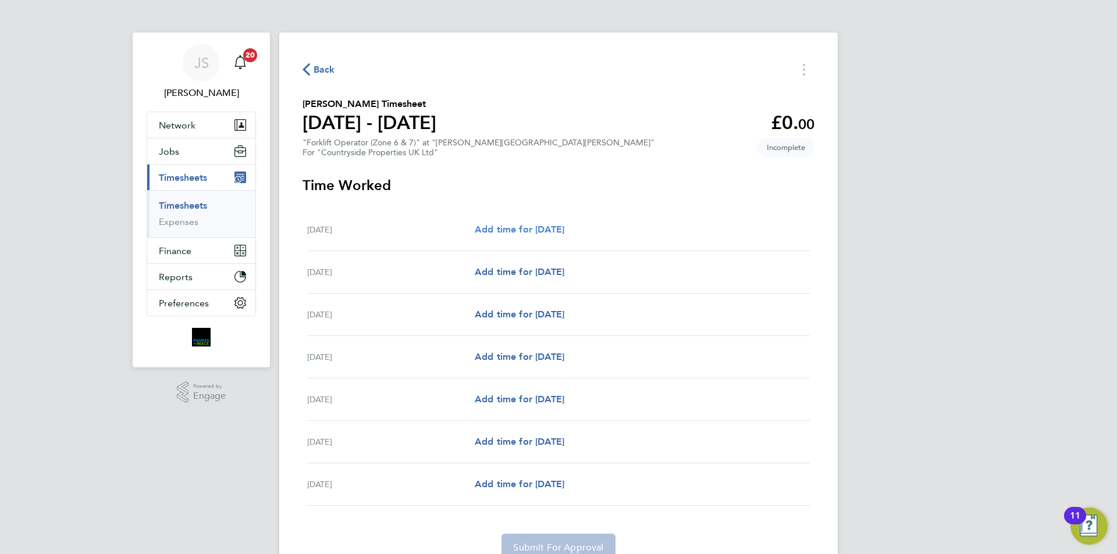
click at [518, 226] on span "Add time for Mon 15 Sep" at bounding box center [520, 229] width 90 height 11
select select "30"
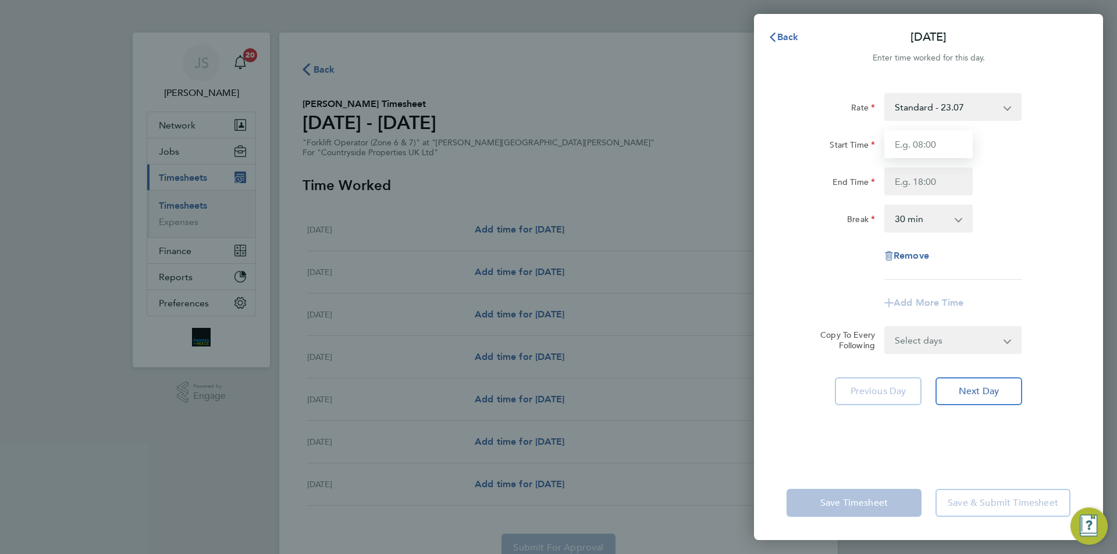
click at [946, 145] on input "Start Time" at bounding box center [928, 144] width 88 height 28
type input "07:30"
click at [926, 181] on input "End Time" at bounding box center [928, 182] width 88 height 28
type input "17:00"
click at [925, 335] on form "Rate Standard - 23.07 Start Time 07:30 End Time 17:00 Break 0 min 15 min 30 min…" at bounding box center [928, 223] width 284 height 261
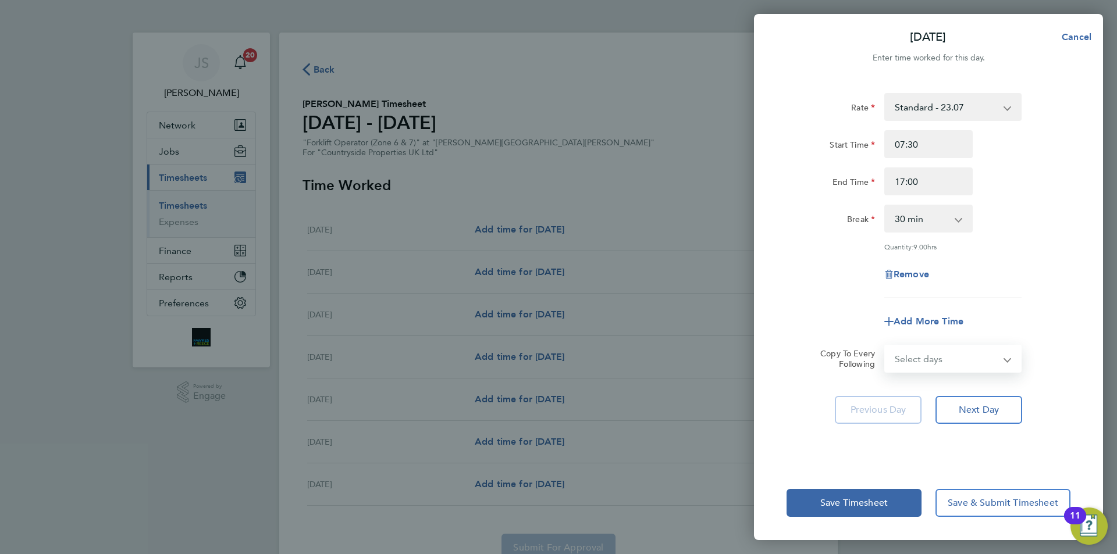
select select "WEEKDAY"
click at [885, 346] on select "Select days Day Weekday (Mon-Fri) Weekend (Sat-Sun) Tuesday Wednesday Thursday …" at bounding box center [946, 359] width 122 height 26
select select "2025-09-21"
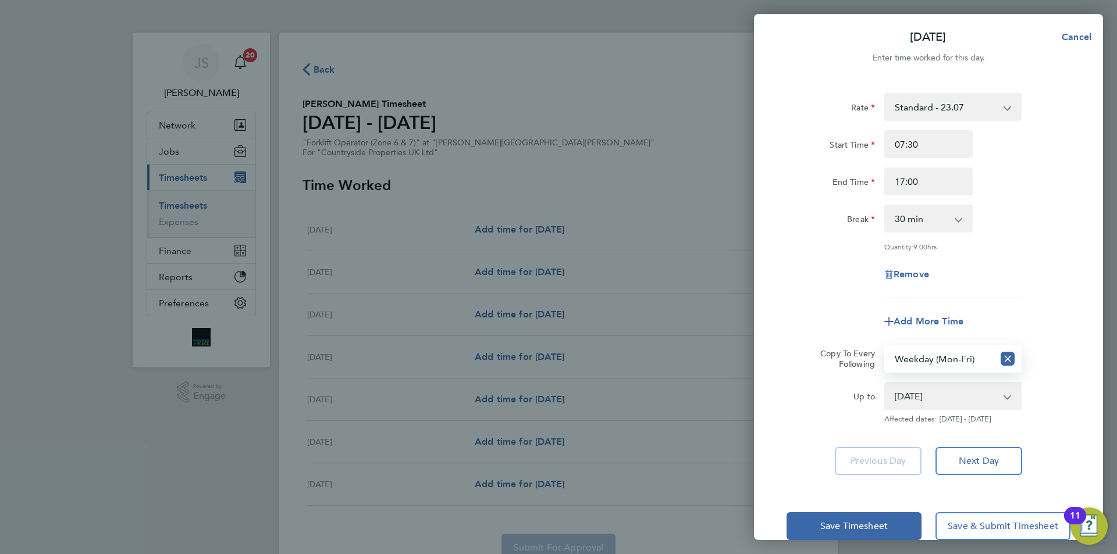
click at [800, 266] on div "Remove" at bounding box center [928, 275] width 293 height 28
click at [850, 531] on button "Save Timesheet" at bounding box center [853, 526] width 135 height 28
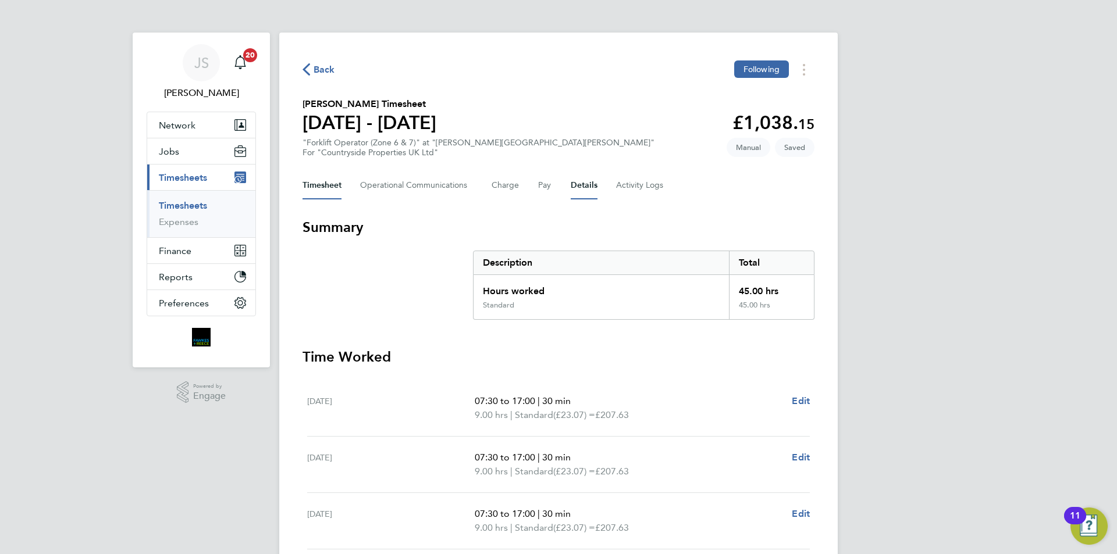
click at [590, 186] on button "Details" at bounding box center [584, 186] width 27 height 28
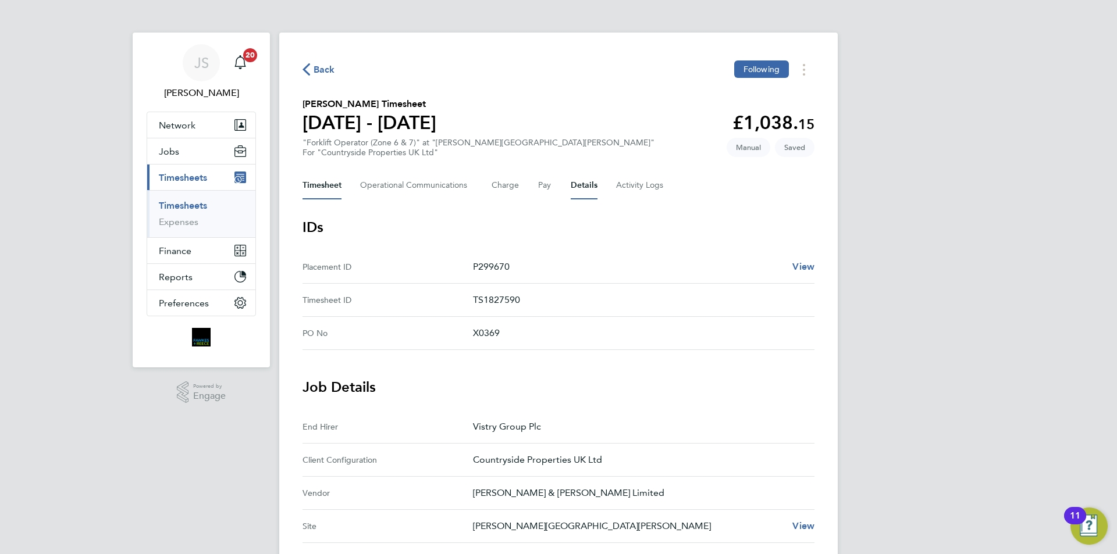
click at [333, 183] on button "Timesheet" at bounding box center [321, 186] width 39 height 28
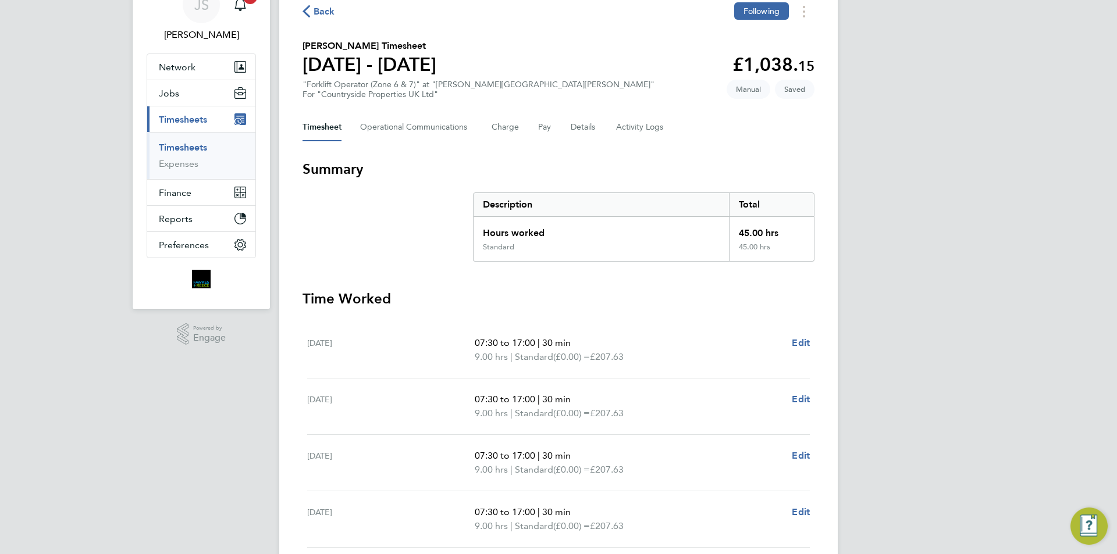
scroll to position [295, 0]
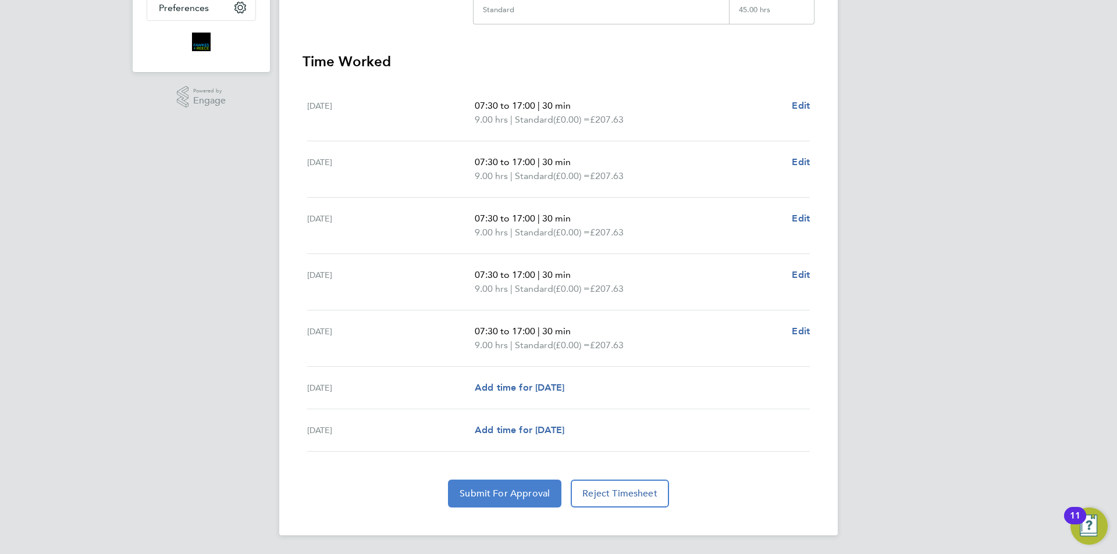
click at [539, 494] on span "Submit For Approval" at bounding box center [505, 494] width 90 height 12
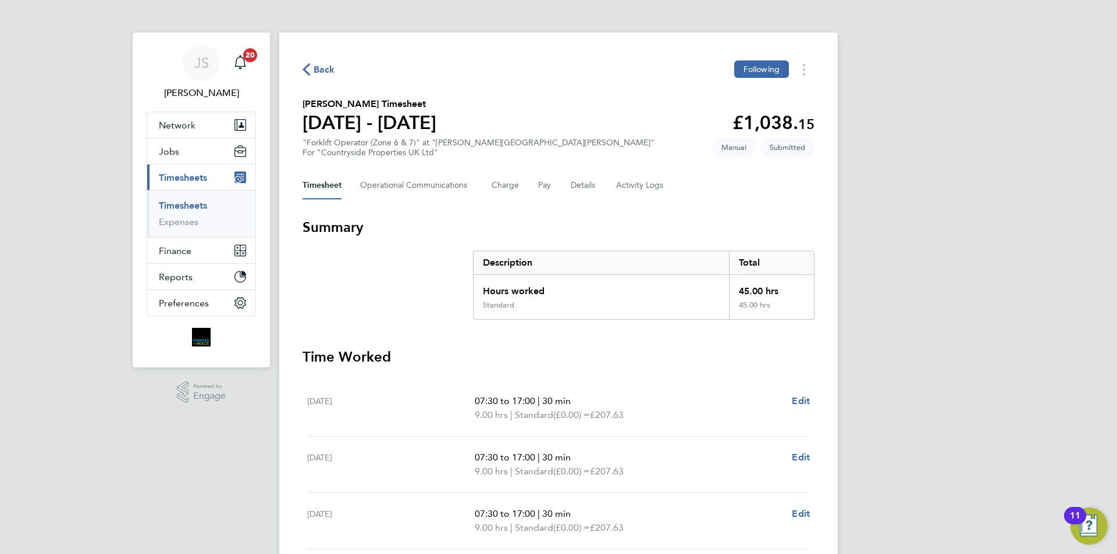
click at [314, 66] on span "Back" at bounding box center [325, 70] width 22 height 14
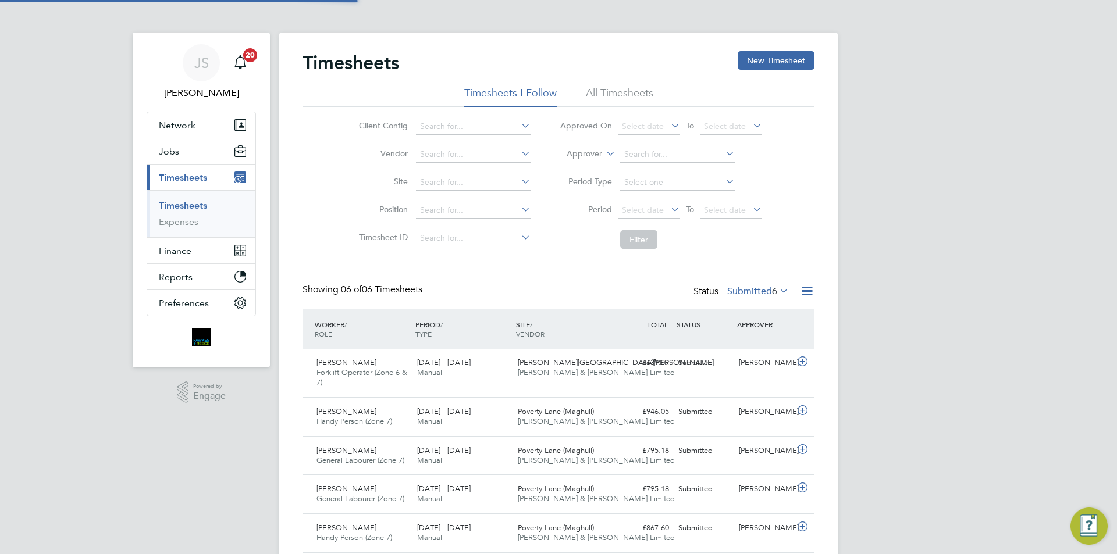
scroll to position [30, 101]
click at [778, 63] on button "New Timesheet" at bounding box center [776, 60] width 77 height 19
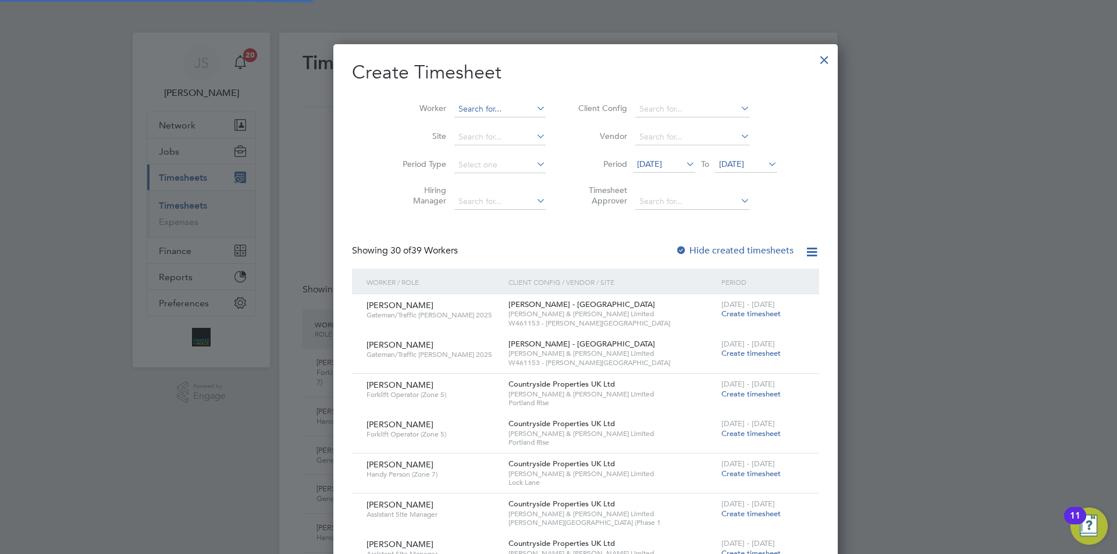
click at [454, 109] on input at bounding box center [499, 109] width 91 height 16
click at [462, 119] on li "Zied inos Mitrovskis" at bounding box center [473, 125] width 94 height 16
type input "[PERSON_NAME]"
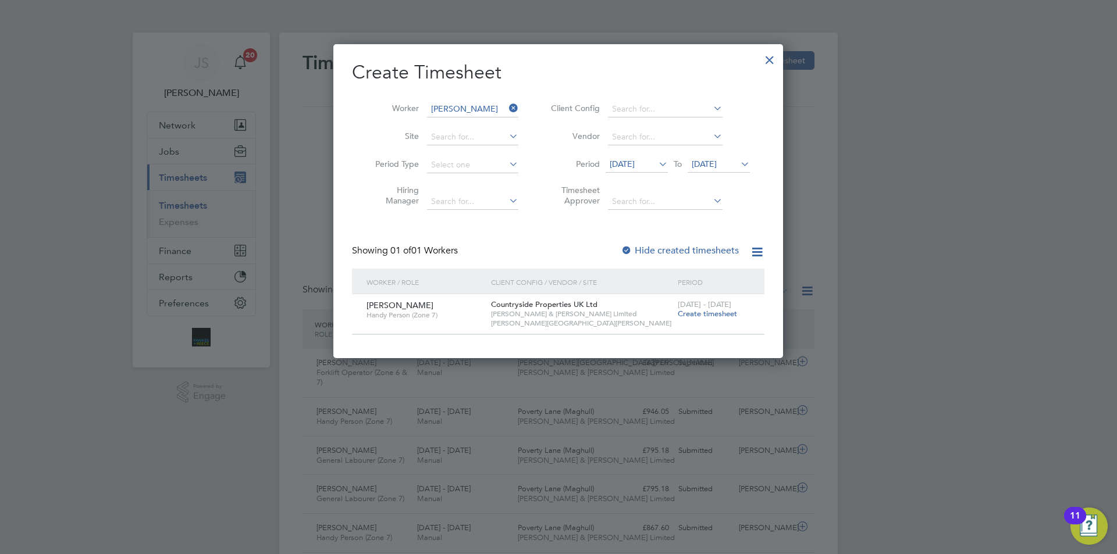
click at [693, 314] on span "Create timesheet" at bounding box center [707, 314] width 59 height 10
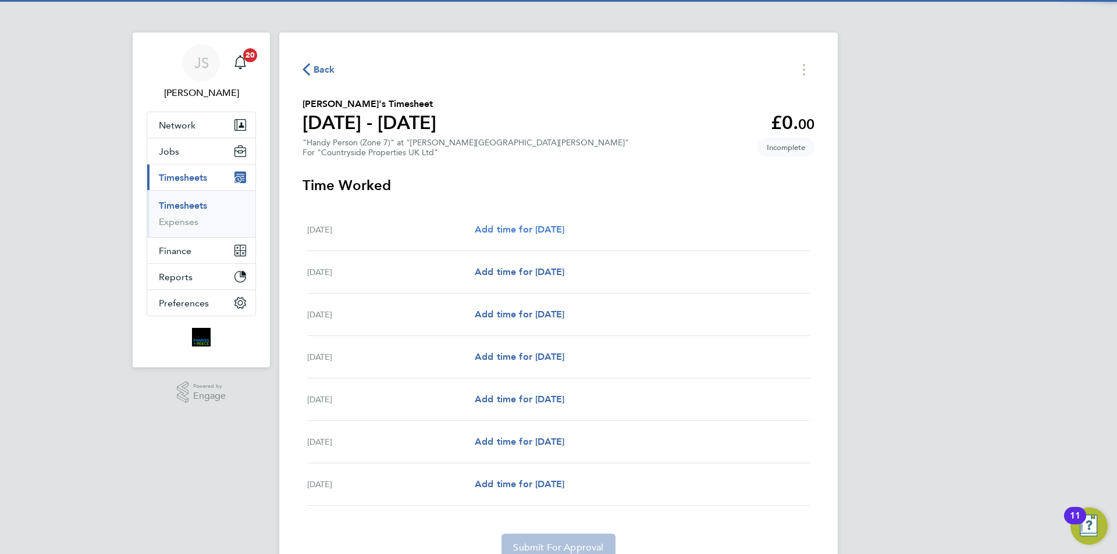
click at [526, 225] on span "Add time for Mon 15 Sep" at bounding box center [520, 229] width 90 height 11
select select "30"
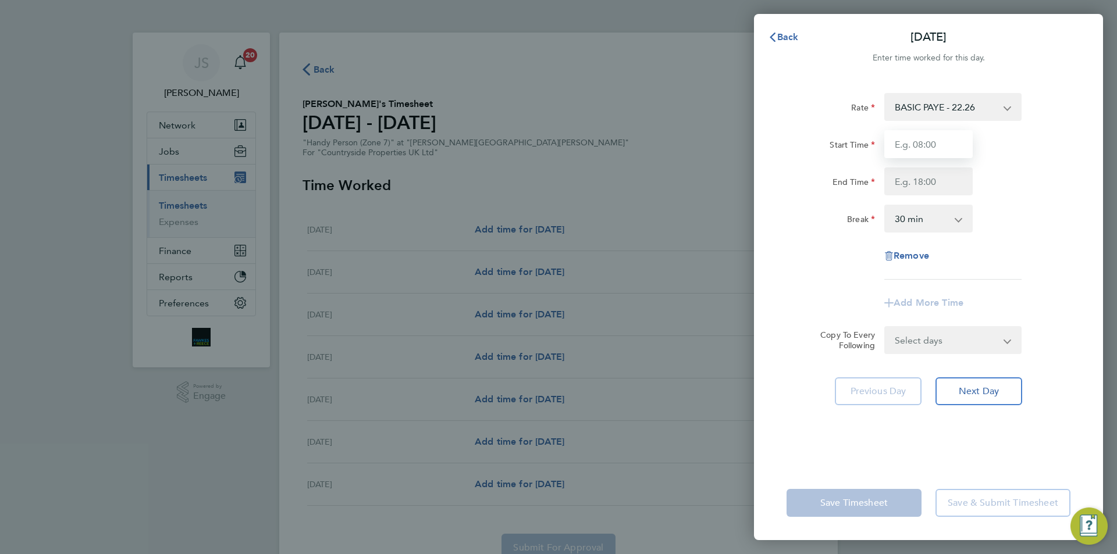
click at [908, 149] on input "Start Time" at bounding box center [928, 144] width 88 height 28
type input "07:30"
click at [916, 179] on input "End Time" at bounding box center [928, 182] width 88 height 28
type input "17:00"
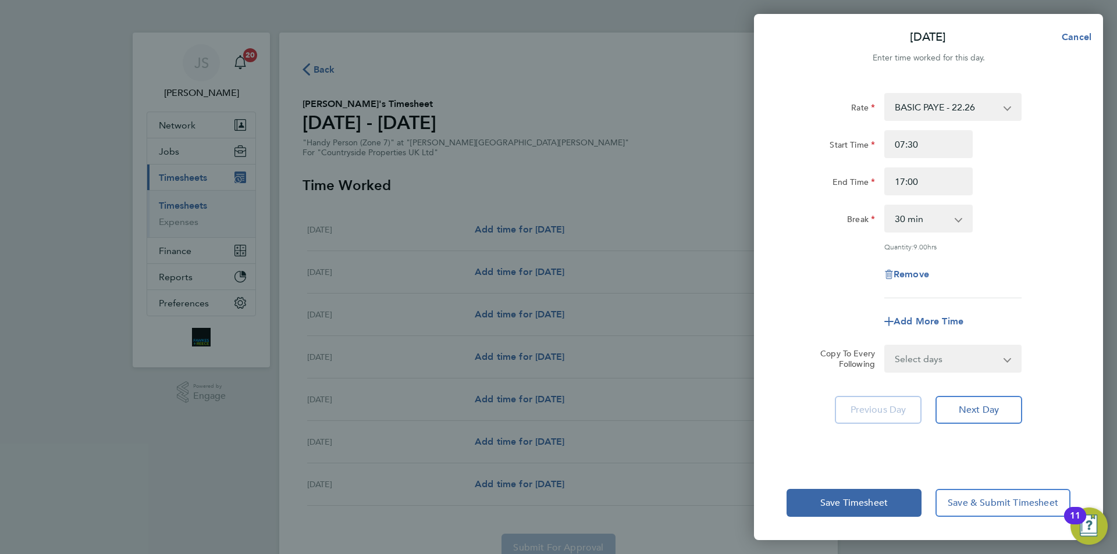
click at [860, 241] on div "Rate BASIC PAYE - 22.26 Start Time 07:30 End Time 17:00 Break 0 min 15 min 30 m…" at bounding box center [928, 195] width 284 height 205
drag, startPoint x: 957, startPoint y: 363, endPoint x: 958, endPoint y: 370, distance: 7.0
click at [957, 363] on select "Select days Day Weekday (Mon-Fri) Weekend (Sat-Sun) Tuesday Wednesday Thursday …" at bounding box center [946, 359] width 122 height 26
select select "WEEKDAY"
click at [885, 346] on select "Select days Day Weekday (Mon-Fri) Weekend (Sat-Sun) Tuesday Wednesday Thursday …" at bounding box center [946, 359] width 122 height 26
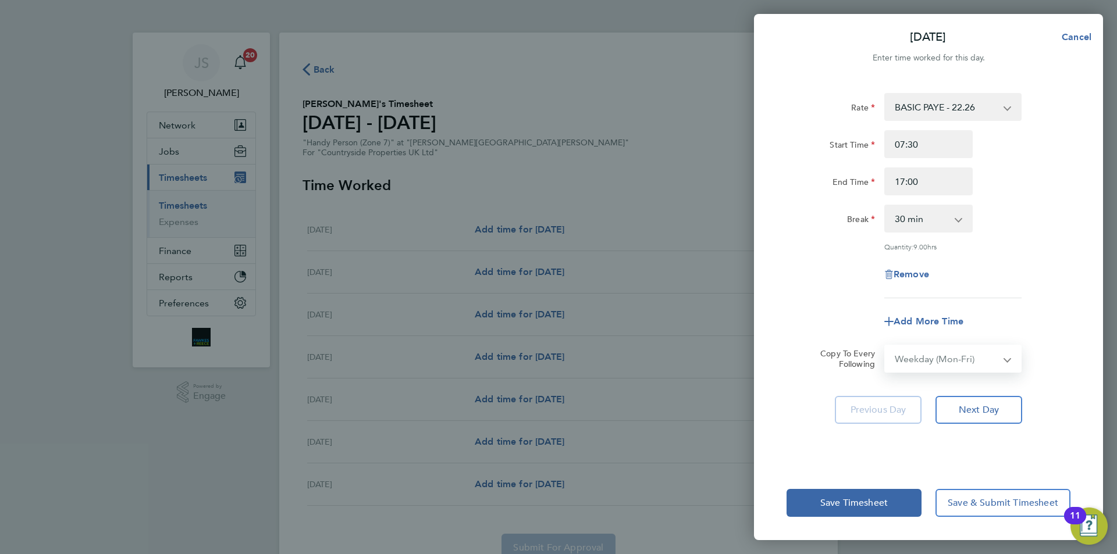
select select "2025-09-21"
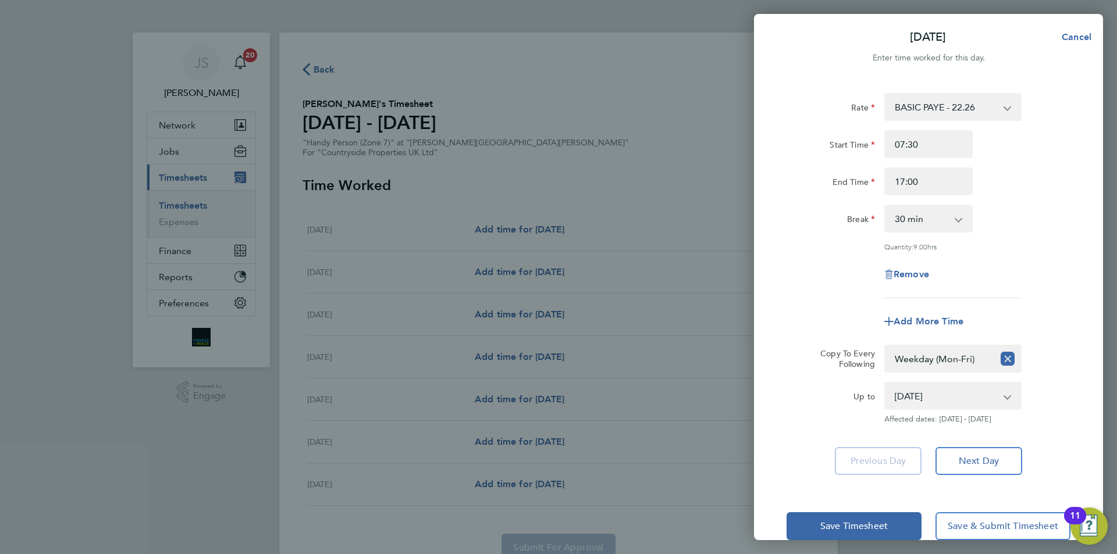
click at [809, 296] on div "Rate BASIC PAYE - 22.26 Start Time 07:30 End Time 17:00 Break 0 min 15 min 30 m…" at bounding box center [928, 195] width 284 height 205
click at [835, 532] on button "Save Timesheet" at bounding box center [853, 526] width 135 height 28
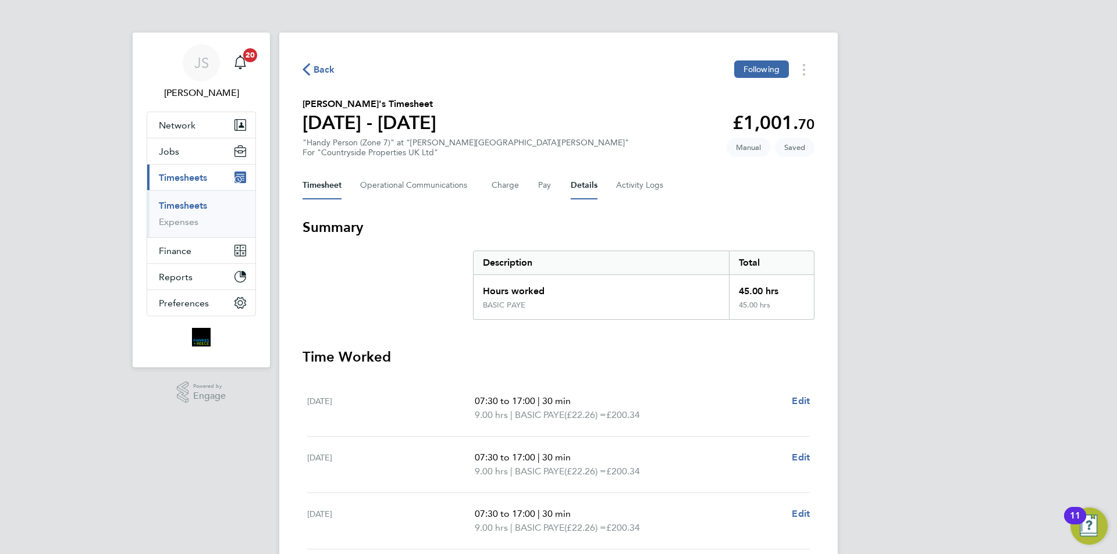
click at [589, 186] on button "Details" at bounding box center [584, 186] width 27 height 28
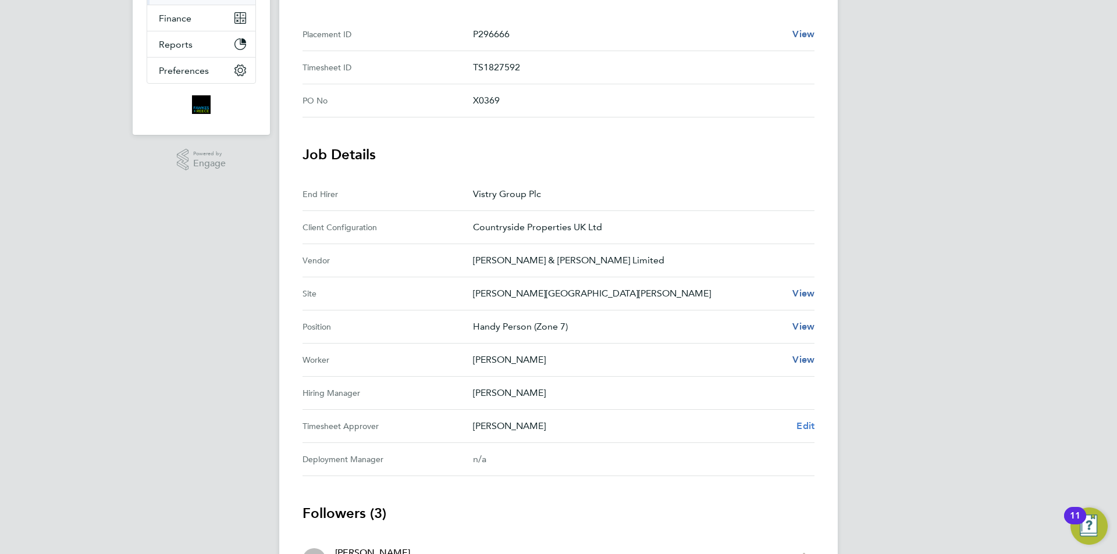
click at [809, 429] on span "Edit" at bounding box center [805, 426] width 18 height 11
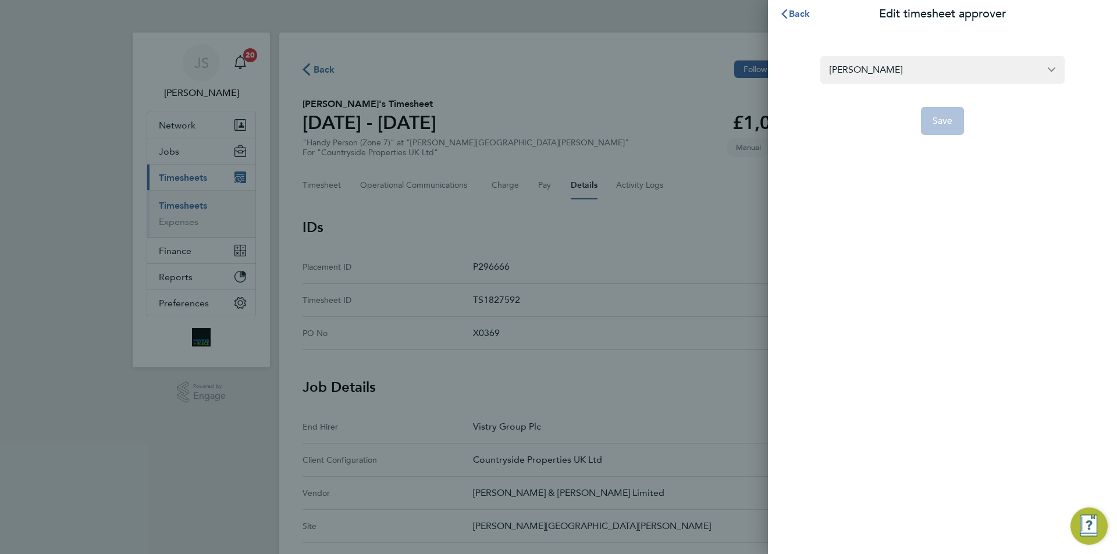
click at [890, 84] on form "Alex Pierce Save" at bounding box center [942, 95] width 244 height 79
click at [885, 70] on input "Alex Pierce" at bounding box center [942, 69] width 244 height 27
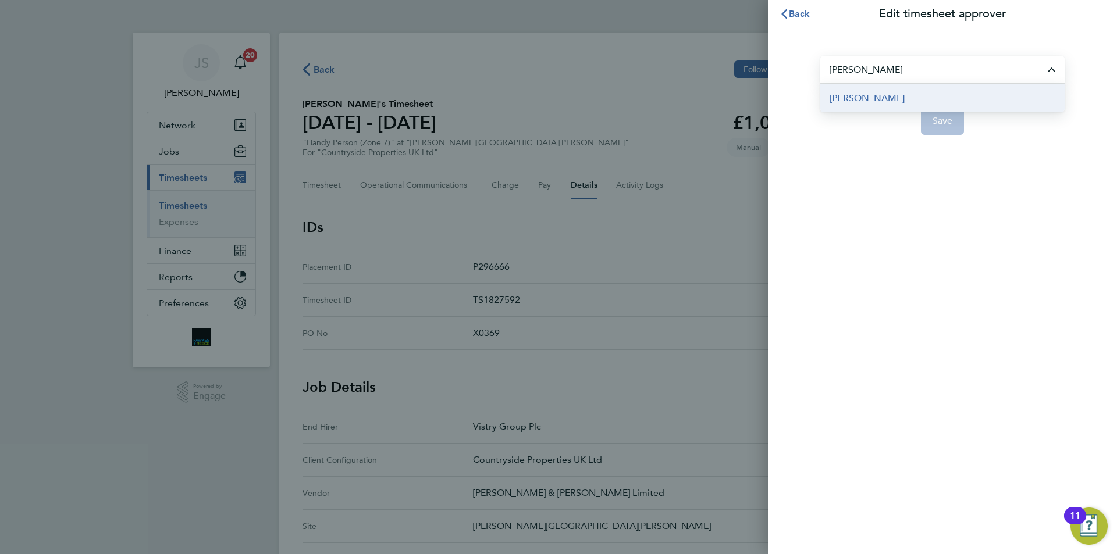
click at [848, 86] on li "[PERSON_NAME]" at bounding box center [942, 98] width 244 height 29
type input "[PERSON_NAME]"
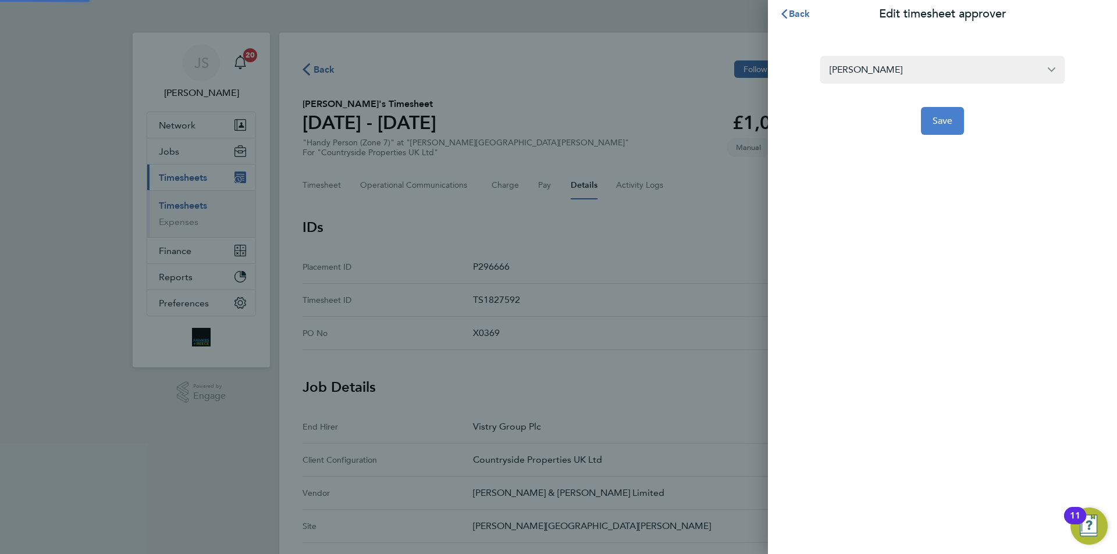
click at [939, 130] on button "Save" at bounding box center [943, 121] width 44 height 28
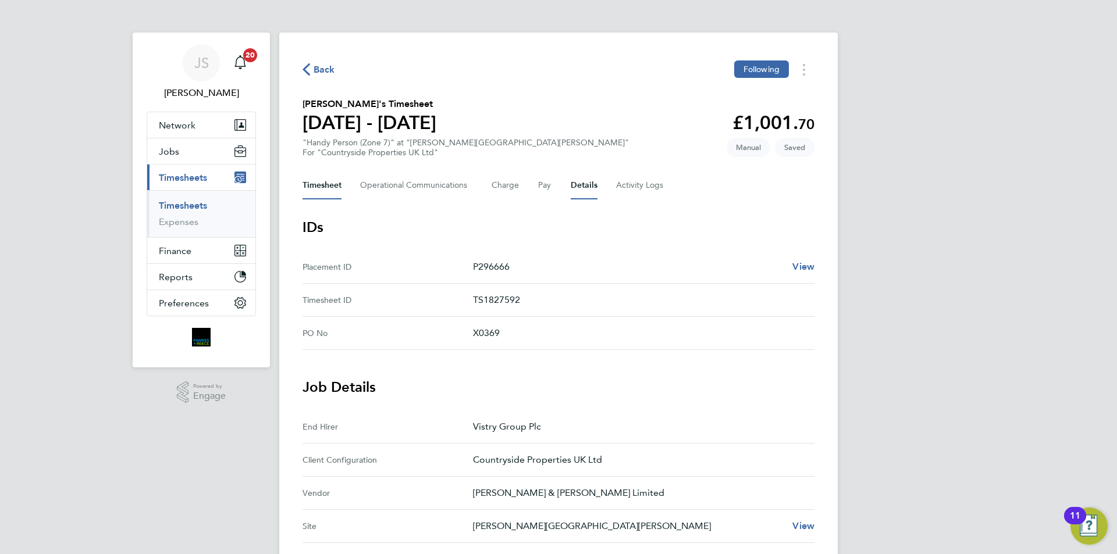
click at [337, 184] on button "Timesheet" at bounding box center [321, 186] width 39 height 28
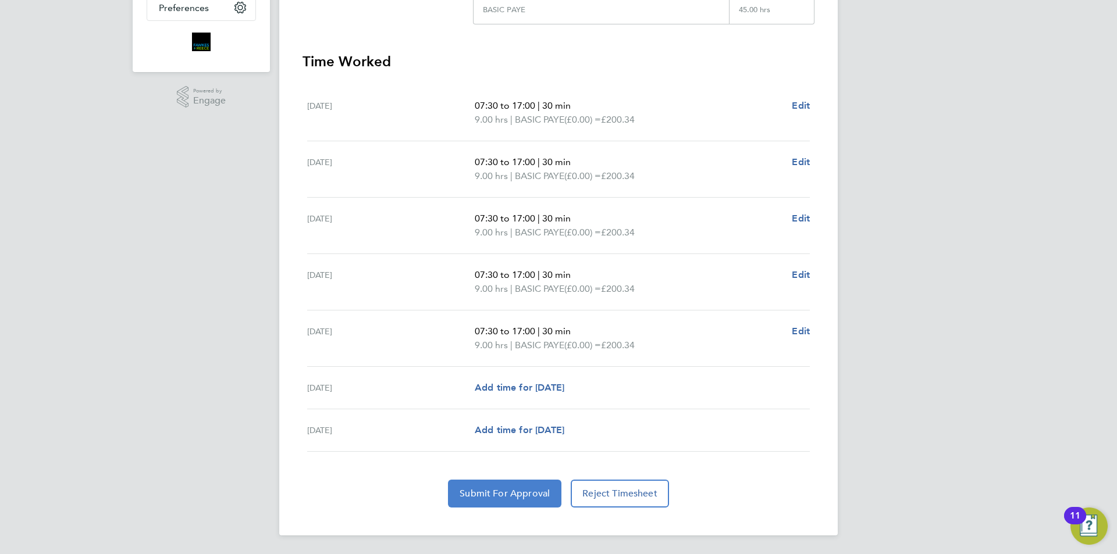
click at [527, 497] on span "Submit For Approval" at bounding box center [505, 494] width 90 height 12
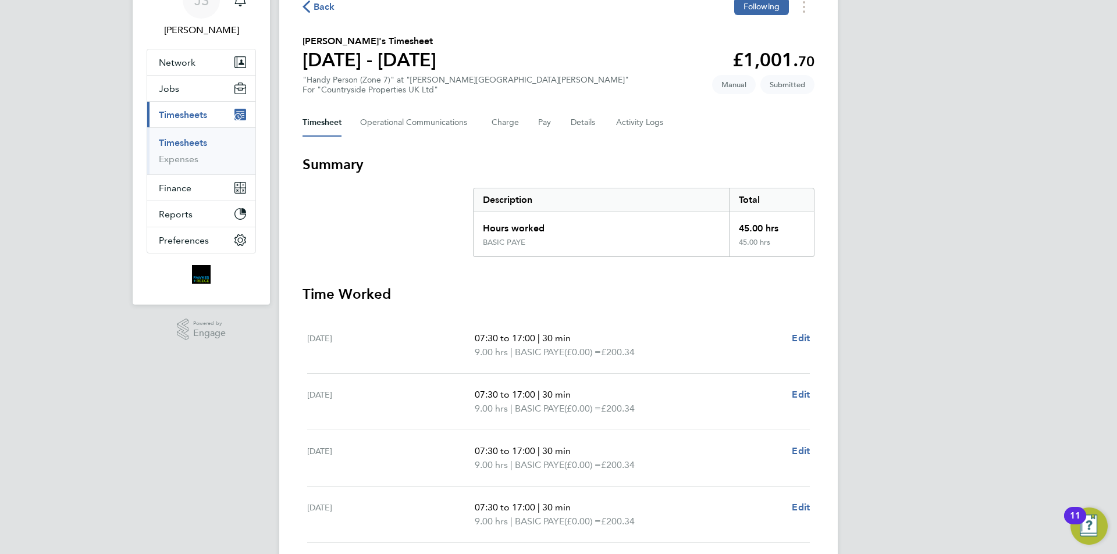
click at [320, 8] on span "Back" at bounding box center [325, 7] width 22 height 14
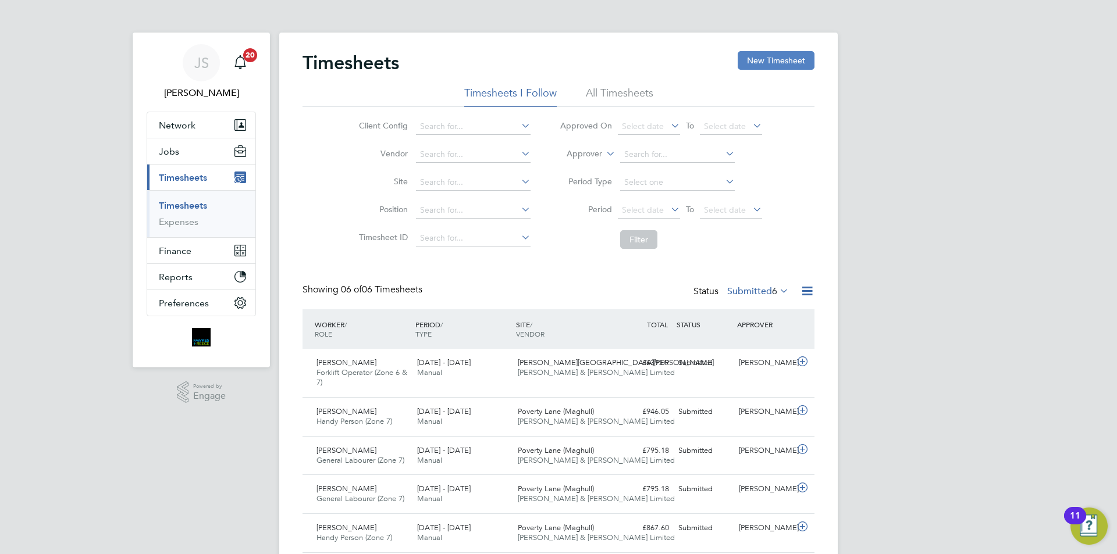
click at [752, 59] on button "New Timesheet" at bounding box center [776, 60] width 77 height 19
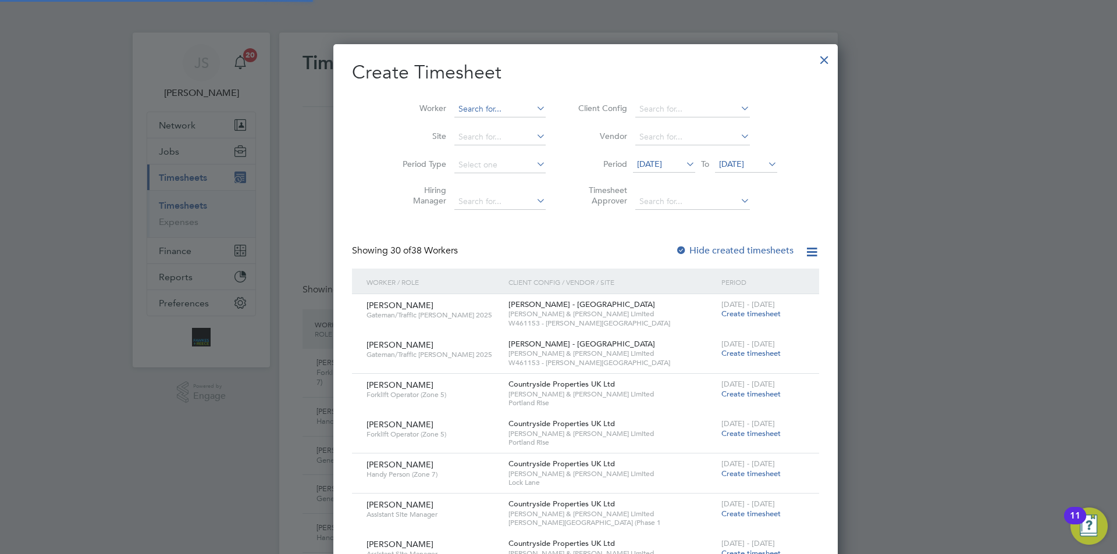
click at [454, 108] on input at bounding box center [499, 109] width 91 height 16
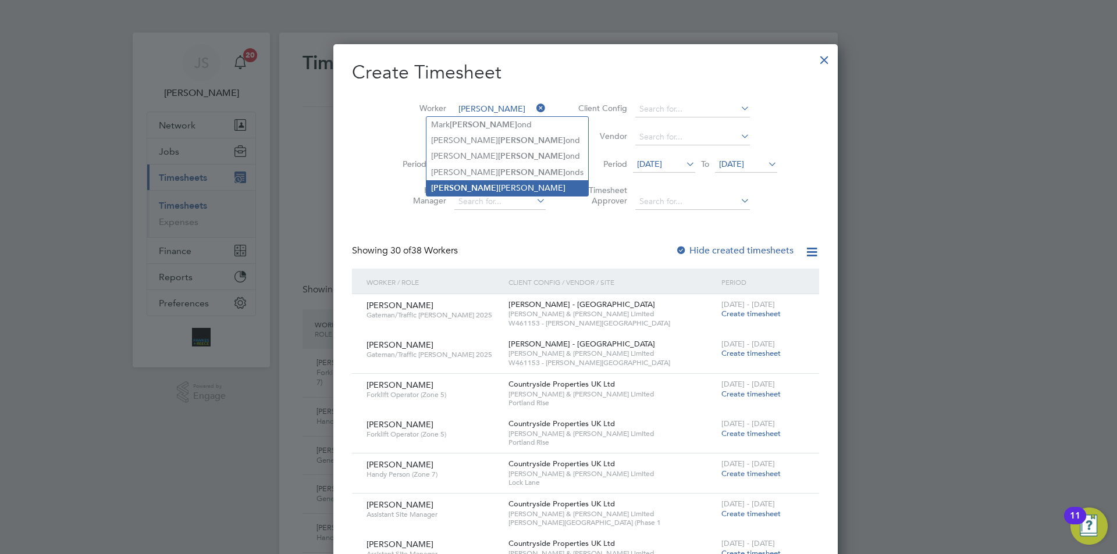
click at [462, 181] on li "Hamm ed Omolaoye" at bounding box center [507, 188] width 162 height 16
type input "Hammed Omolaoye"
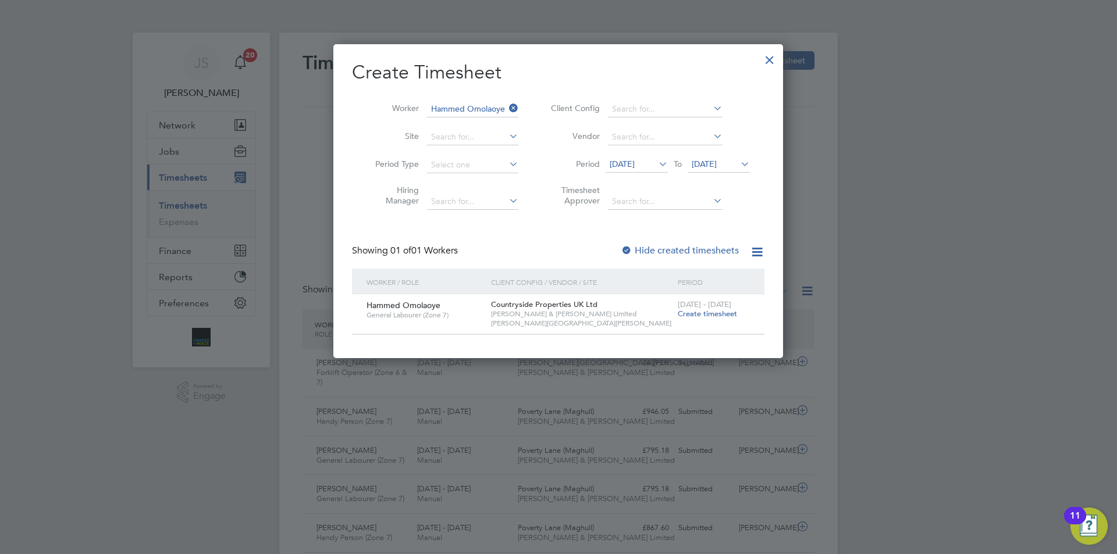
click at [721, 312] on span "Create timesheet" at bounding box center [707, 314] width 59 height 10
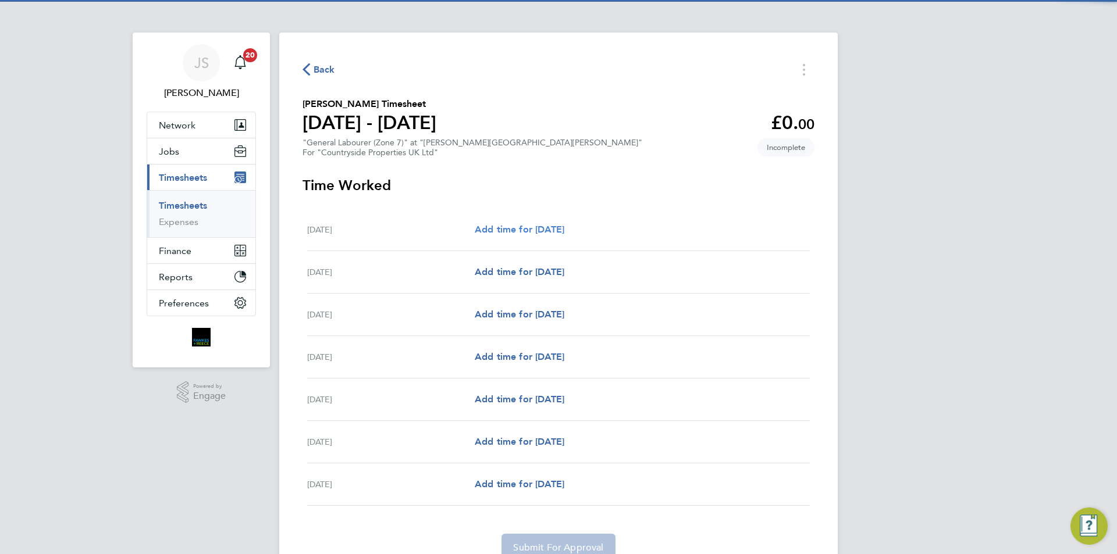
click at [564, 228] on span "Add time for Mon 15 Sep" at bounding box center [520, 229] width 90 height 11
select select "30"
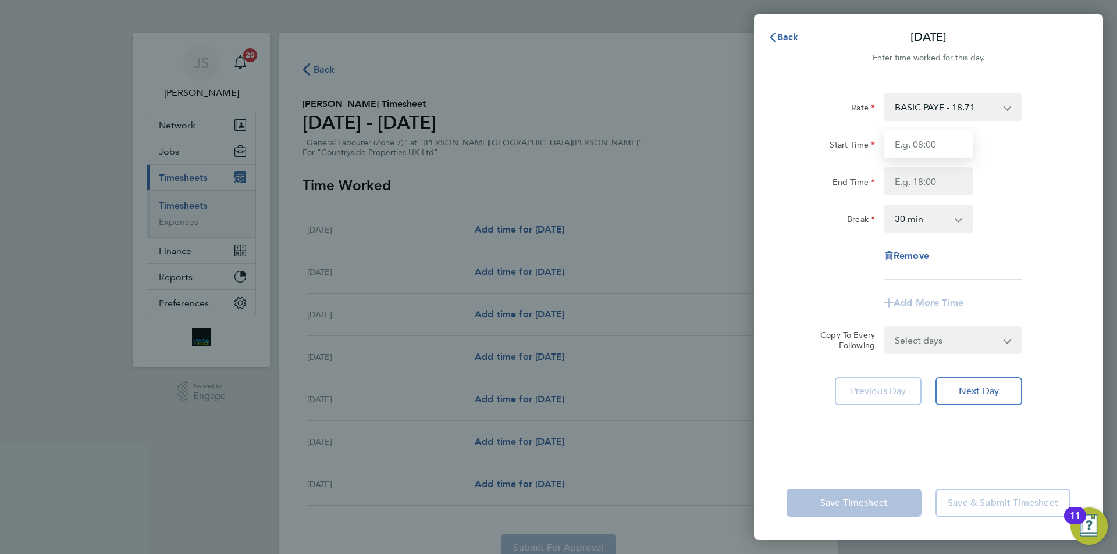
click at [953, 131] on input "Start Time" at bounding box center [928, 144] width 88 height 28
type input "07:30"
click at [885, 180] on input "End Time" at bounding box center [928, 182] width 88 height 28
type input "17:00"
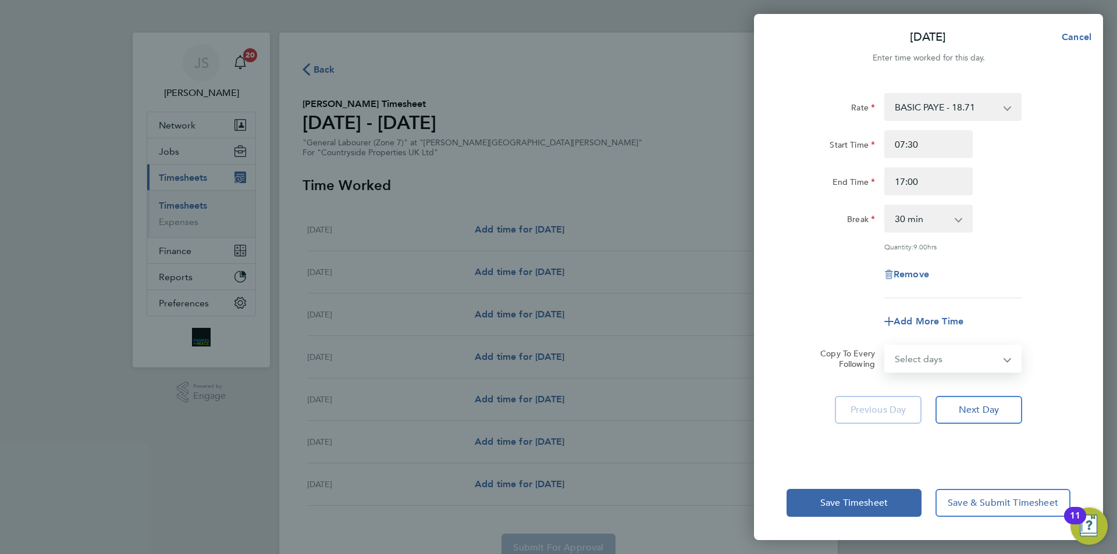
drag, startPoint x: 960, startPoint y: 343, endPoint x: 958, endPoint y: 355, distance: 11.8
click at [960, 343] on form "Rate BASIC PAYE - 18.71 Start Time 07:30 End Time 17:00 Break 0 min 15 min 30 m…" at bounding box center [928, 233] width 284 height 280
select select "WEEKDAY"
click at [885, 346] on select "Select days Day Weekday (Mon-Fri) Weekend (Sat-Sun) Tuesday Wednesday Thursday …" at bounding box center [946, 359] width 122 height 26
select select "2025-09-21"
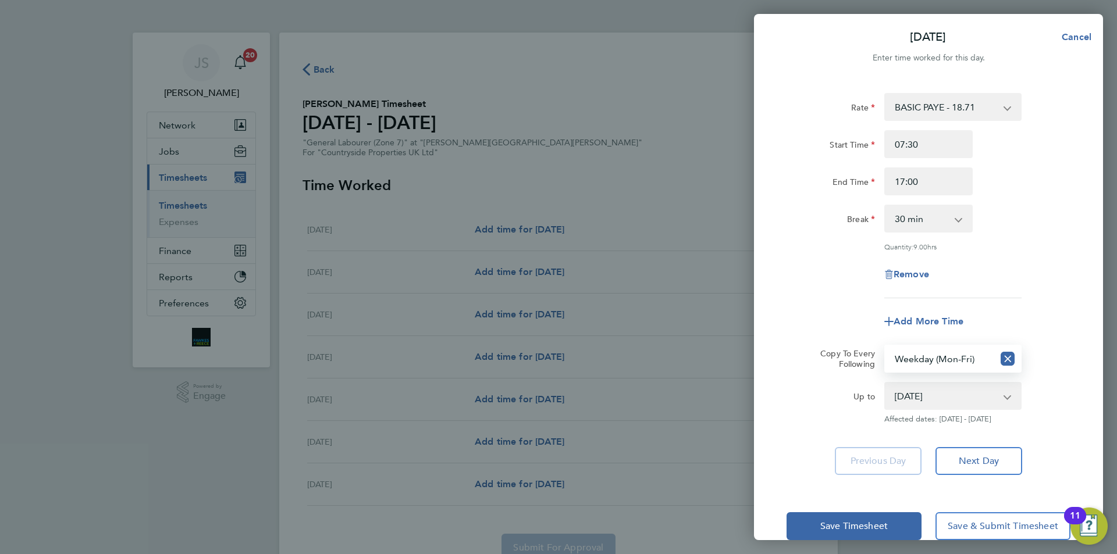
click at [800, 276] on div "Remove" at bounding box center [928, 275] width 293 height 28
click at [864, 539] on div "Save Timesheet Save & Submit Timesheet" at bounding box center [928, 526] width 349 height 74
click at [864, 524] on span "Save Timesheet" at bounding box center [853, 527] width 67 height 12
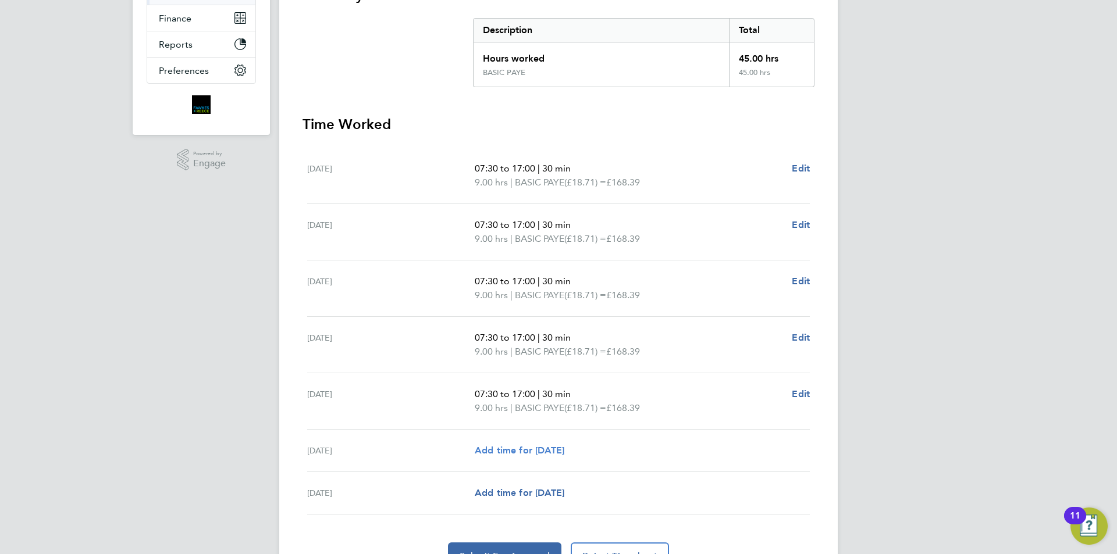
click at [564, 446] on span "Add time for Sat 20 Sep" at bounding box center [520, 450] width 90 height 11
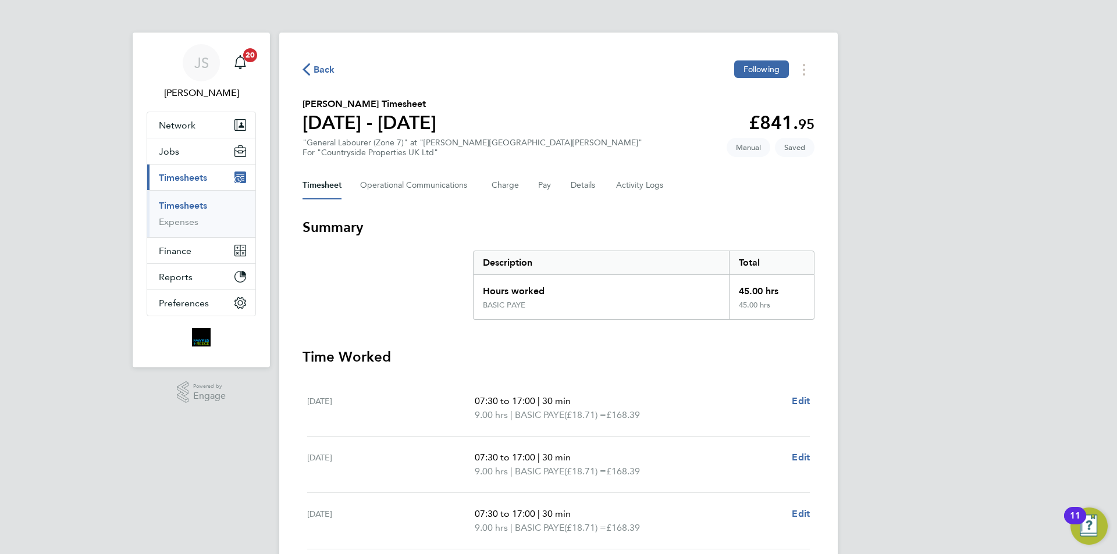
select select "30"
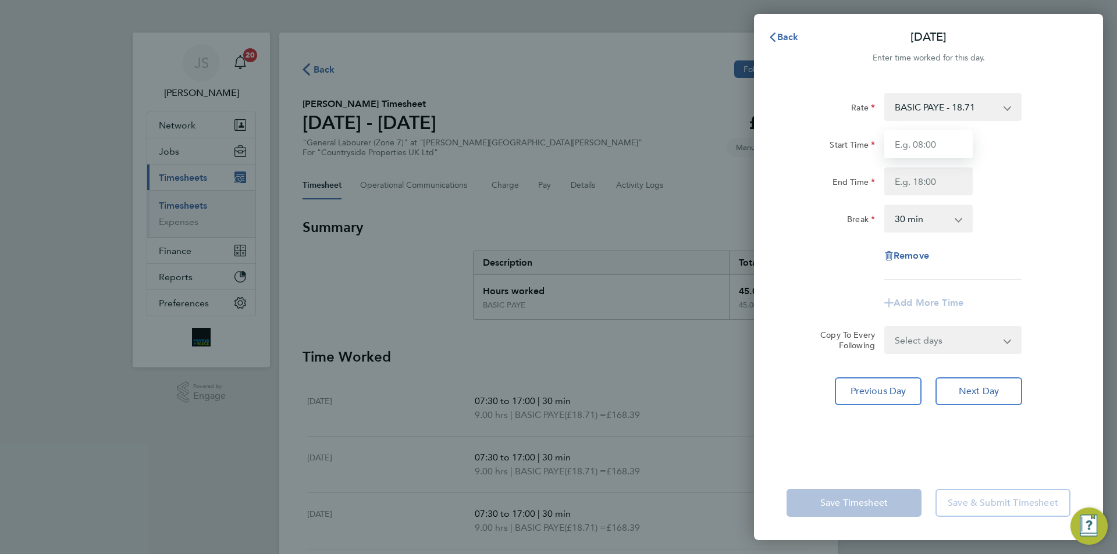
click at [928, 133] on input "Start Time" at bounding box center [928, 144] width 88 height 28
type input "07:30"
click at [897, 181] on input "End Time" at bounding box center [928, 182] width 88 height 28
type input "15:00"
click at [810, 251] on div "Rate BASIC PAYE - 18.71 Start Time 07:30 End Time 15:00 Break 0 min 15 min 30 m…" at bounding box center [928, 186] width 284 height 187
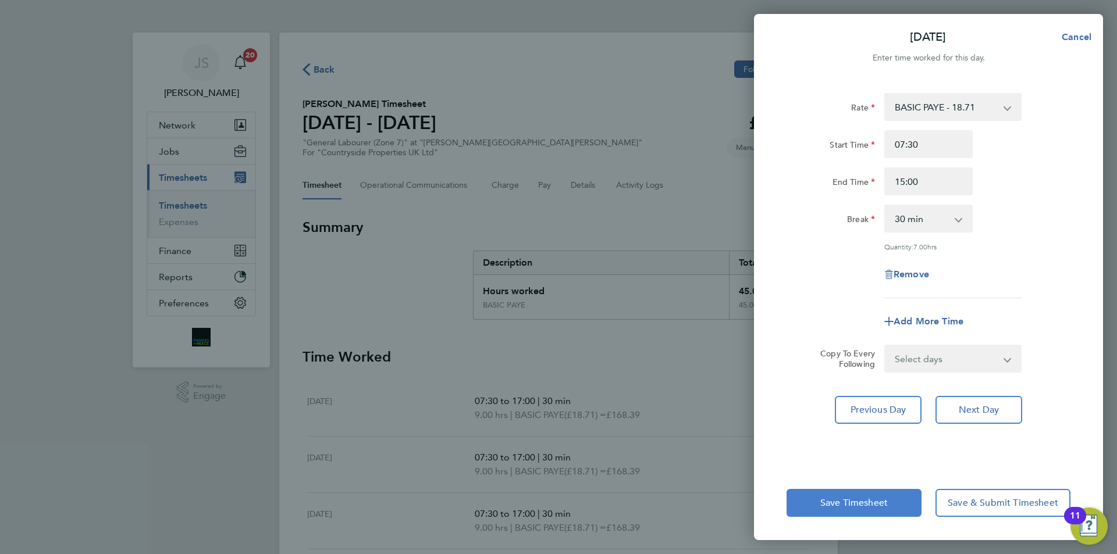
click at [841, 502] on span "Save Timesheet" at bounding box center [853, 503] width 67 height 12
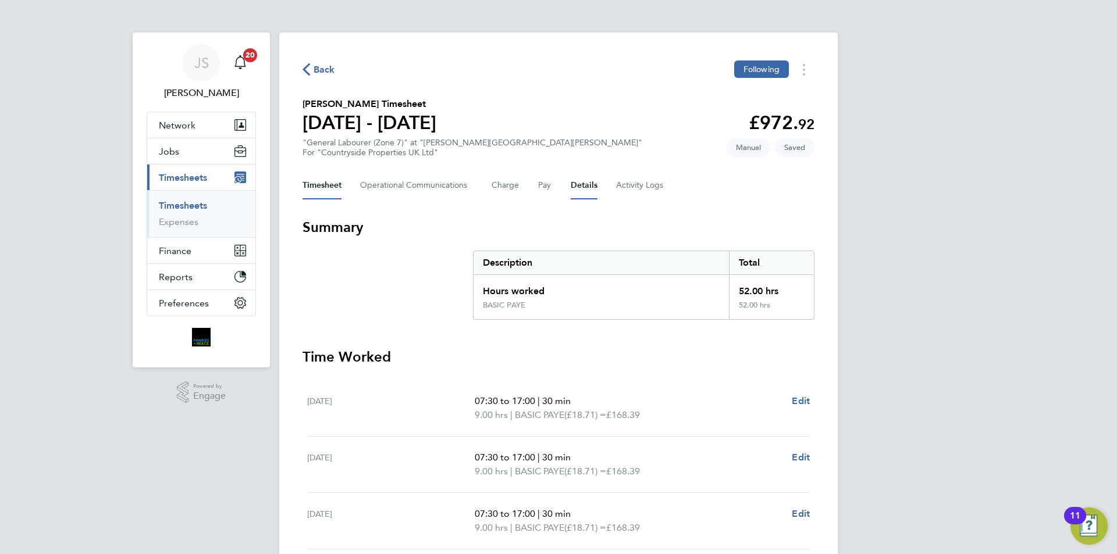
click at [574, 183] on button "Details" at bounding box center [584, 186] width 27 height 28
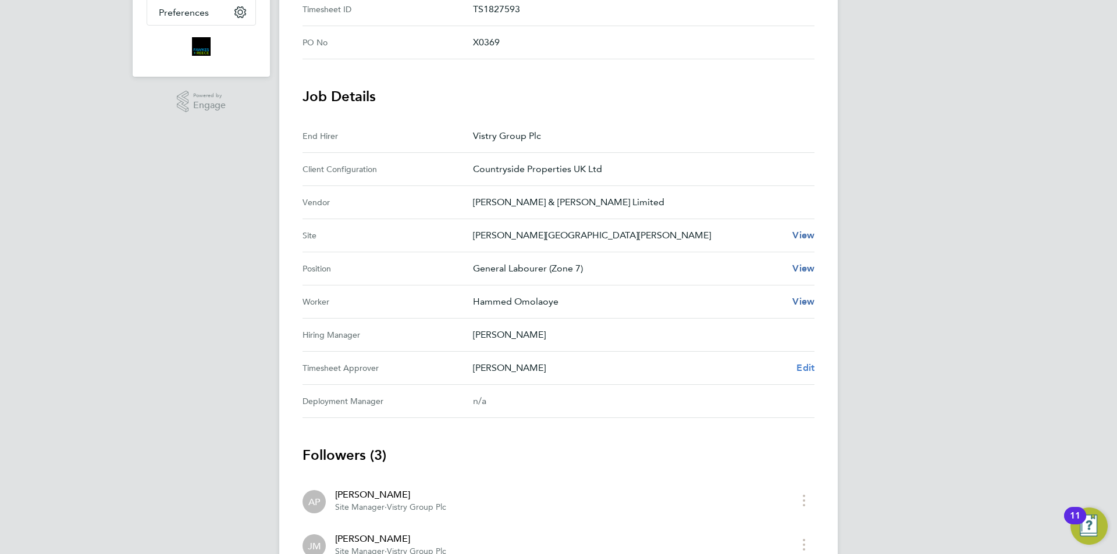
click at [811, 363] on span "Edit" at bounding box center [805, 367] width 18 height 11
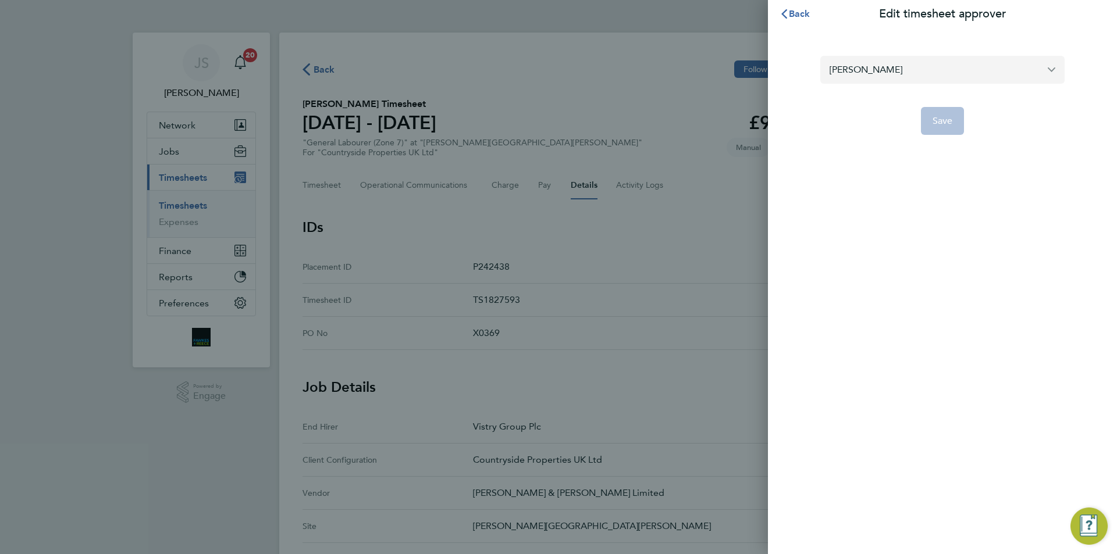
click at [909, 58] on input "Alex Pierce" at bounding box center [942, 69] width 244 height 27
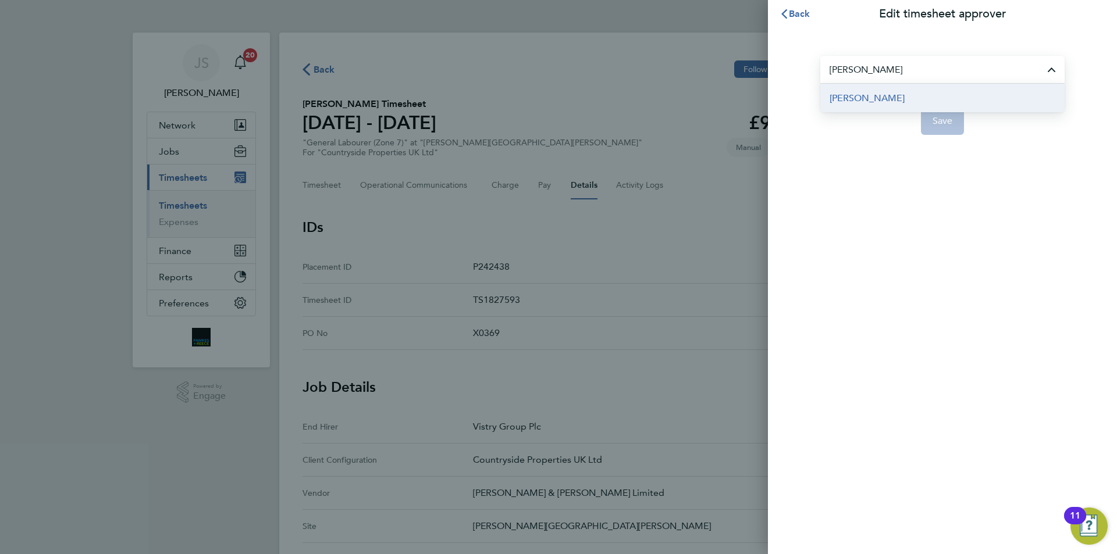
click at [889, 98] on span "[PERSON_NAME]" at bounding box center [866, 98] width 75 height 14
type input "[PERSON_NAME]"
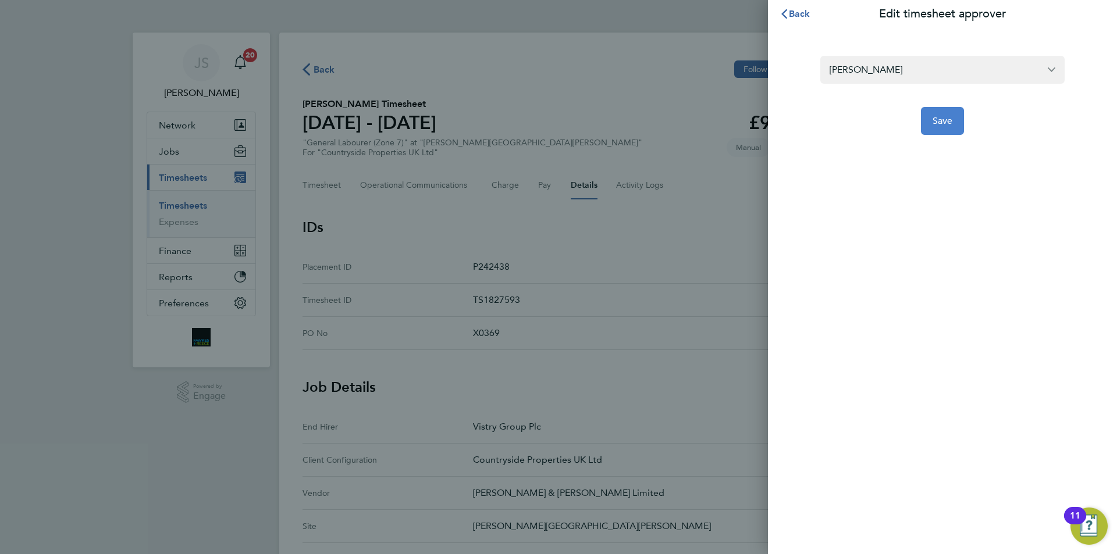
click at [961, 132] on button "Save" at bounding box center [943, 121] width 44 height 28
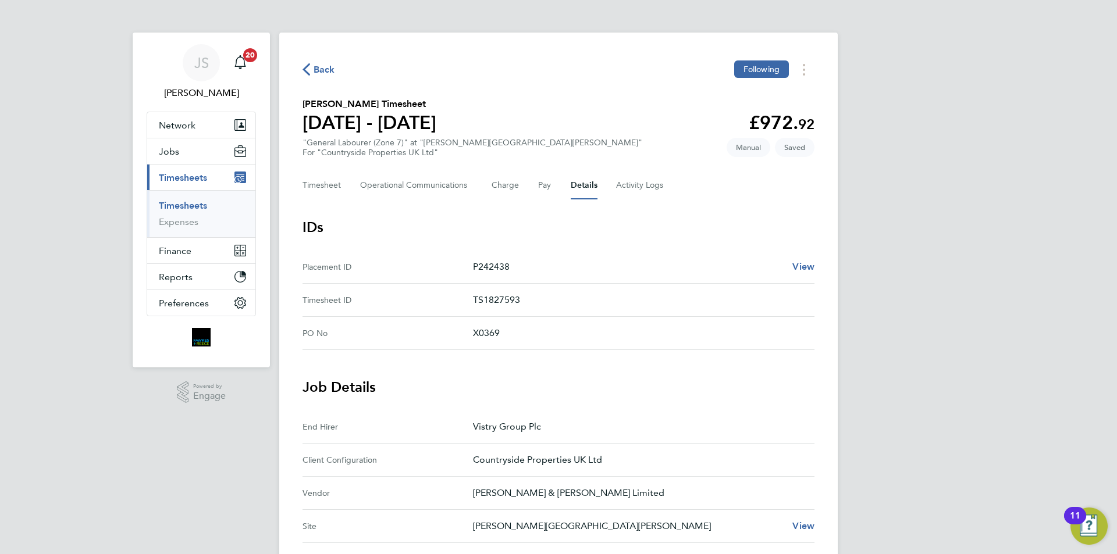
click at [286, 184] on div "Back Following Hammed Omolaoye's Timesheet 15 - 21 Sept 2025 £972. 92 "General …" at bounding box center [558, 498] width 558 height 930
click at [339, 186] on button "Timesheet" at bounding box center [321, 186] width 39 height 28
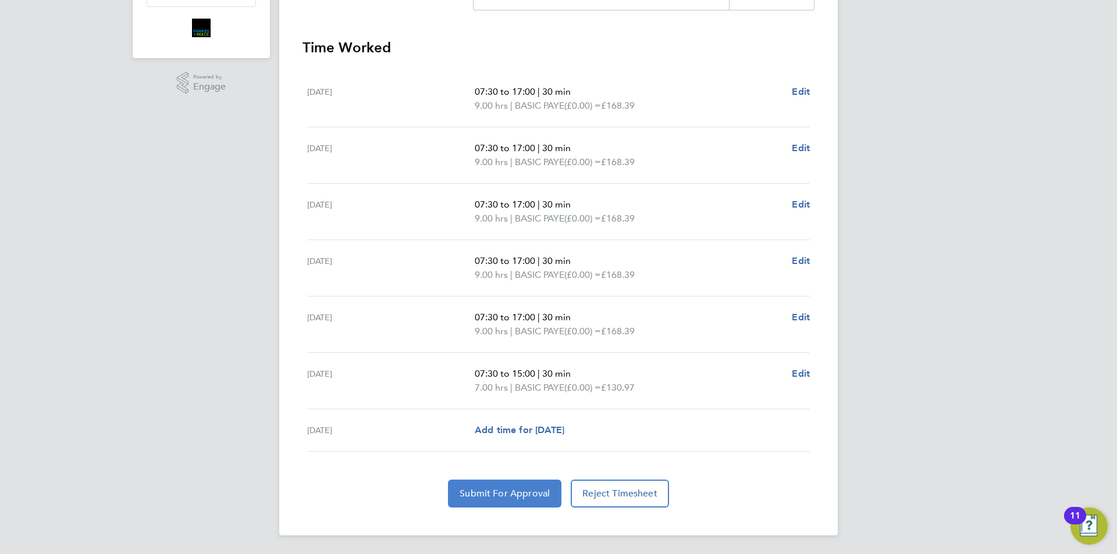
click at [509, 495] on span "Submit For Approval" at bounding box center [505, 494] width 90 height 12
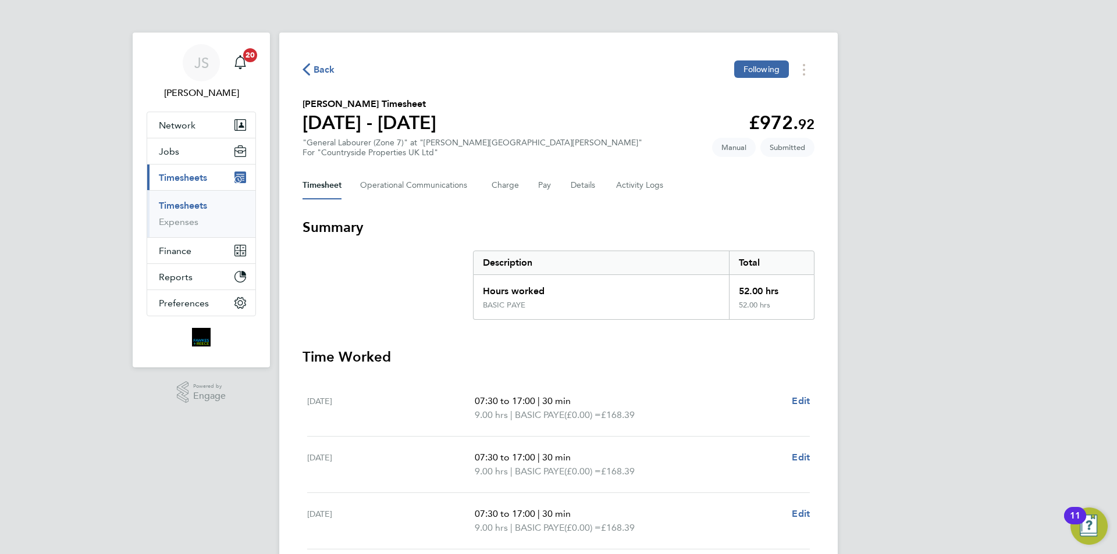
click at [330, 74] on span "Back" at bounding box center [325, 70] width 22 height 14
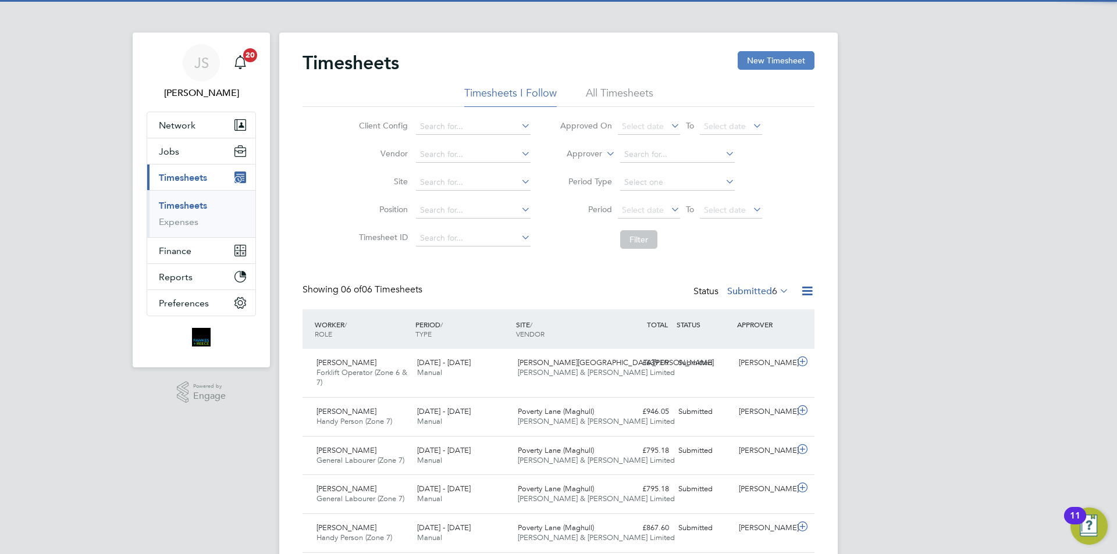
click at [752, 65] on button "New Timesheet" at bounding box center [776, 60] width 77 height 19
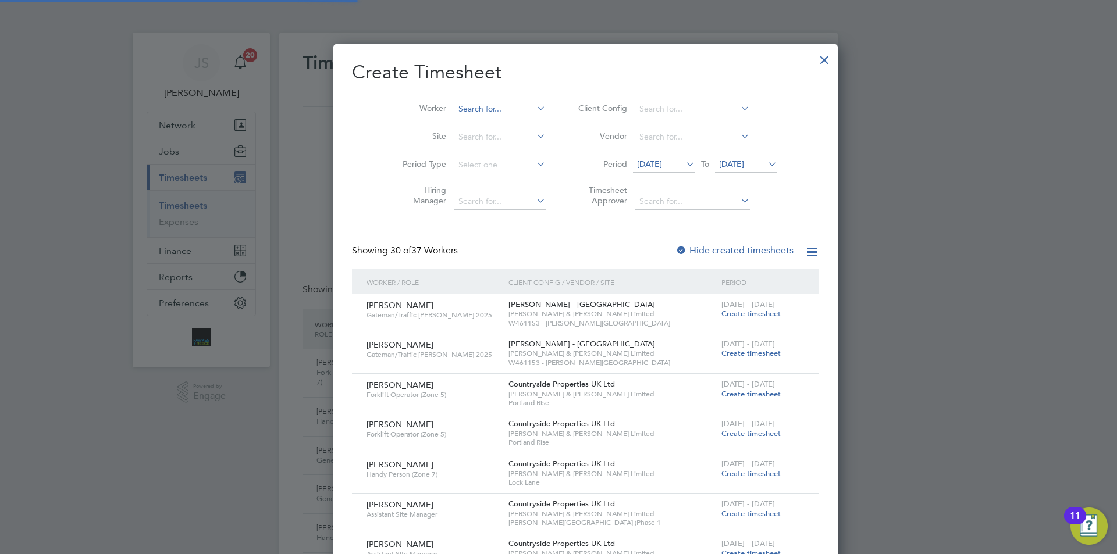
click at [454, 104] on input at bounding box center [499, 109] width 91 height 16
click at [459, 123] on li "Luis Armando T orres Navarro" at bounding box center [533, 125] width 215 height 16
type input "Luis Armando Torres Navarro"
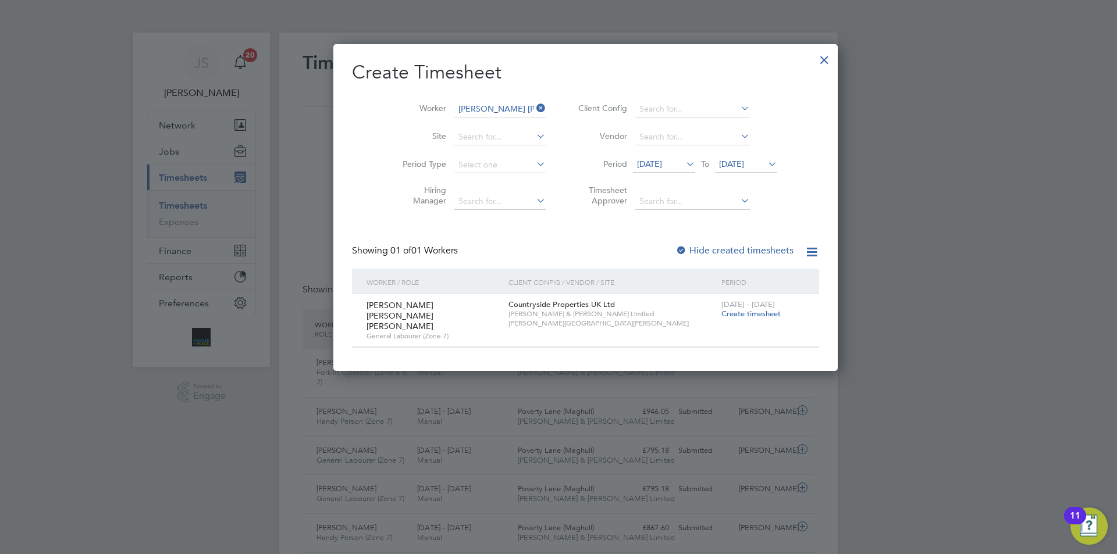
click at [721, 316] on span "Create timesheet" at bounding box center [750, 314] width 59 height 10
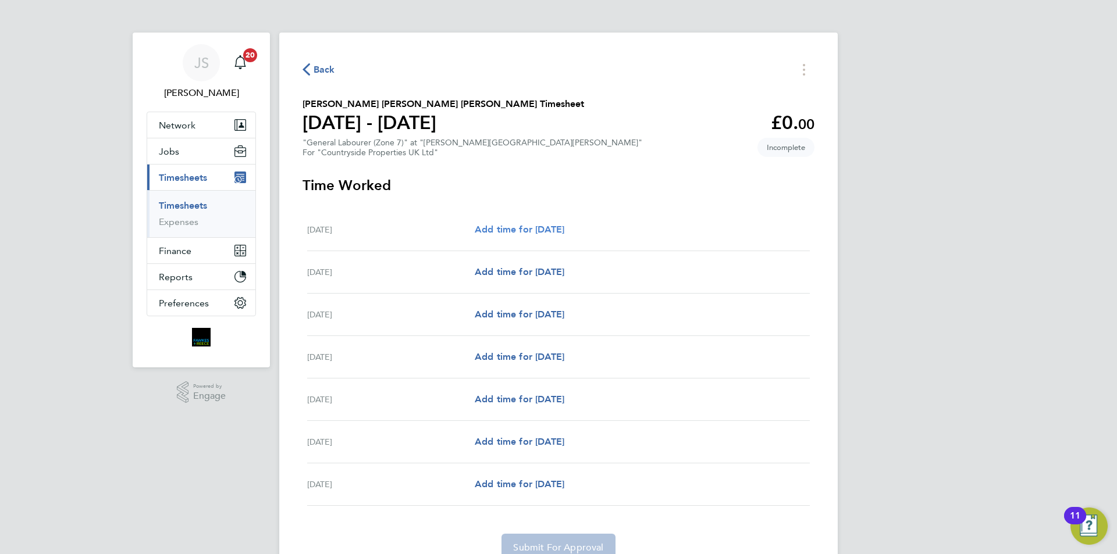
click at [564, 232] on span "Add time for Mon 15 Sep" at bounding box center [520, 229] width 90 height 11
select select "30"
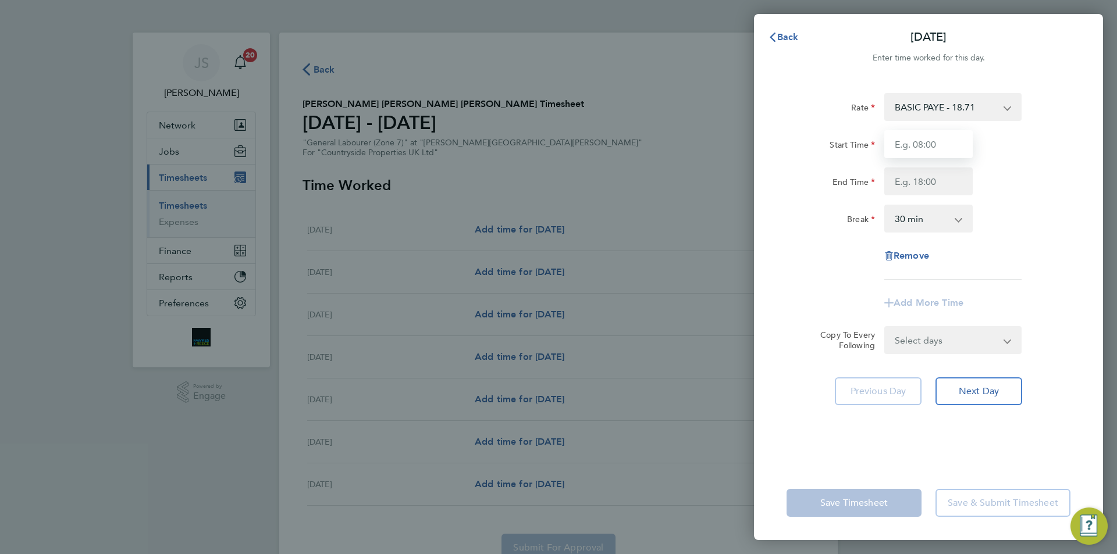
click at [908, 144] on input "Start Time" at bounding box center [928, 144] width 88 height 28
type input "07:30"
click at [917, 187] on input "End Time" at bounding box center [928, 182] width 88 height 28
type input "17:00"
click at [963, 345] on select "Select days Day Weekday (Mon-Fri) Weekend (Sat-Sun) Tuesday Wednesday Thursday …" at bounding box center [946, 340] width 122 height 26
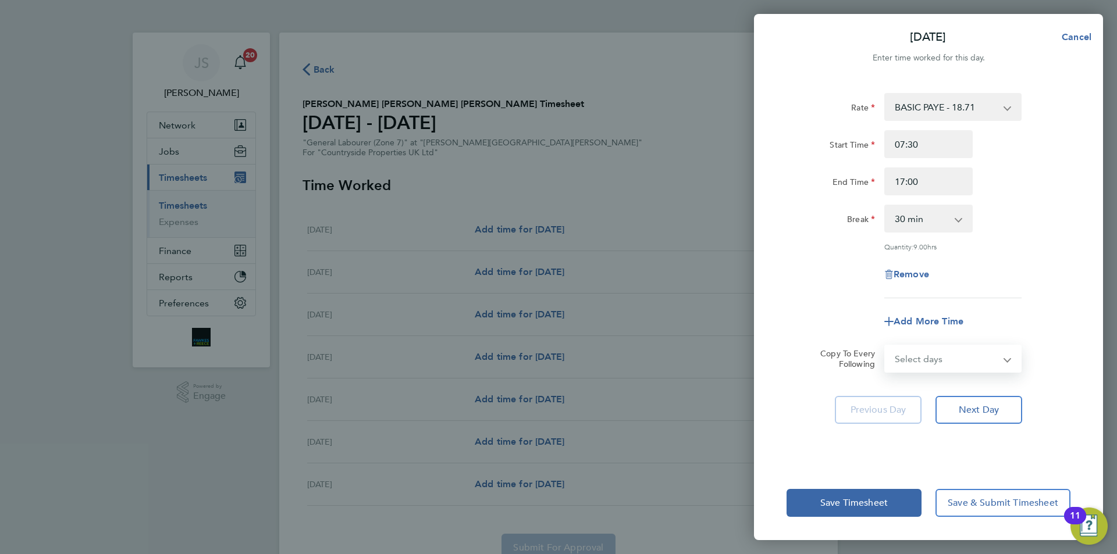
select select "WEEKDAY"
click at [885, 346] on select "Select days Day Weekday (Mon-Fri) Weekend (Sat-Sun) Tuesday Wednesday Thursday …" at bounding box center [946, 359] width 122 height 26
select select "2025-09-21"
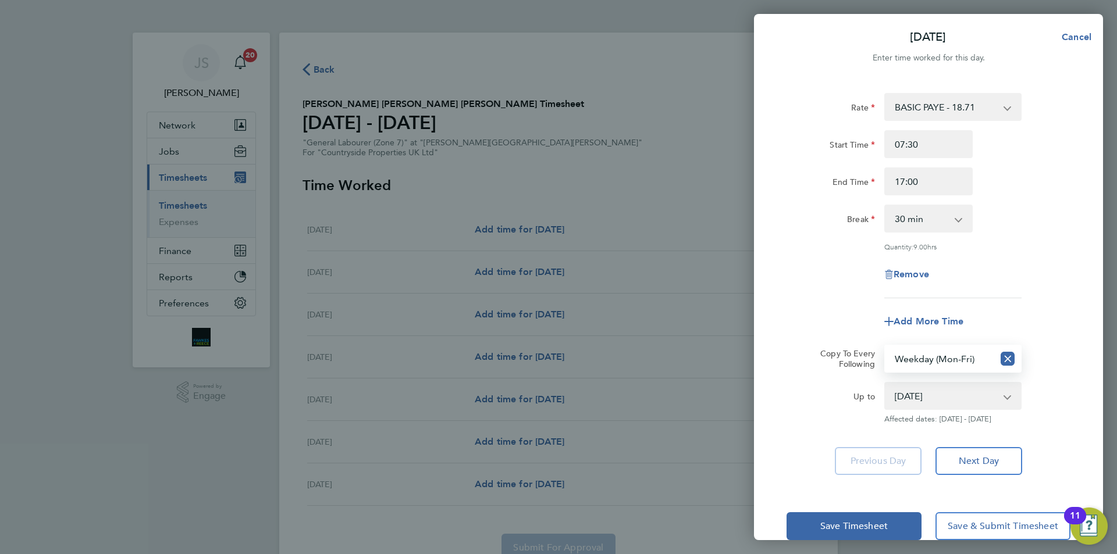
click at [830, 292] on div "Rate BASIC PAYE - 18.71 Start Time 07:30 End Time 17:00 Break 0 min 15 min 30 m…" at bounding box center [928, 195] width 284 height 205
click at [838, 514] on button "Save Timesheet" at bounding box center [853, 526] width 135 height 28
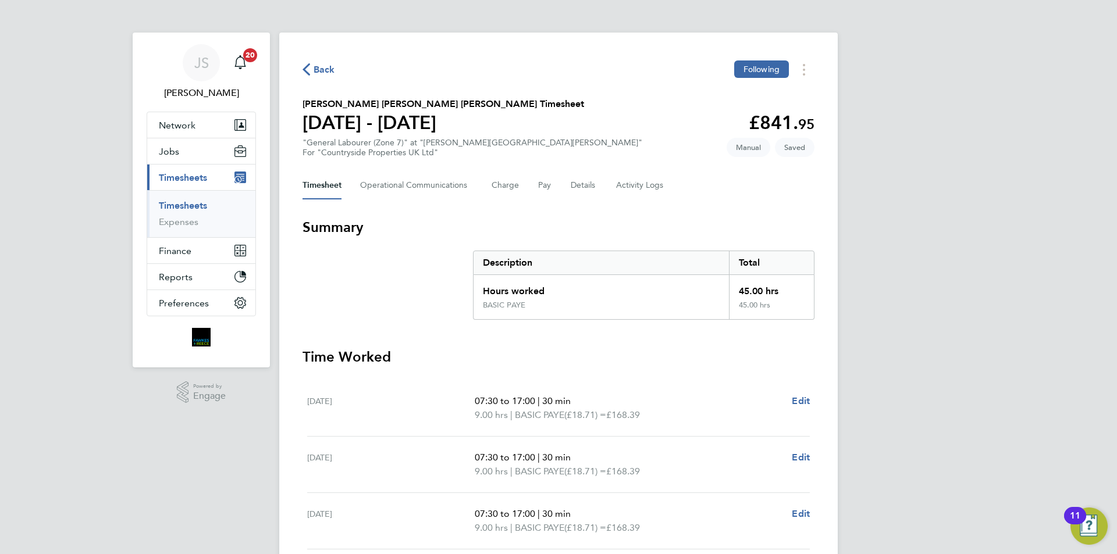
click at [561, 184] on div "Timesheet Operational Communications Charge Pay Details Activity Logs" at bounding box center [558, 186] width 512 height 28
click at [590, 188] on button "Details" at bounding box center [584, 186] width 27 height 28
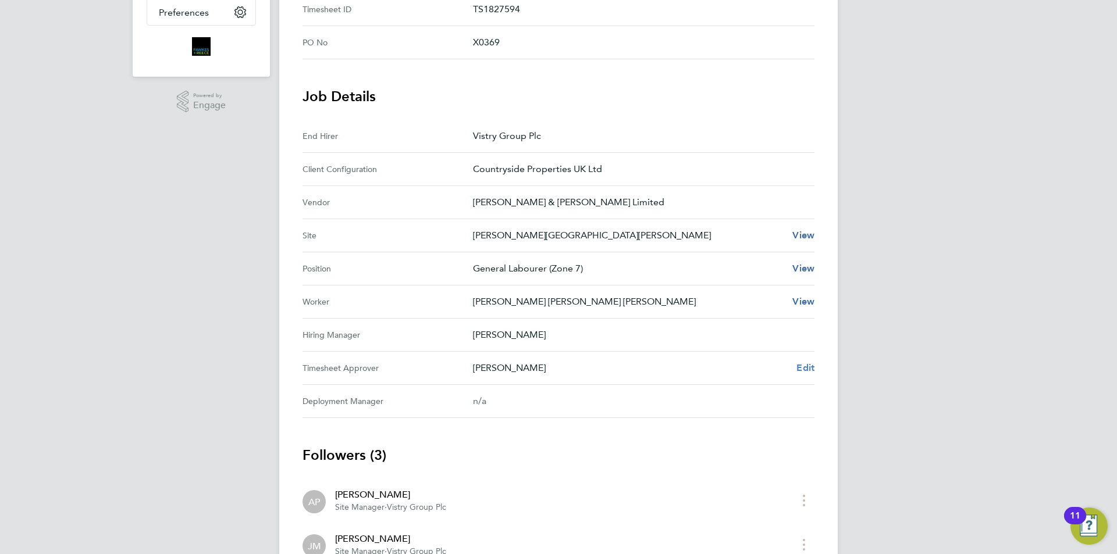
click at [804, 365] on span "Edit" at bounding box center [805, 367] width 18 height 11
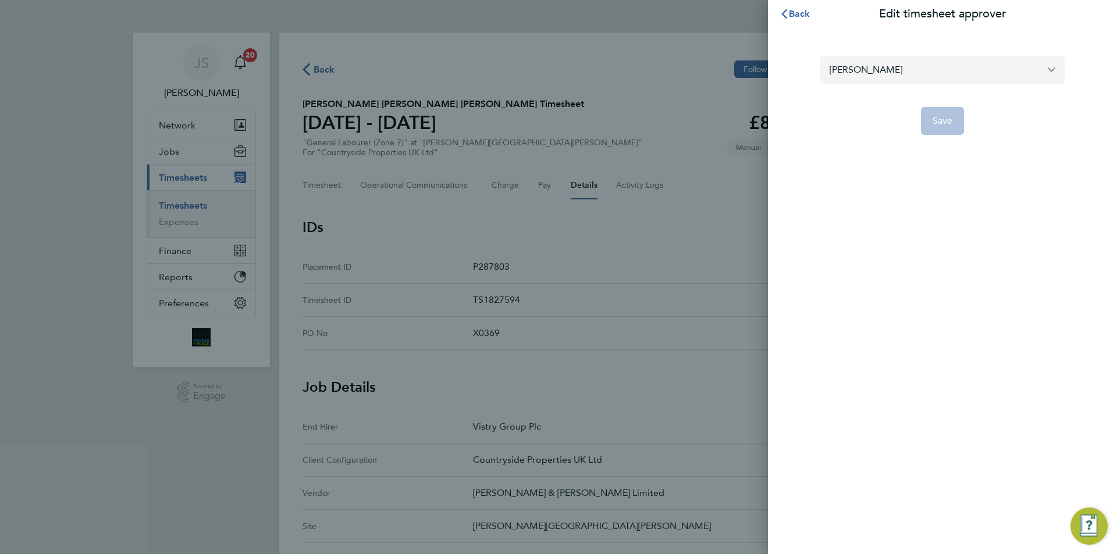
click at [892, 67] on input "Alex Pierce" at bounding box center [942, 69] width 244 height 27
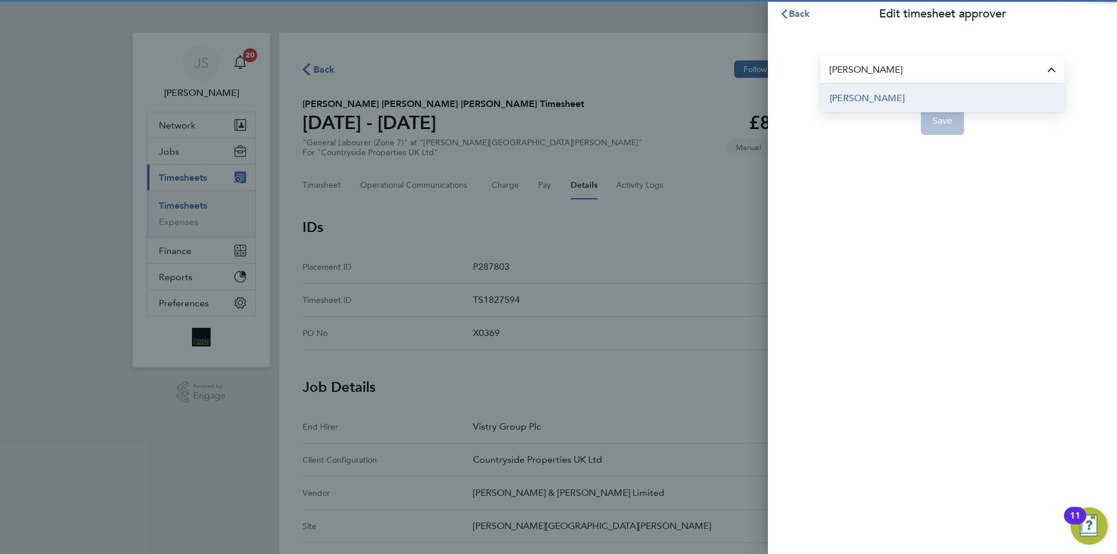
click at [891, 99] on span "[PERSON_NAME]" at bounding box center [866, 98] width 75 height 14
type input "[PERSON_NAME]"
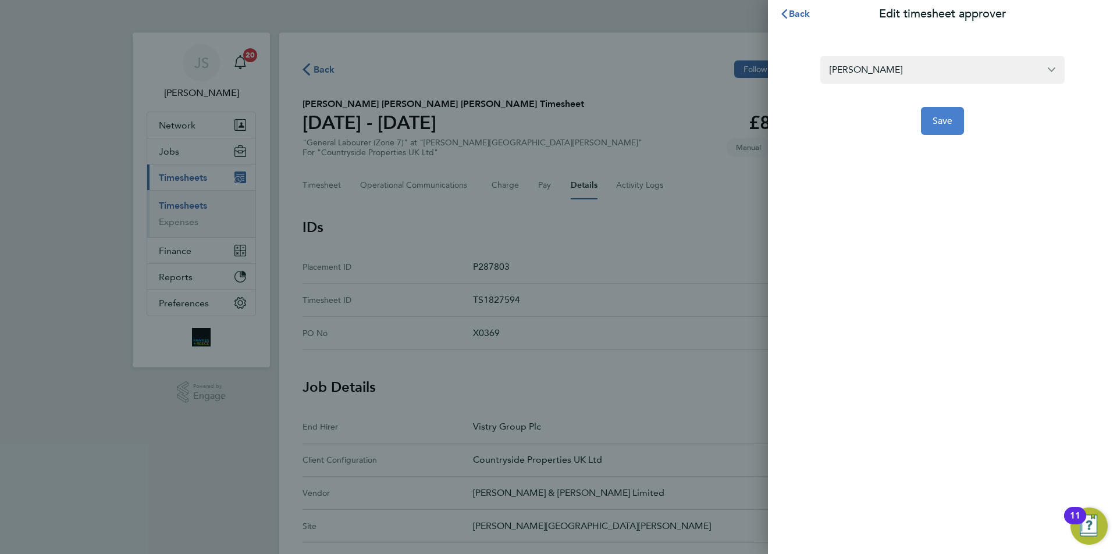
click at [938, 122] on span "Save" at bounding box center [942, 121] width 20 height 12
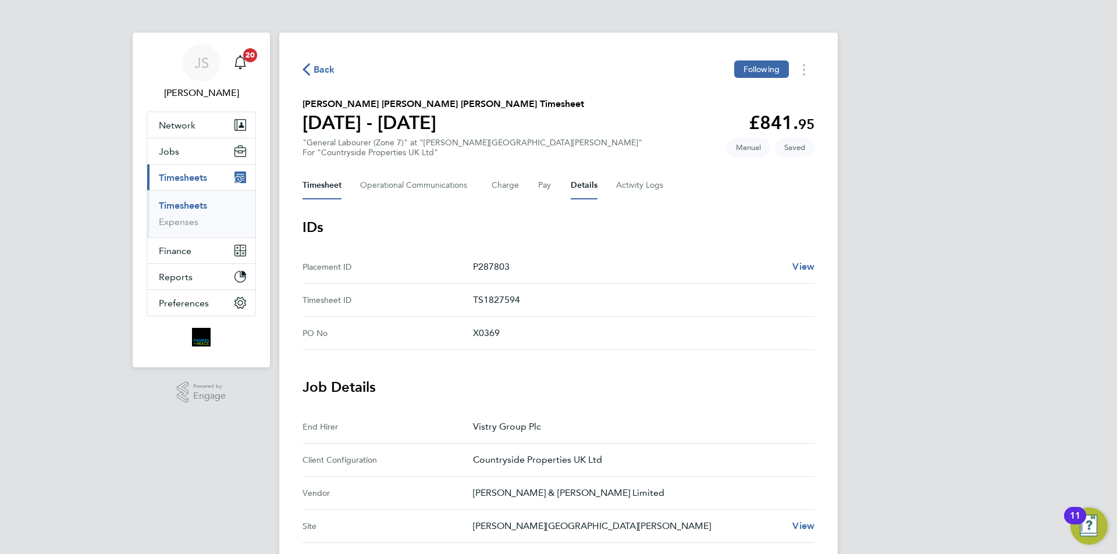
click at [316, 183] on button "Timesheet" at bounding box center [321, 186] width 39 height 28
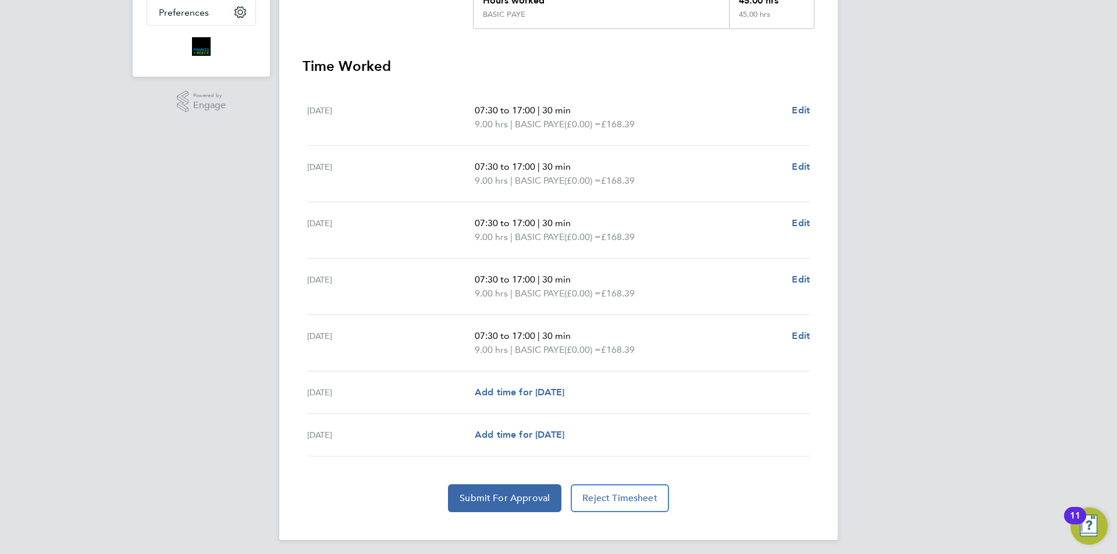
click at [531, 513] on div "Back Following Luis Armando Torres Navarro's Timesheet 15 - 21 Sept 2025 £841. …" at bounding box center [558, 141] width 558 height 799
click at [532, 497] on span "Submit For Approval" at bounding box center [505, 499] width 90 height 12
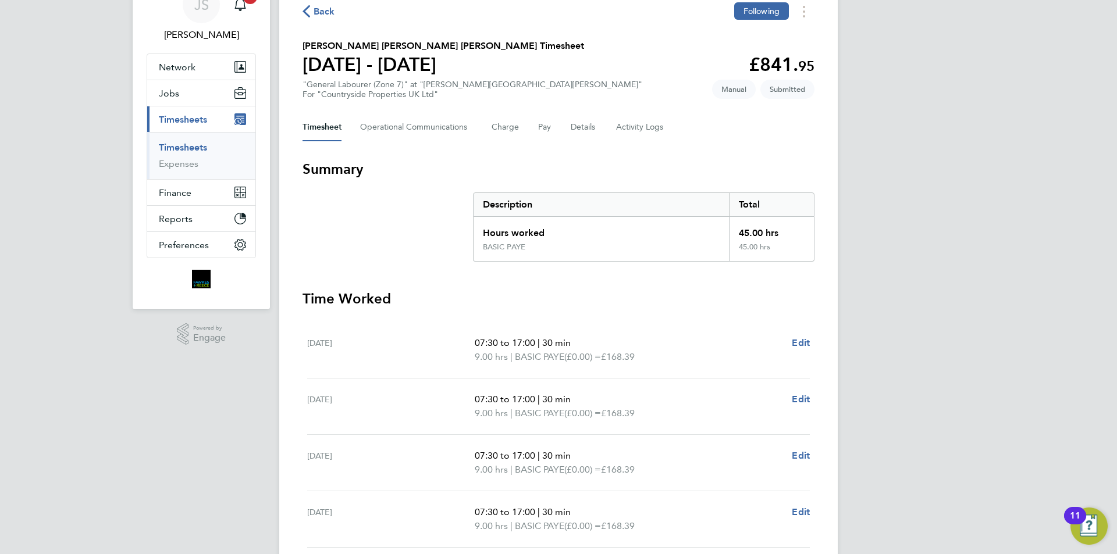
click at [325, 17] on span "Back" at bounding box center [325, 12] width 22 height 14
